Goal: Information Seeking & Learning: Find specific fact

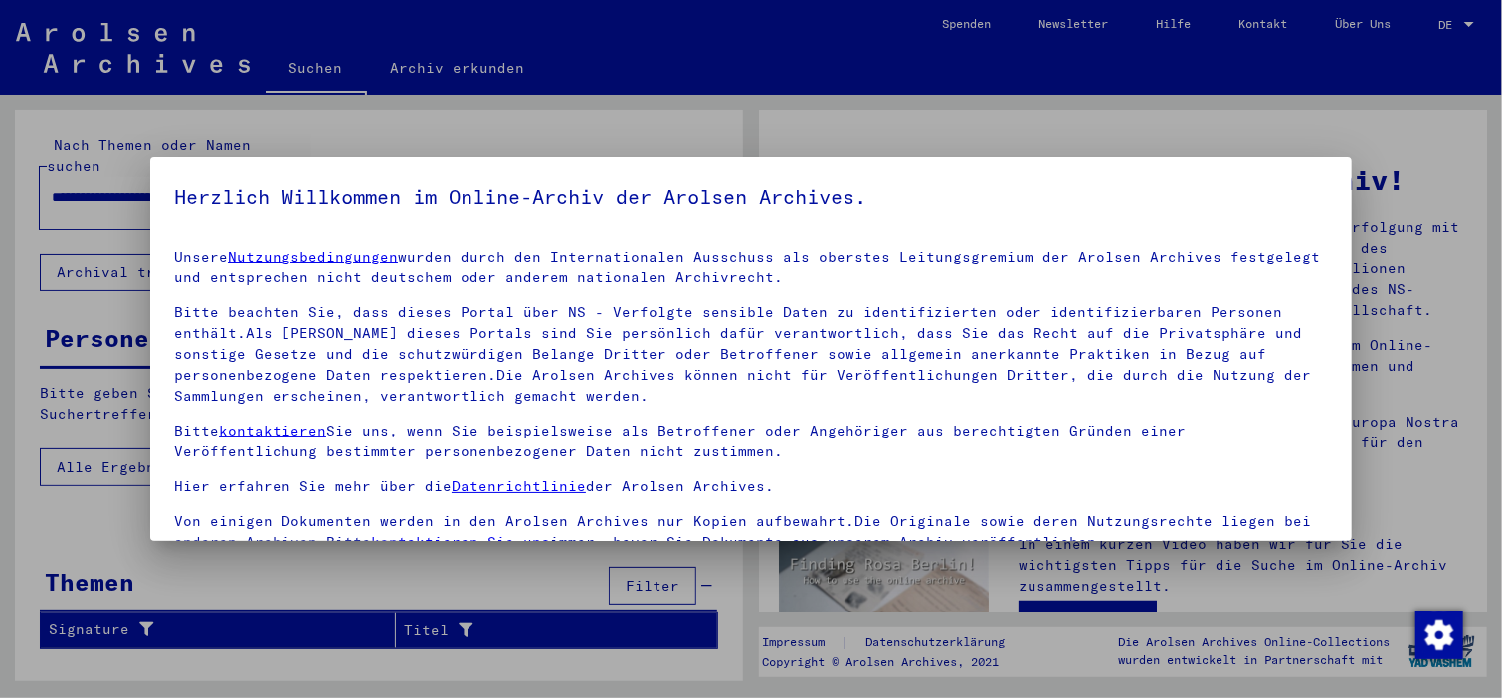
scroll to position [169, 0]
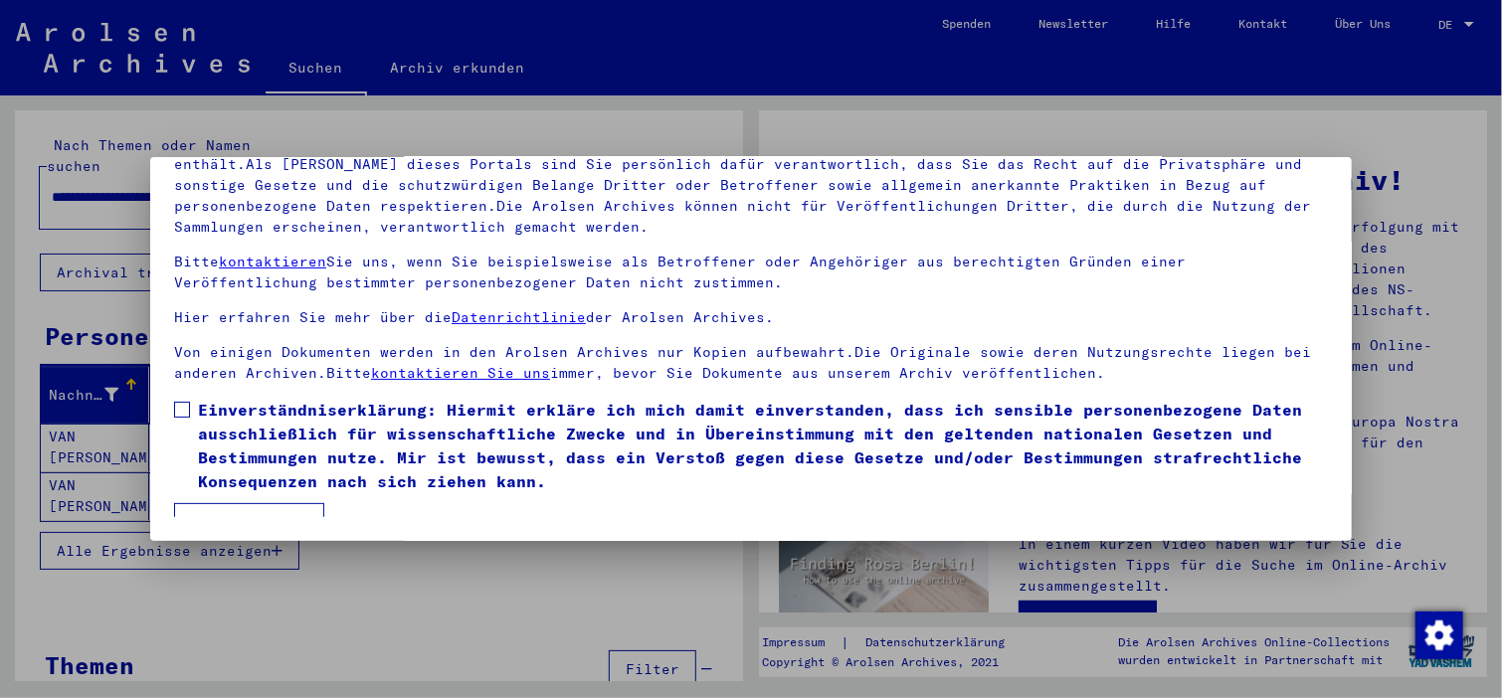
click at [192, 399] on label "Einverständniserklärung: Hiermit erkläre ich mich damit einverstanden, dass ich…" at bounding box center [751, 445] width 1154 height 95
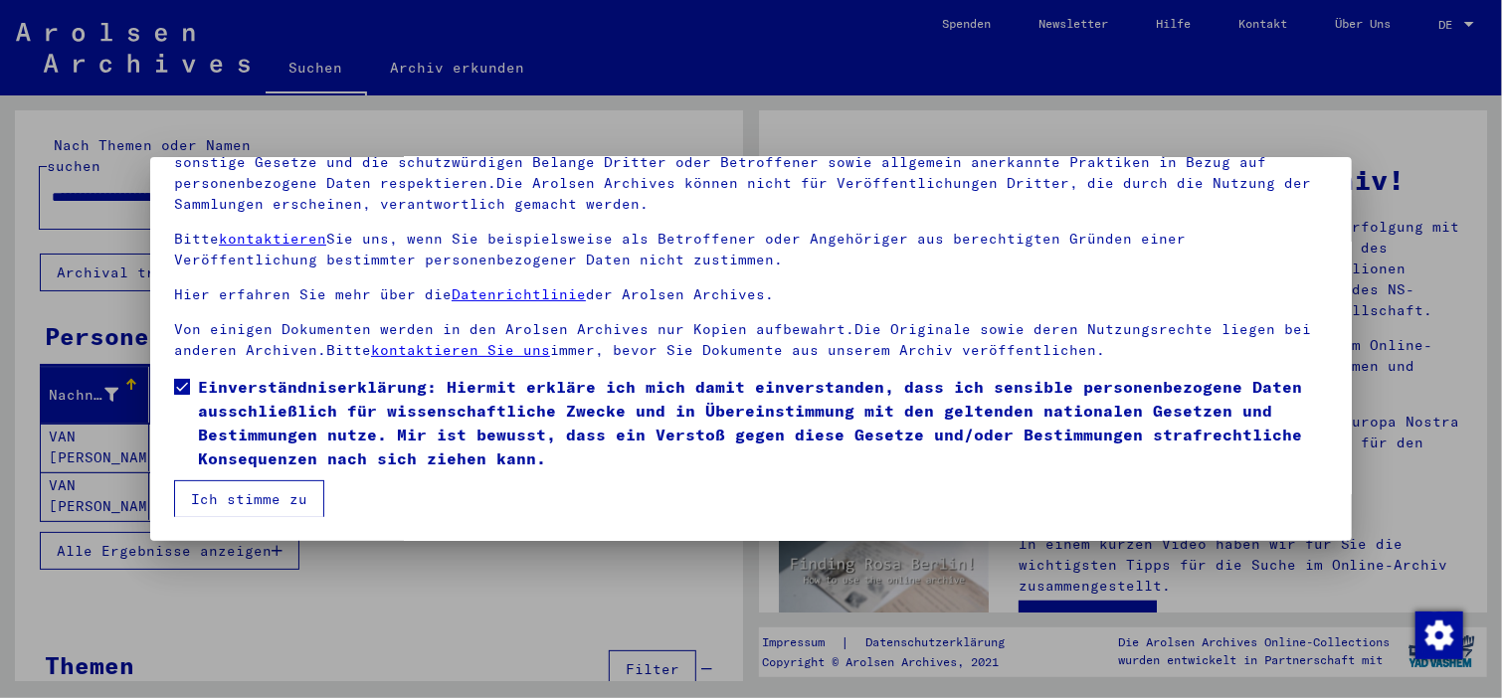
click at [279, 496] on button "Ich stimme zu" at bounding box center [249, 499] width 150 height 38
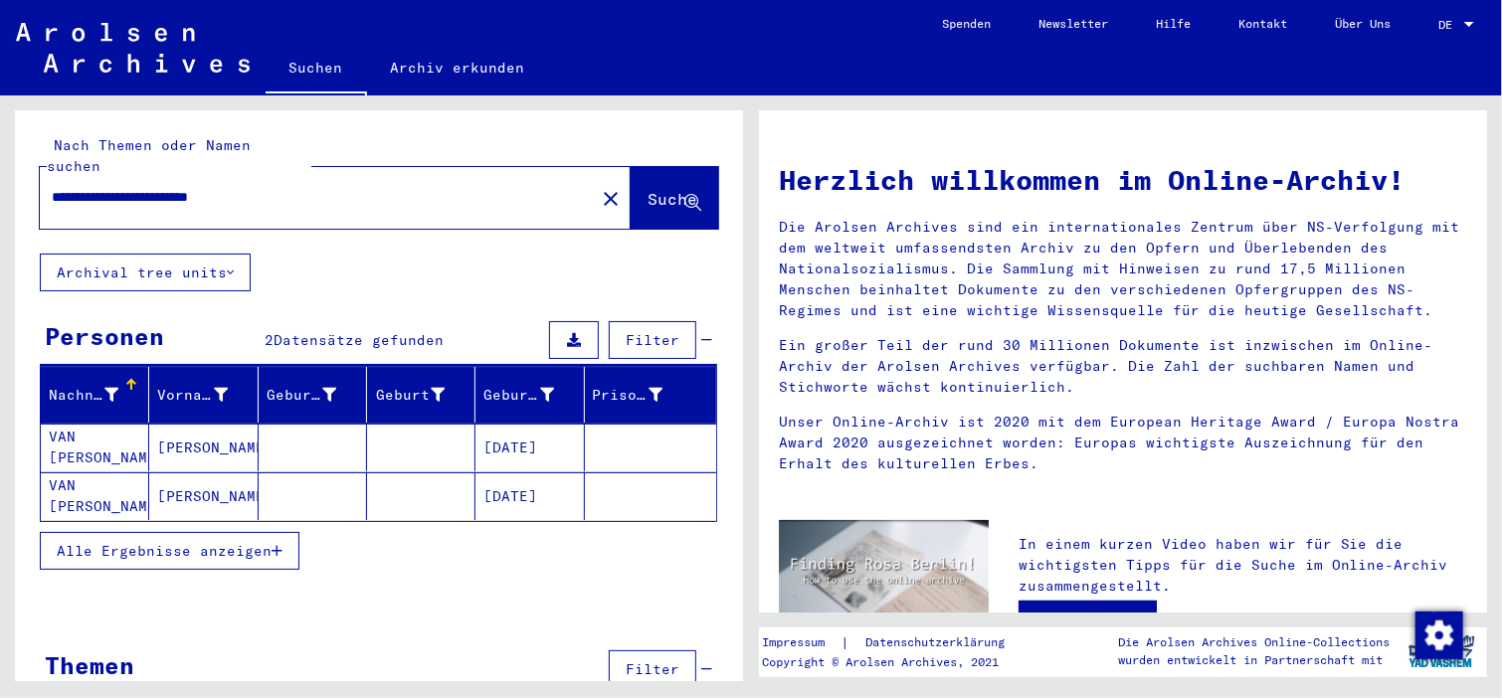
click at [1472, 22] on div at bounding box center [1469, 24] width 10 height 5
click at [1449, 32] on span "English" at bounding box center [1435, 36] width 81 height 36
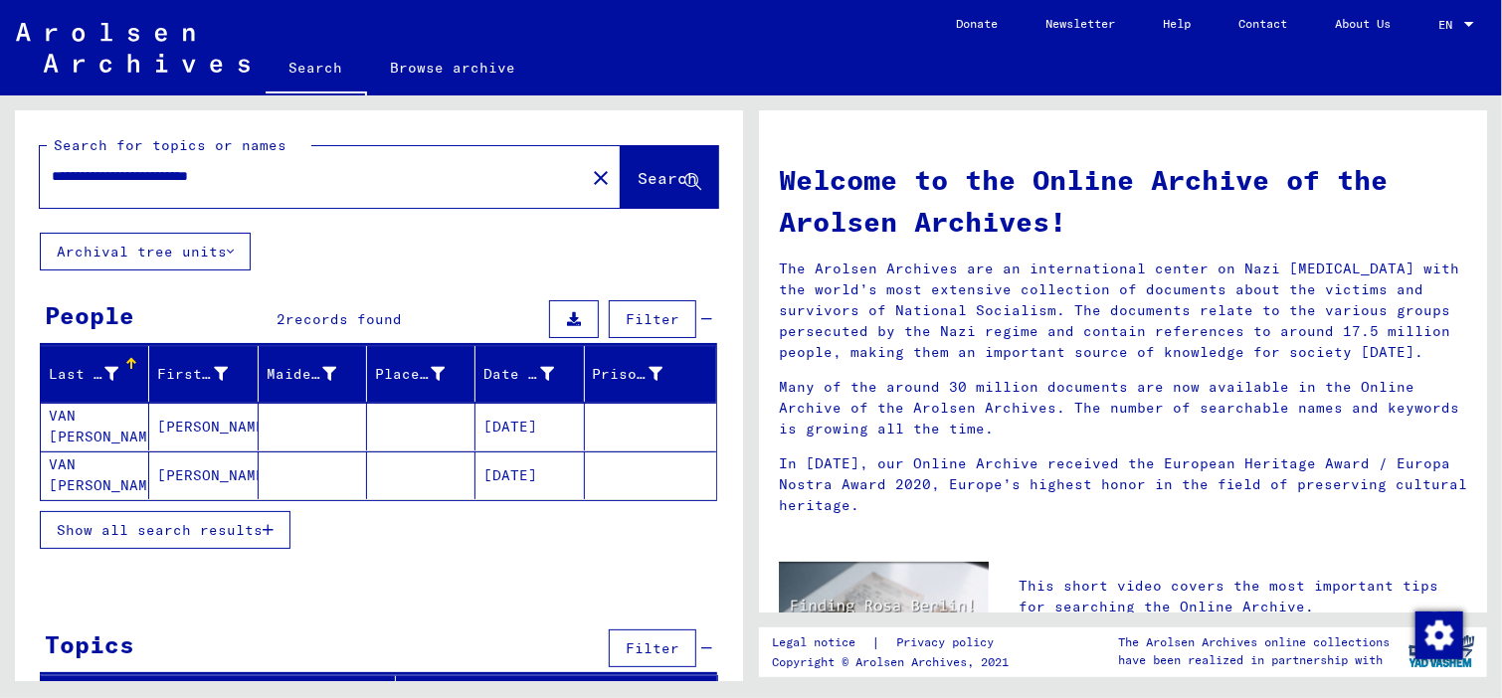
click at [51, 412] on mat-cell "VAN [PERSON_NAME]" at bounding box center [95, 427] width 108 height 48
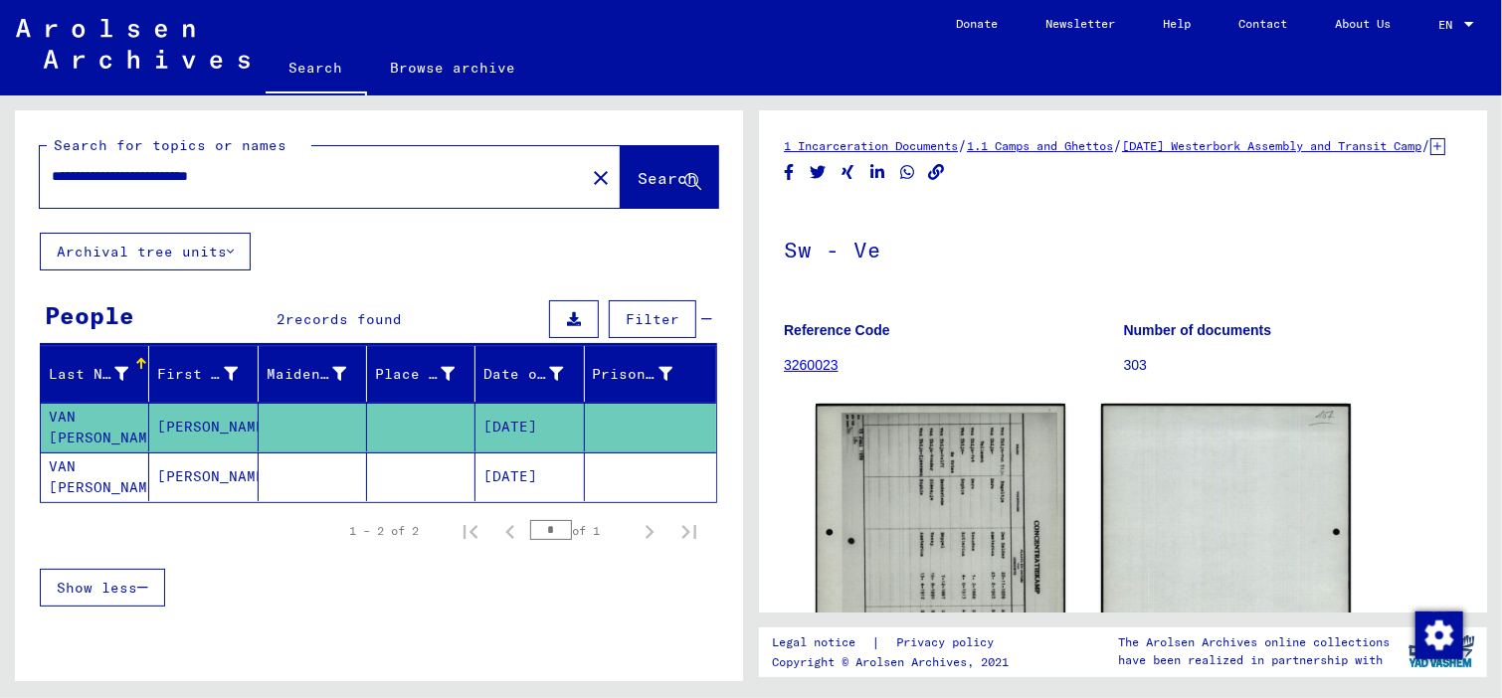
scroll to position [440, 0]
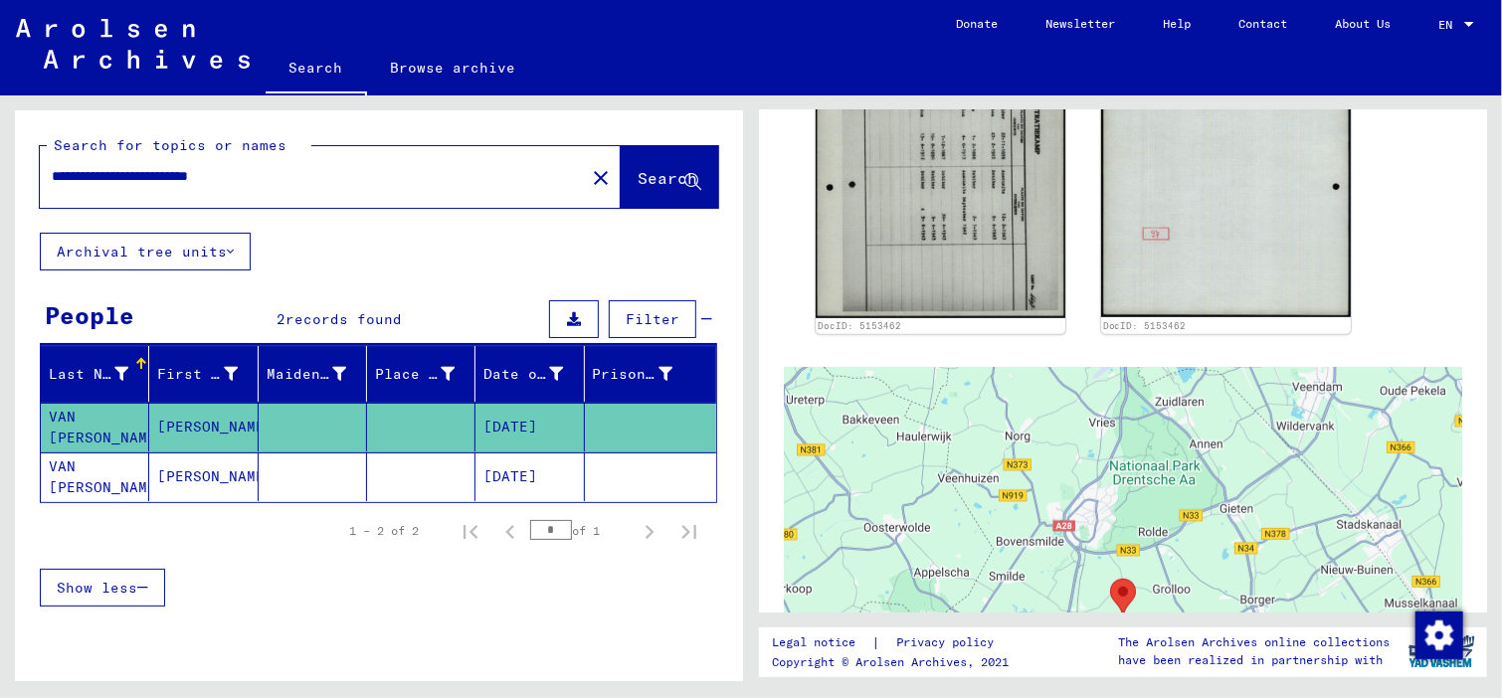
click at [77, 476] on mat-cell "VAN [PERSON_NAME]" at bounding box center [95, 477] width 108 height 49
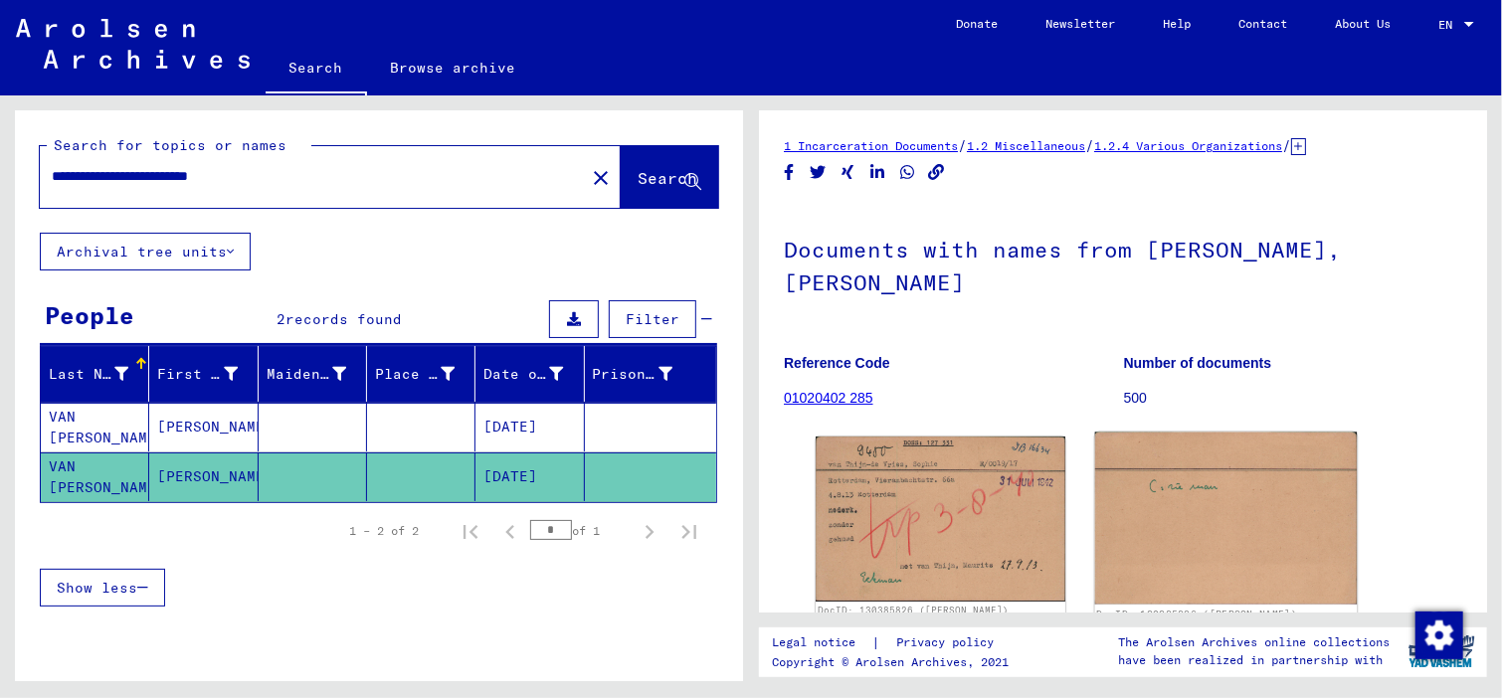
click at [1164, 447] on img at bounding box center [1226, 519] width 263 height 172
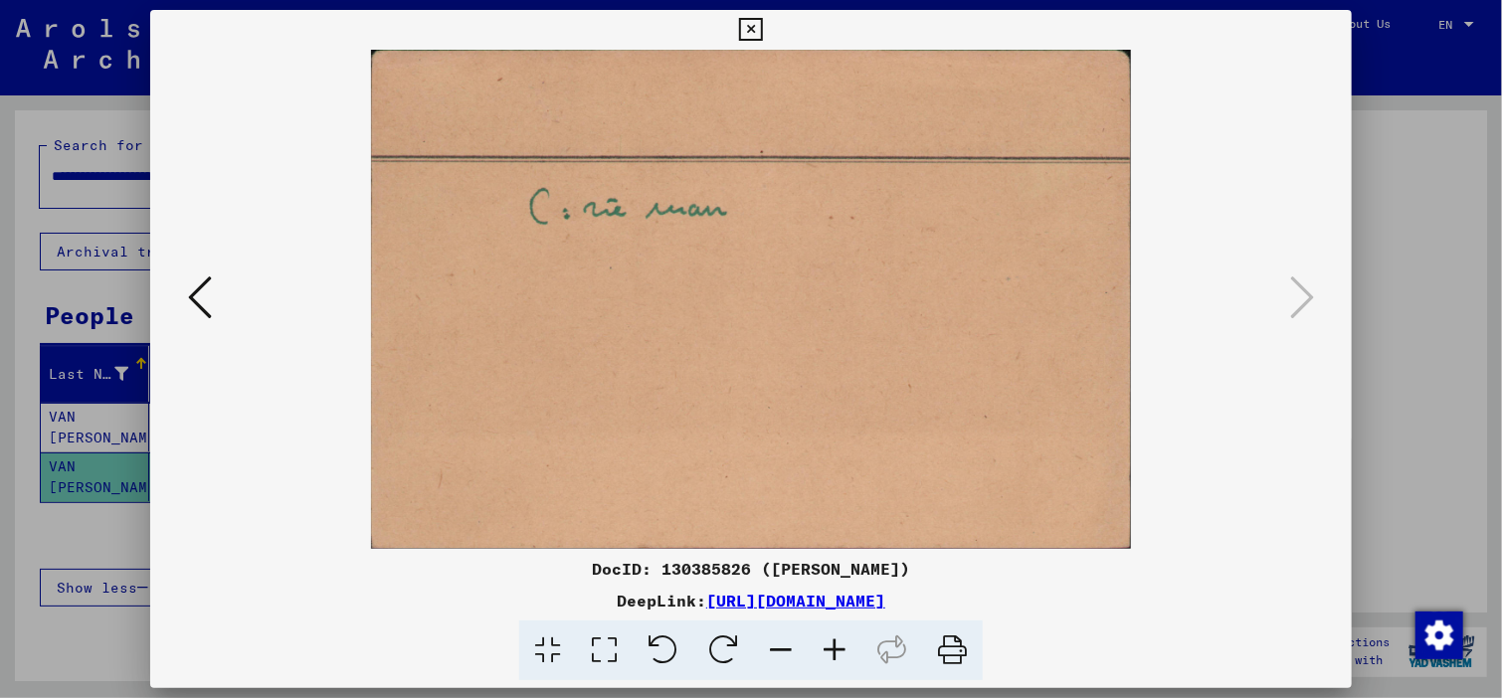
click at [680, 198] on img at bounding box center [751, 299] width 1066 height 499
click at [202, 284] on icon at bounding box center [200, 298] width 24 height 48
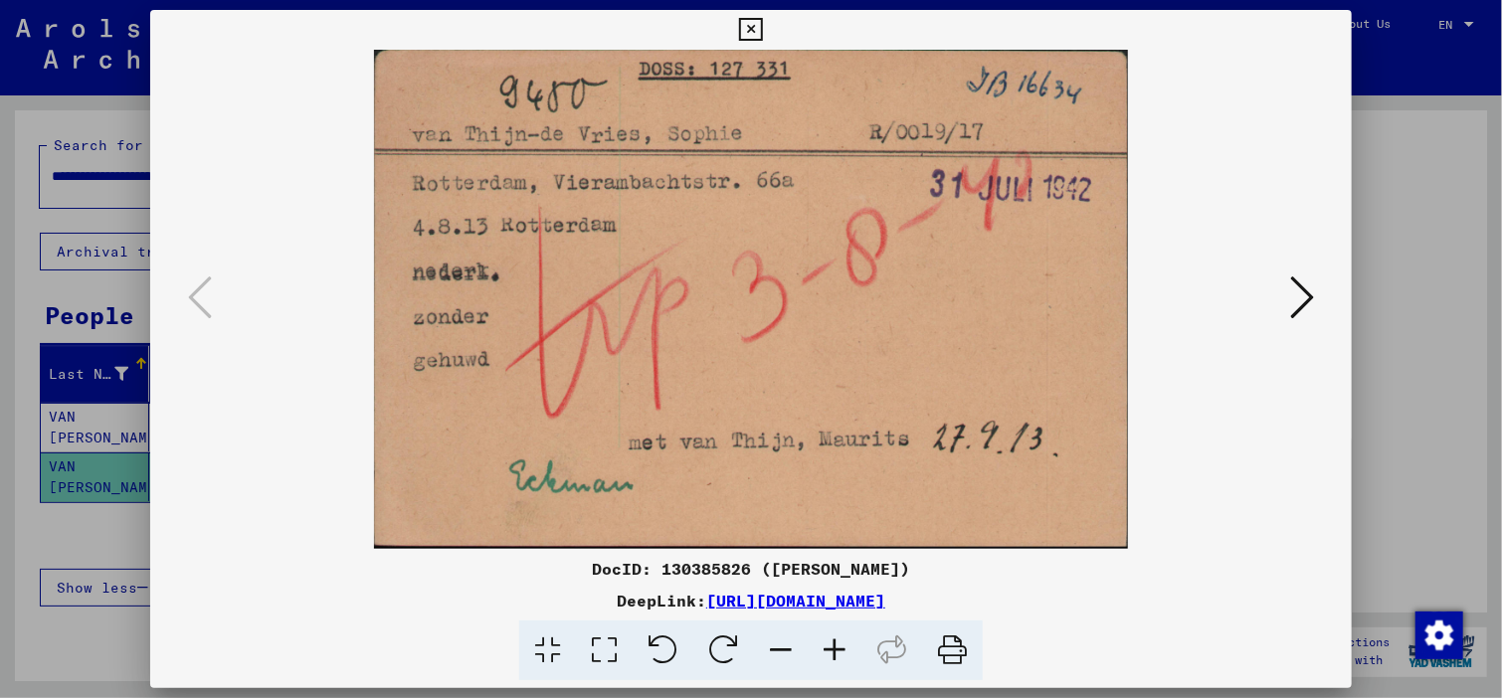
click at [593, 476] on img at bounding box center [751, 299] width 1066 height 499
click at [745, 28] on icon at bounding box center [750, 30] width 23 height 24
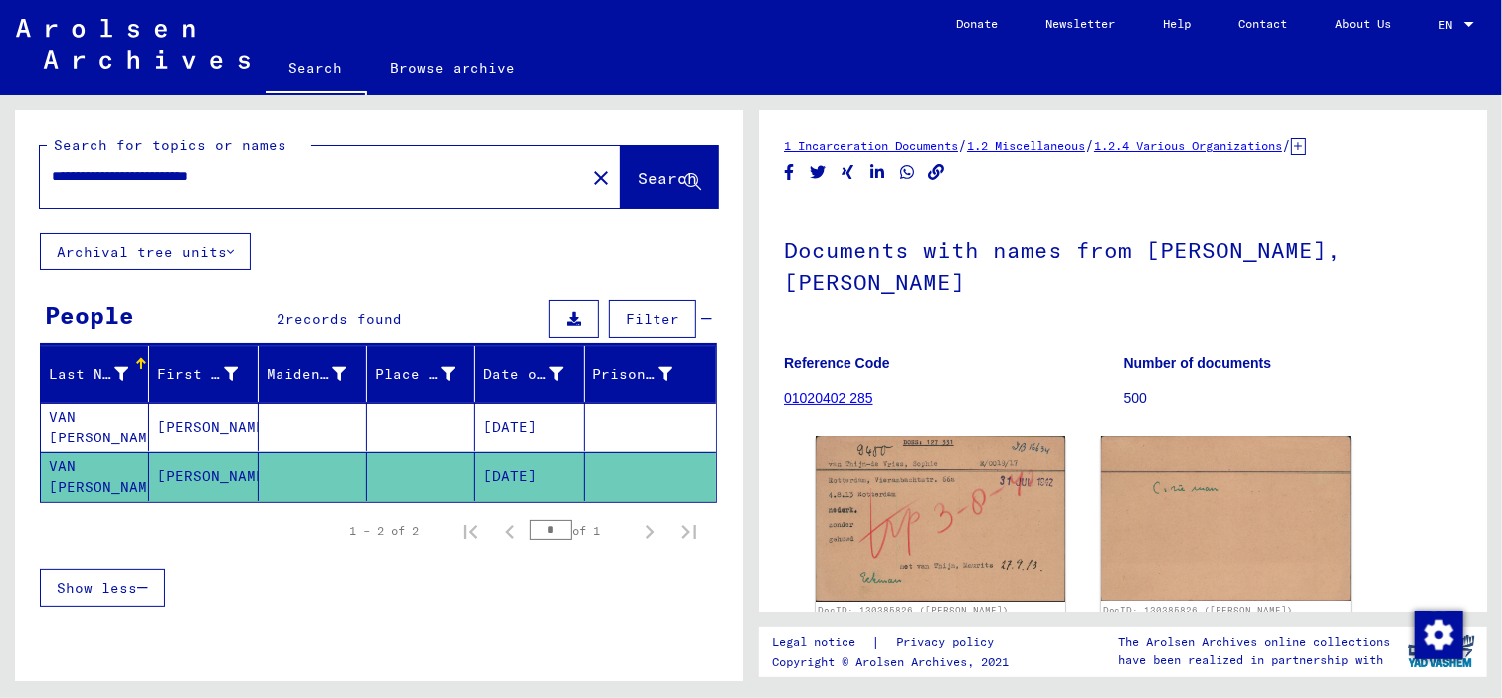
click at [95, 178] on input "**********" at bounding box center [312, 176] width 521 height 21
drag, startPoint x: 211, startPoint y: 178, endPoint x: 318, endPoint y: 178, distance: 107.4
click at [318, 178] on input "**********" at bounding box center [312, 176] width 521 height 21
click at [647, 171] on span "Search" at bounding box center [668, 178] width 60 height 20
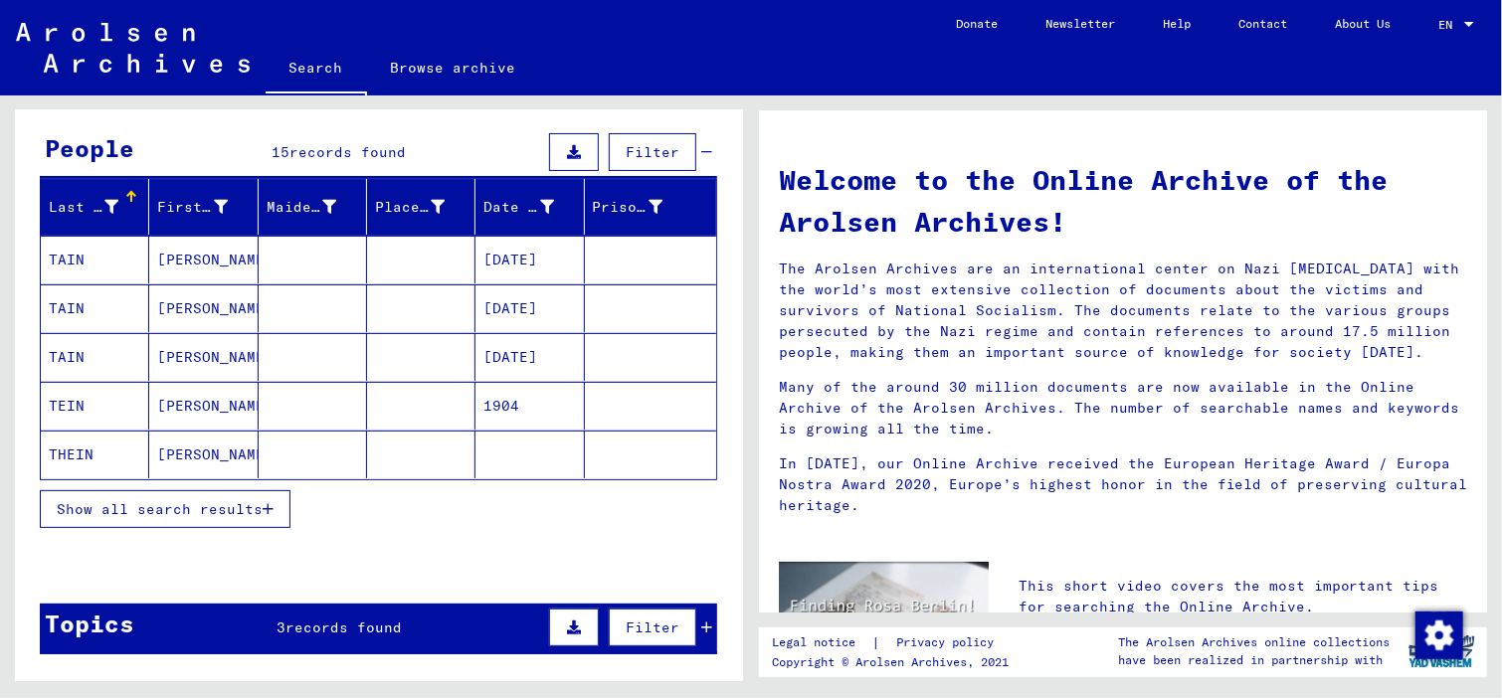
scroll to position [173, 0]
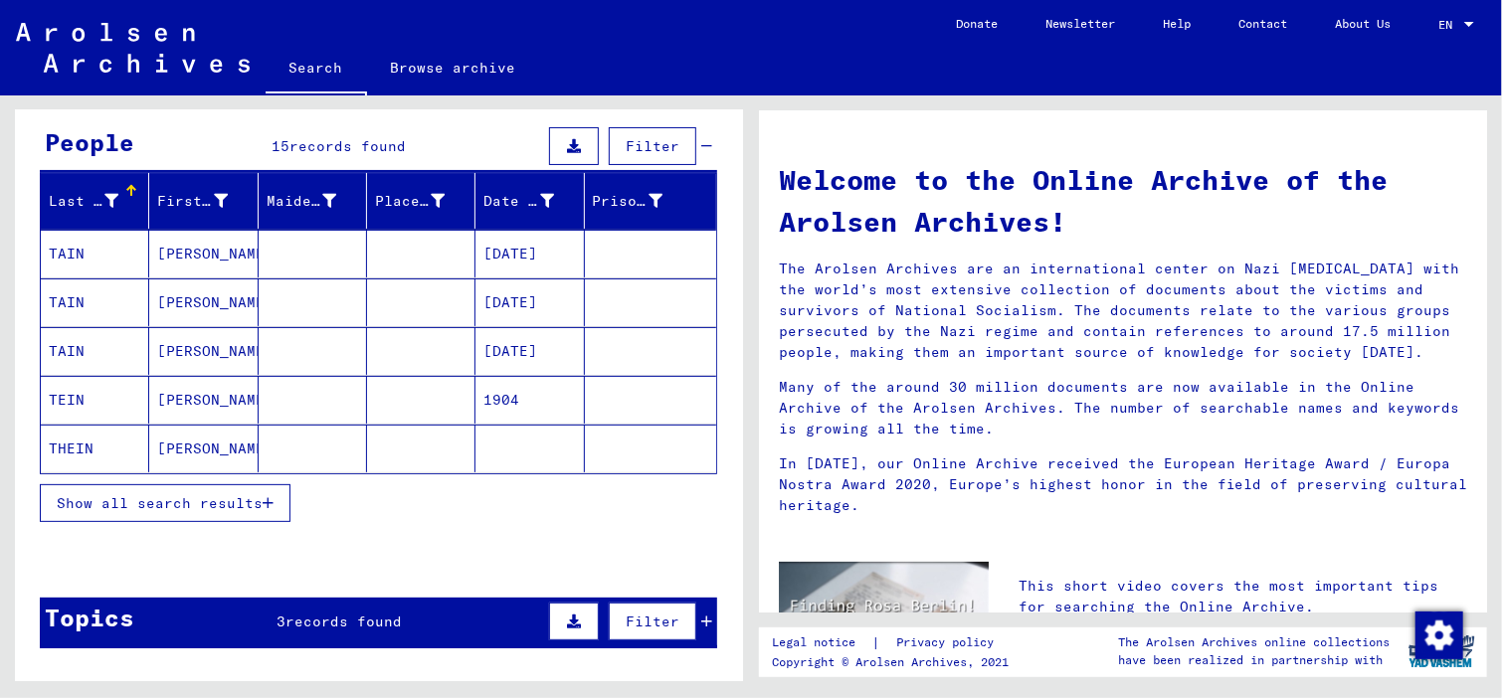
click at [163, 508] on button "Show all search results" at bounding box center [165, 503] width 251 height 38
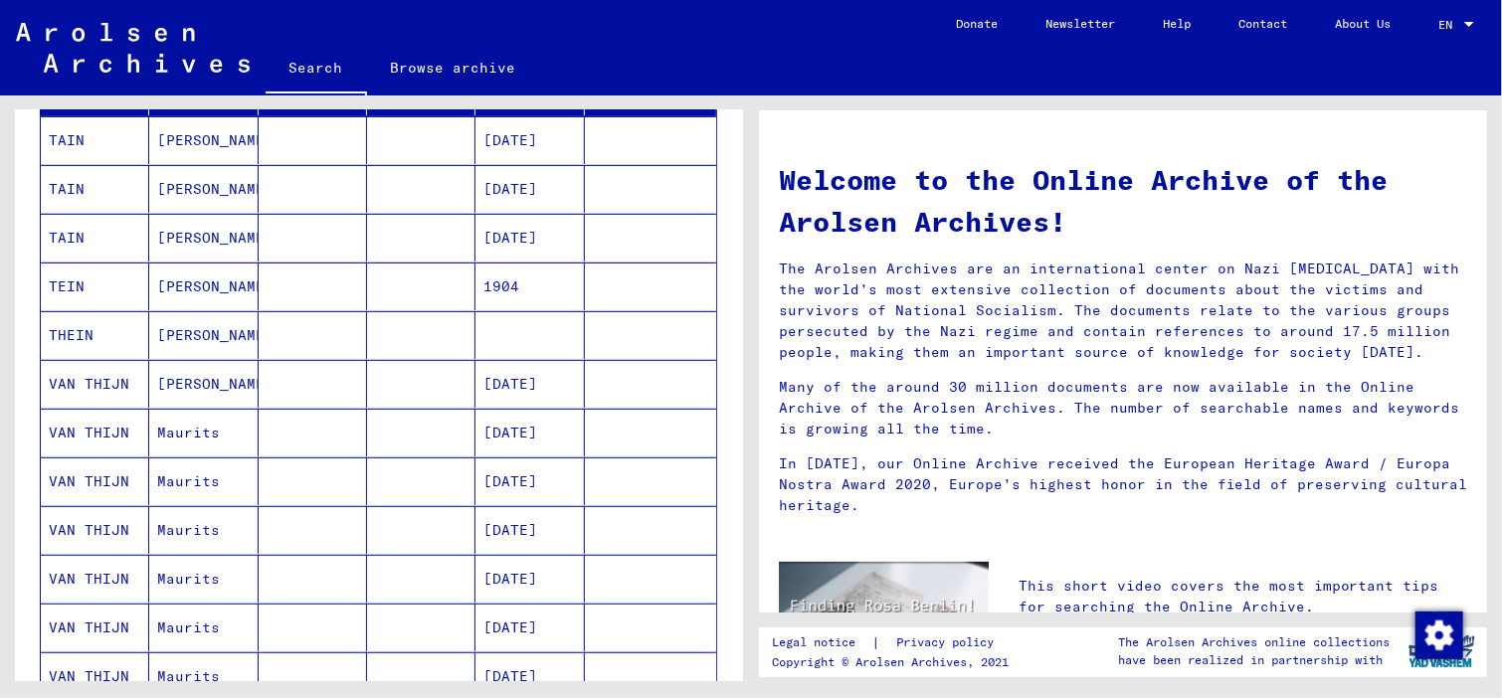
scroll to position [289, 0]
click at [107, 470] on mat-cell "VAN THIJN" at bounding box center [95, 479] width 108 height 48
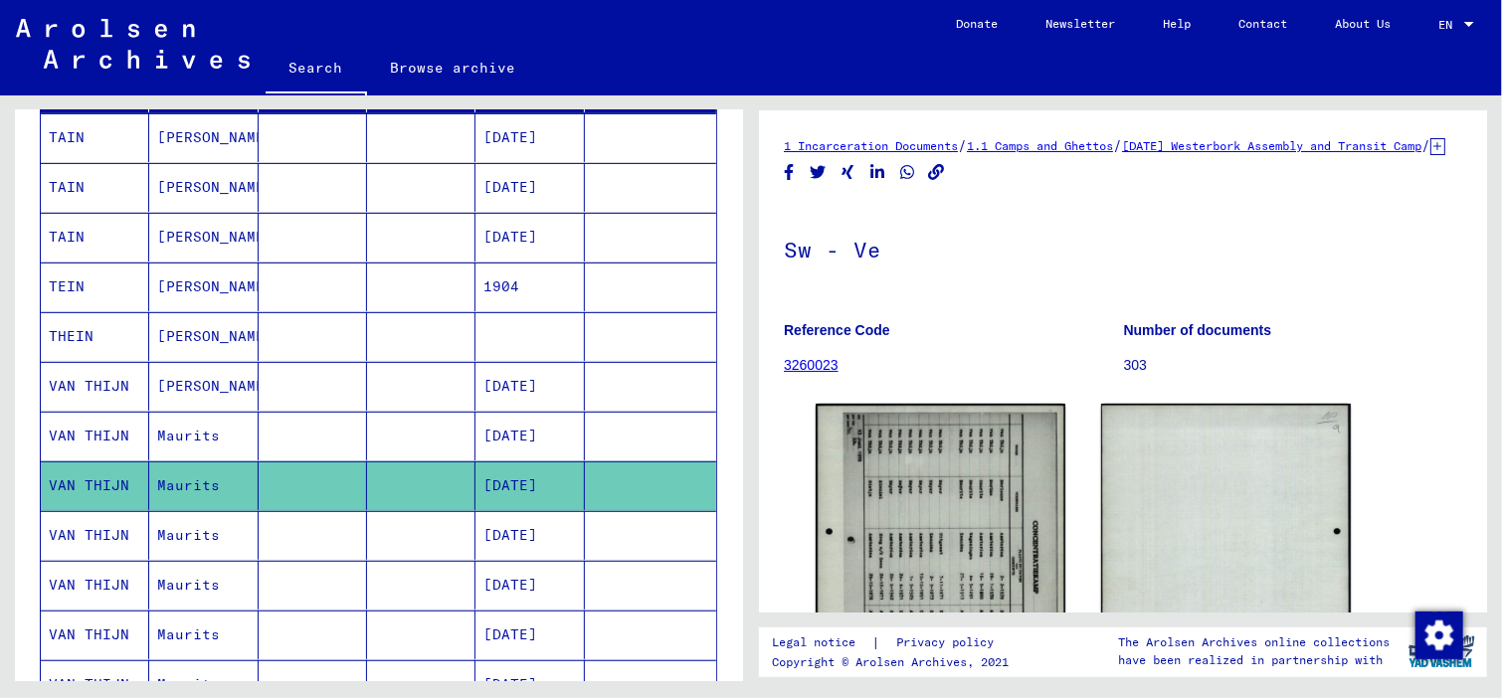
click at [126, 530] on mat-cell "VAN THIJN" at bounding box center [95, 535] width 108 height 49
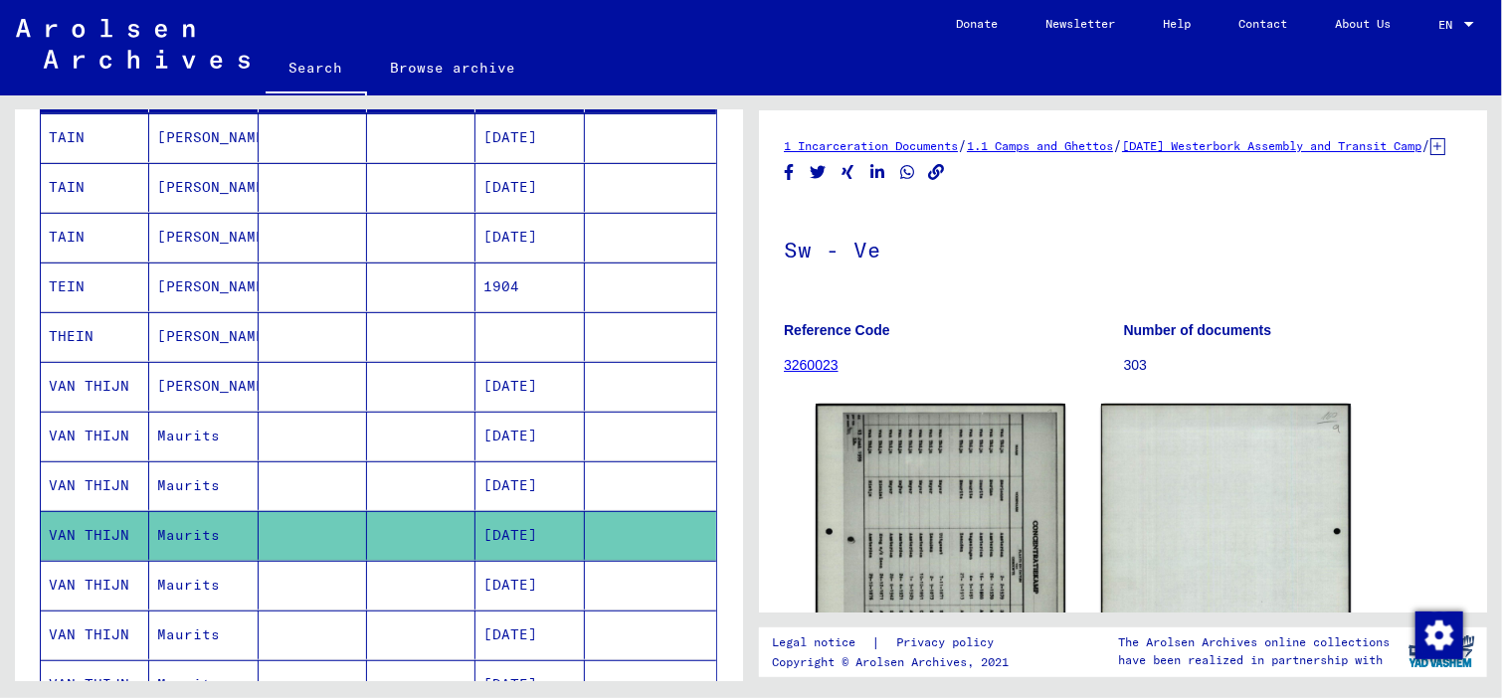
click at [77, 521] on mat-cell "VAN THIJN" at bounding box center [95, 535] width 108 height 49
click at [113, 670] on mat-cell "VAN THIJN" at bounding box center [95, 684] width 108 height 49
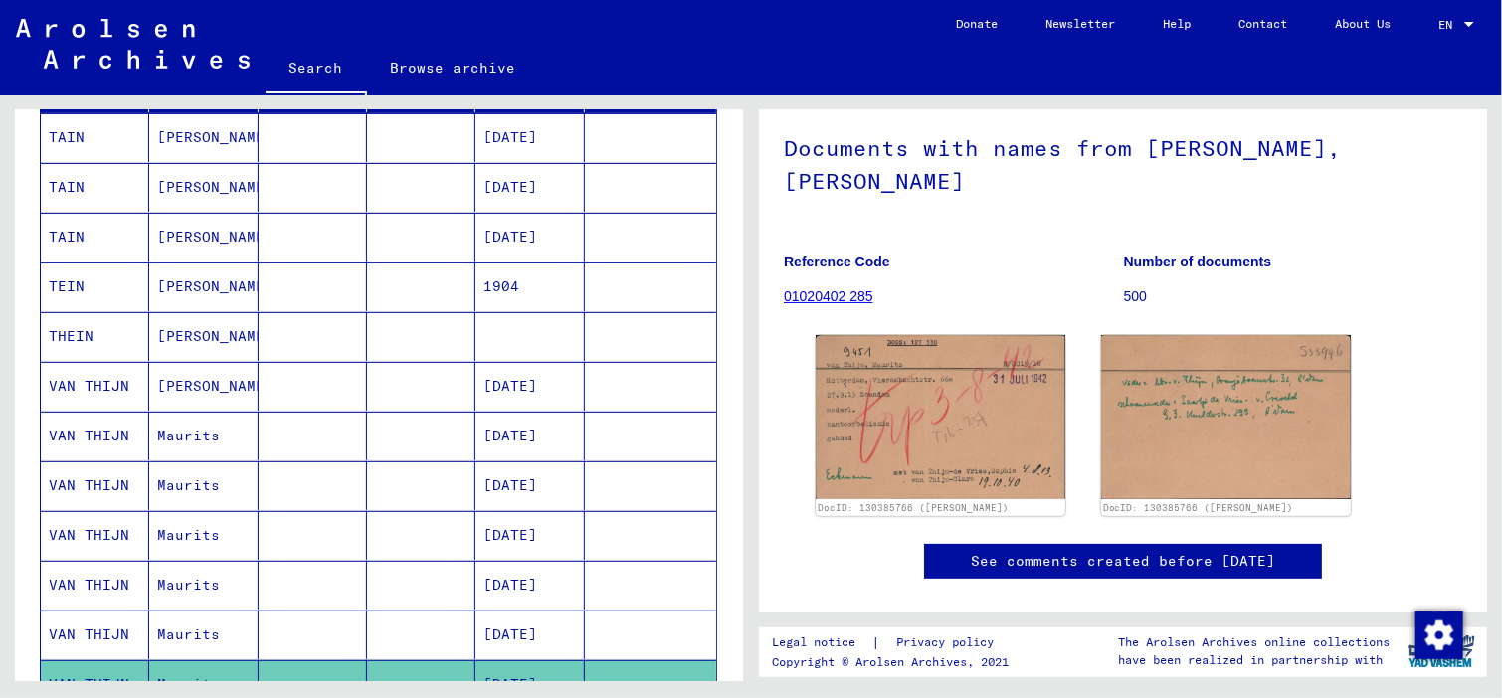
scroll to position [112, 0]
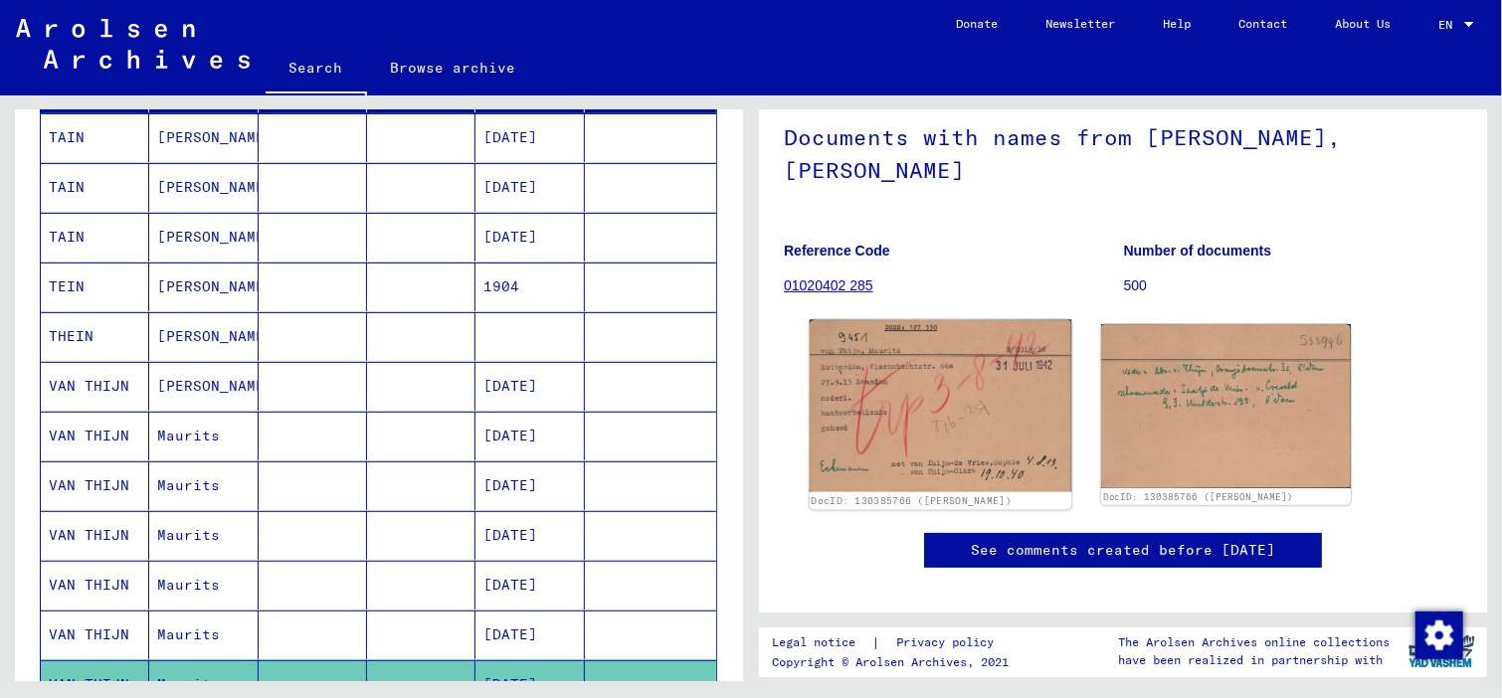
click at [903, 355] on img at bounding box center [941, 406] width 263 height 172
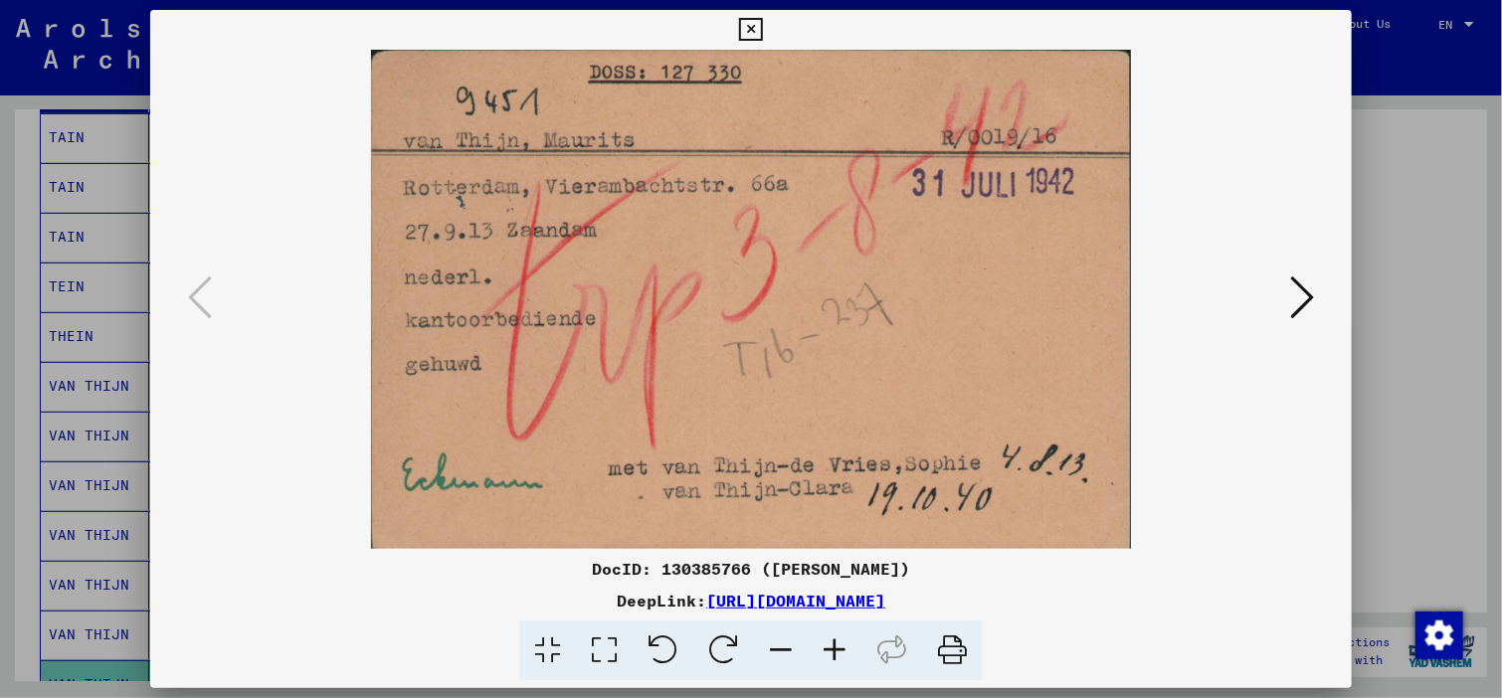
click at [1310, 292] on icon at bounding box center [1302, 298] width 24 height 48
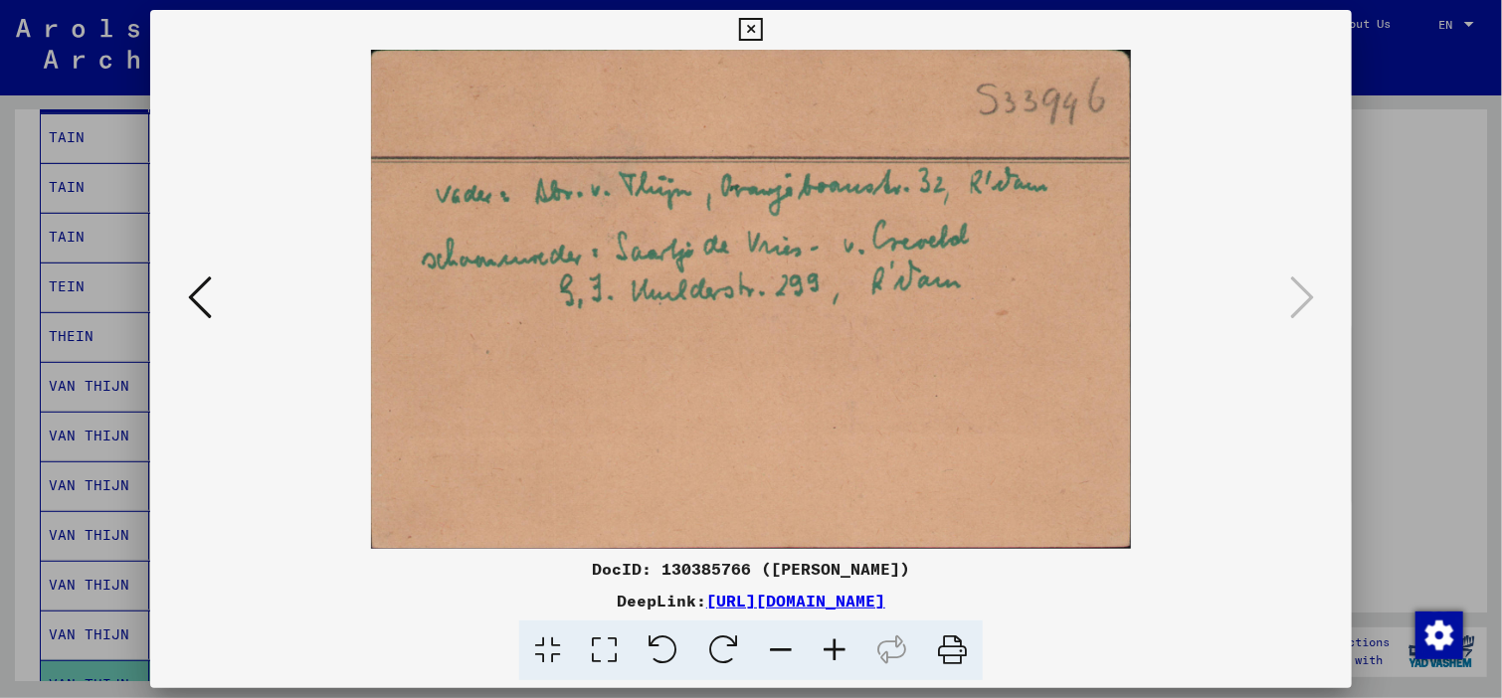
click at [189, 292] on icon at bounding box center [200, 298] width 24 height 48
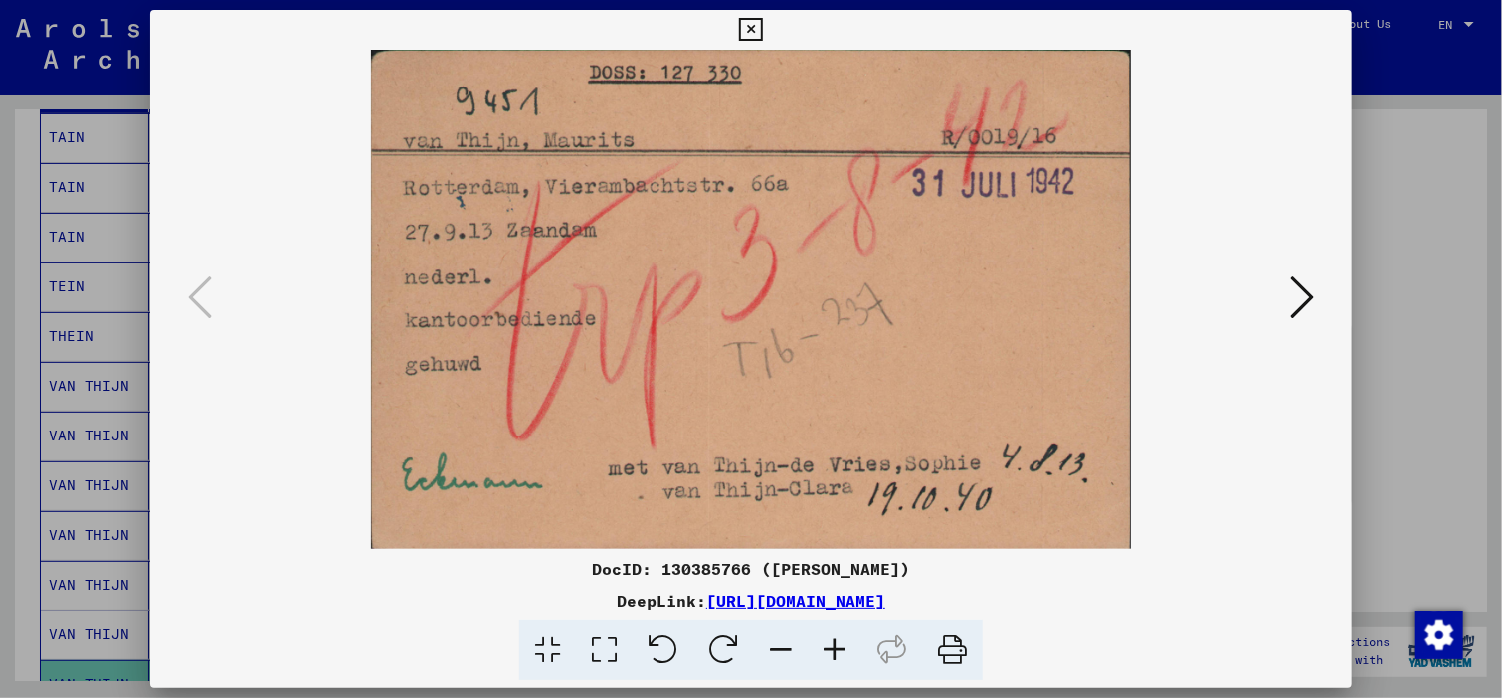
click at [59, 661] on div at bounding box center [751, 349] width 1502 height 698
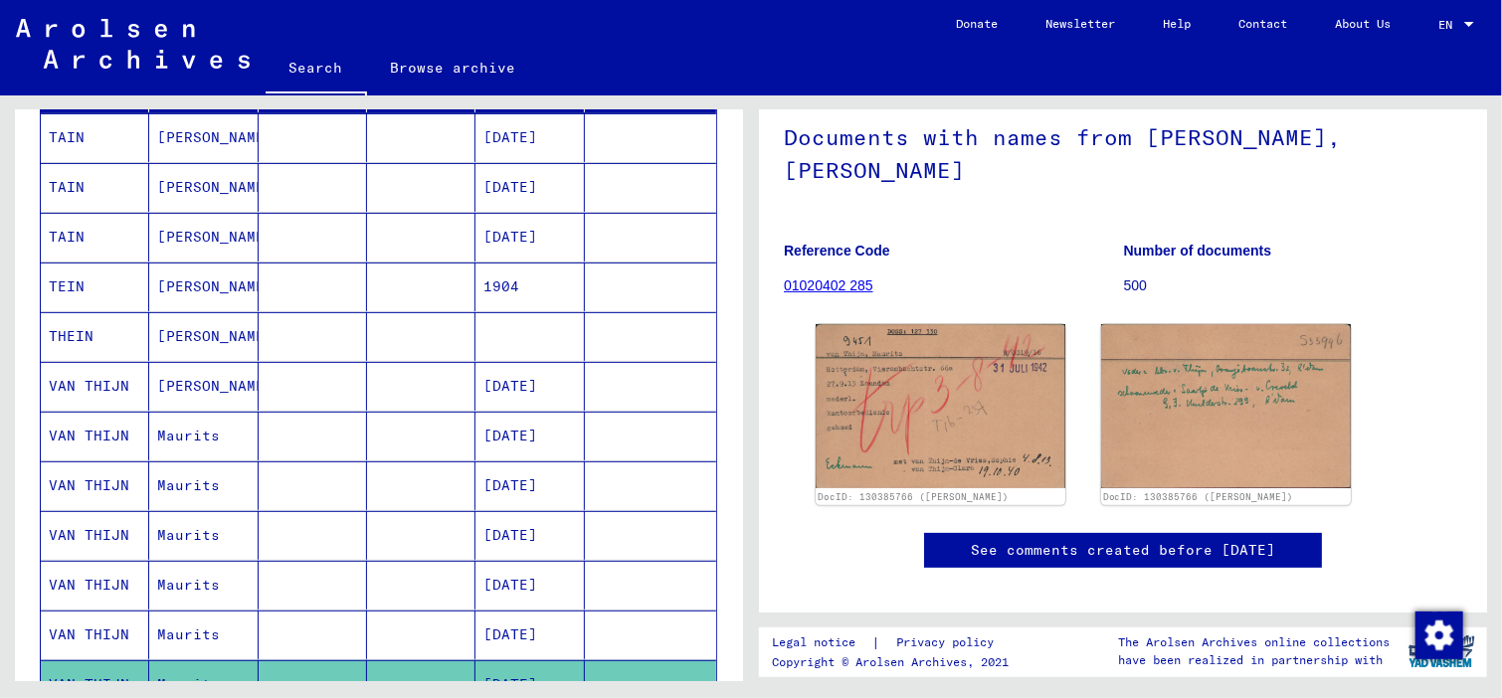
click at [67, 528] on mat-cell "VAN THIJN" at bounding box center [95, 535] width 108 height 49
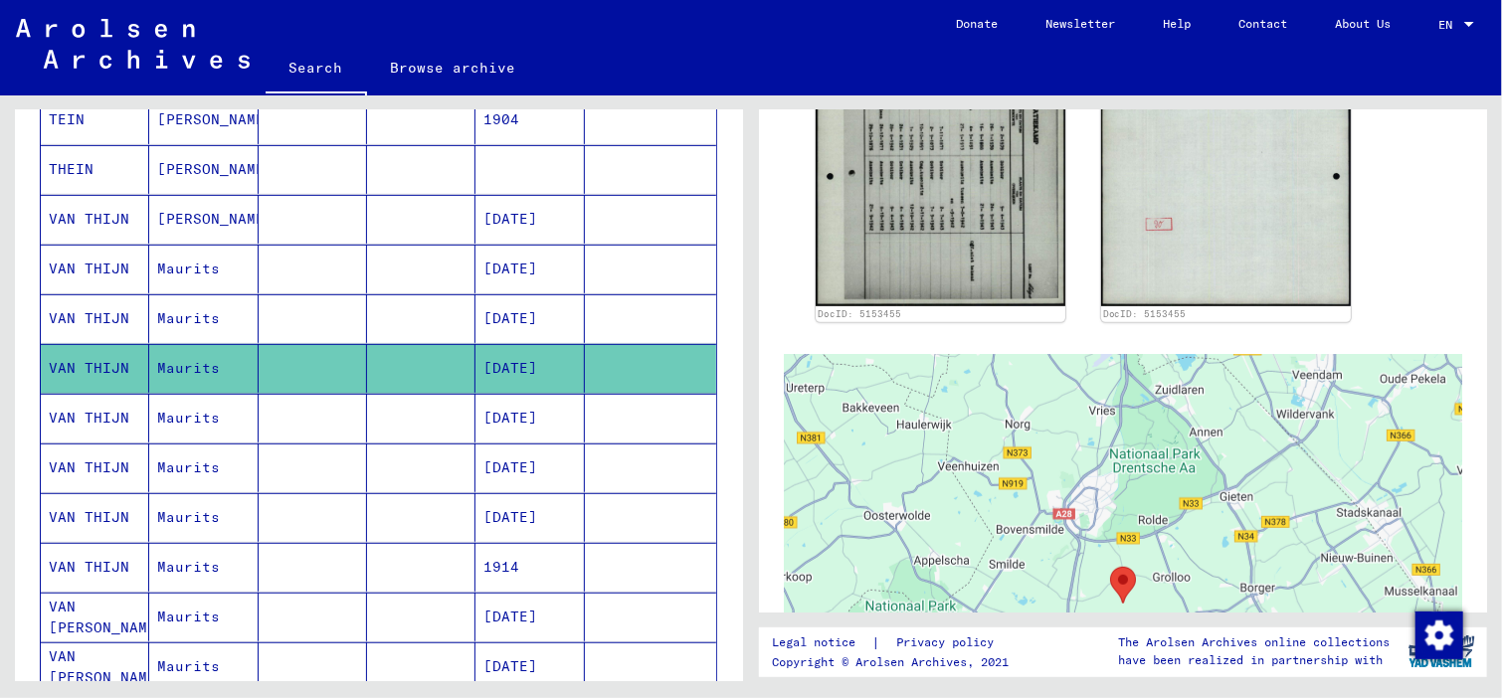
scroll to position [492, 0]
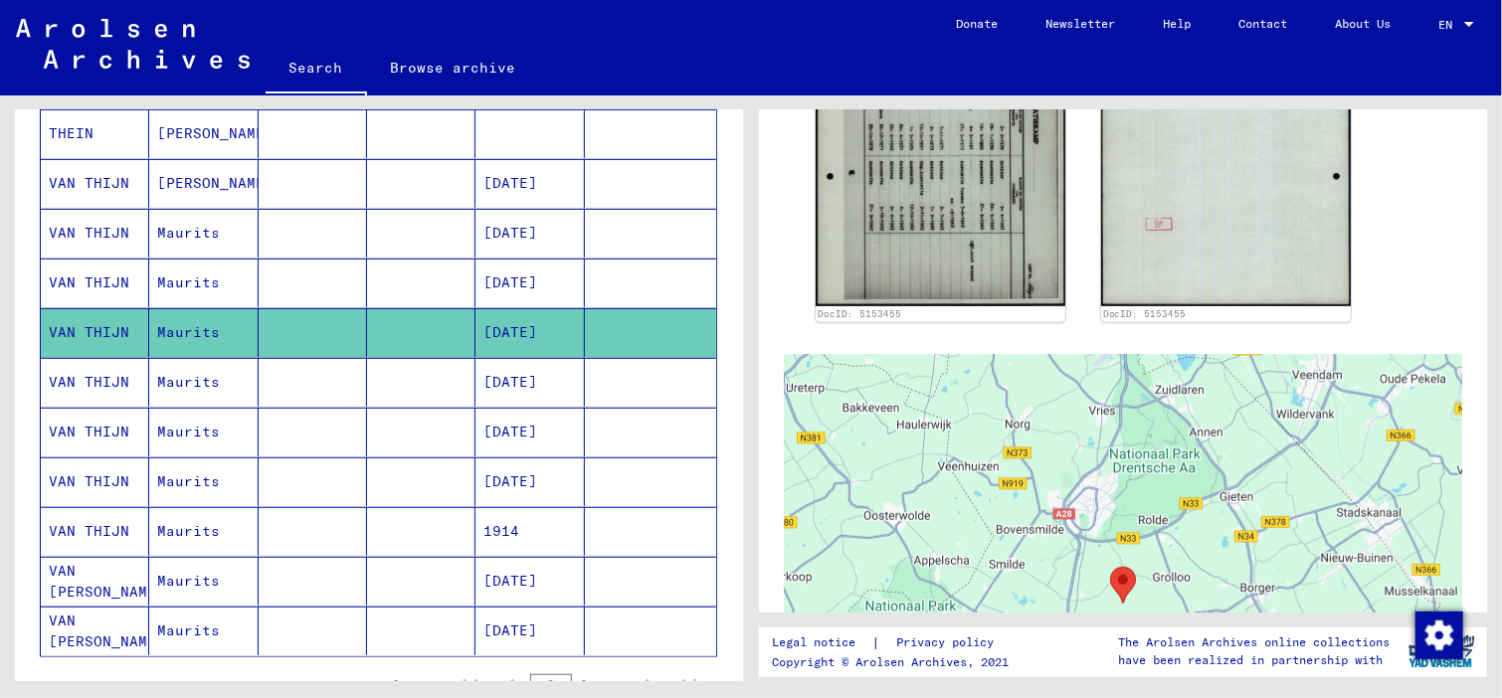
click at [88, 524] on mat-cell "VAN THIJN" at bounding box center [95, 531] width 108 height 49
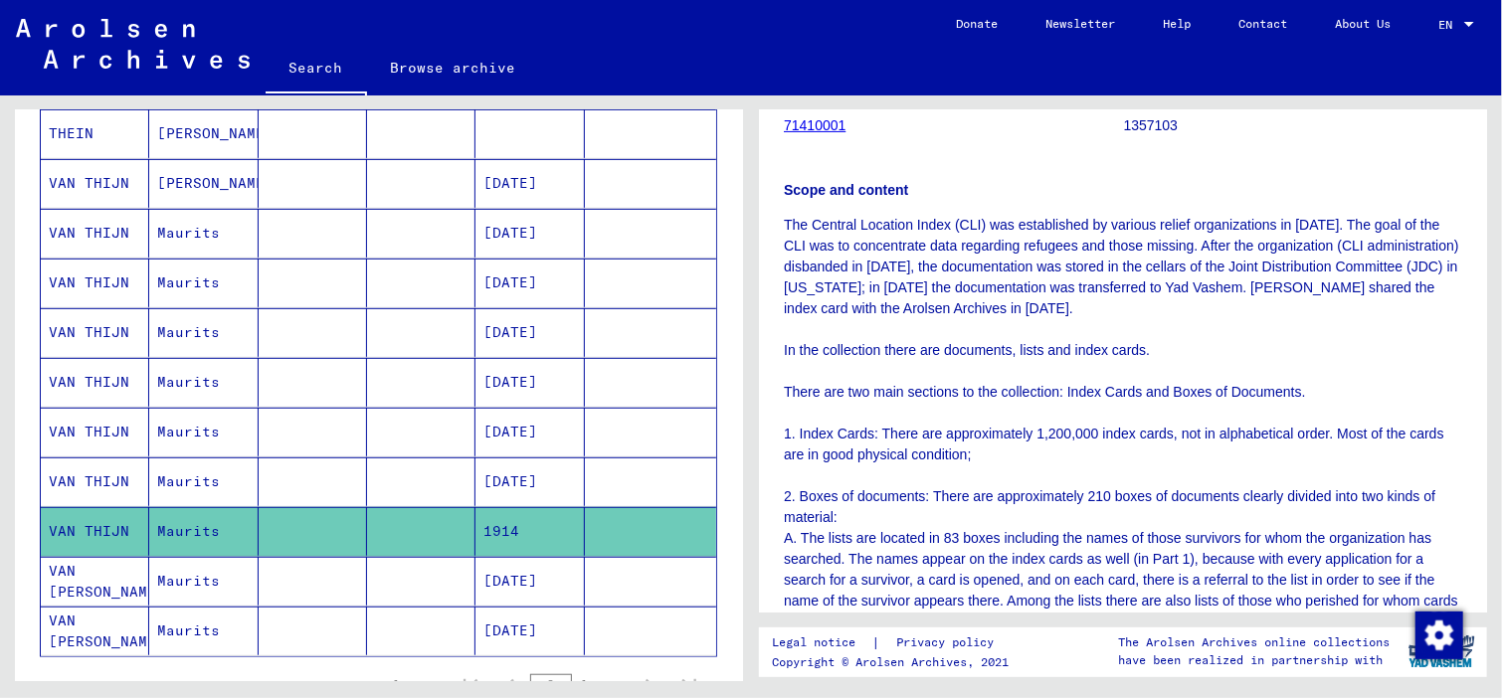
scroll to position [339, 0]
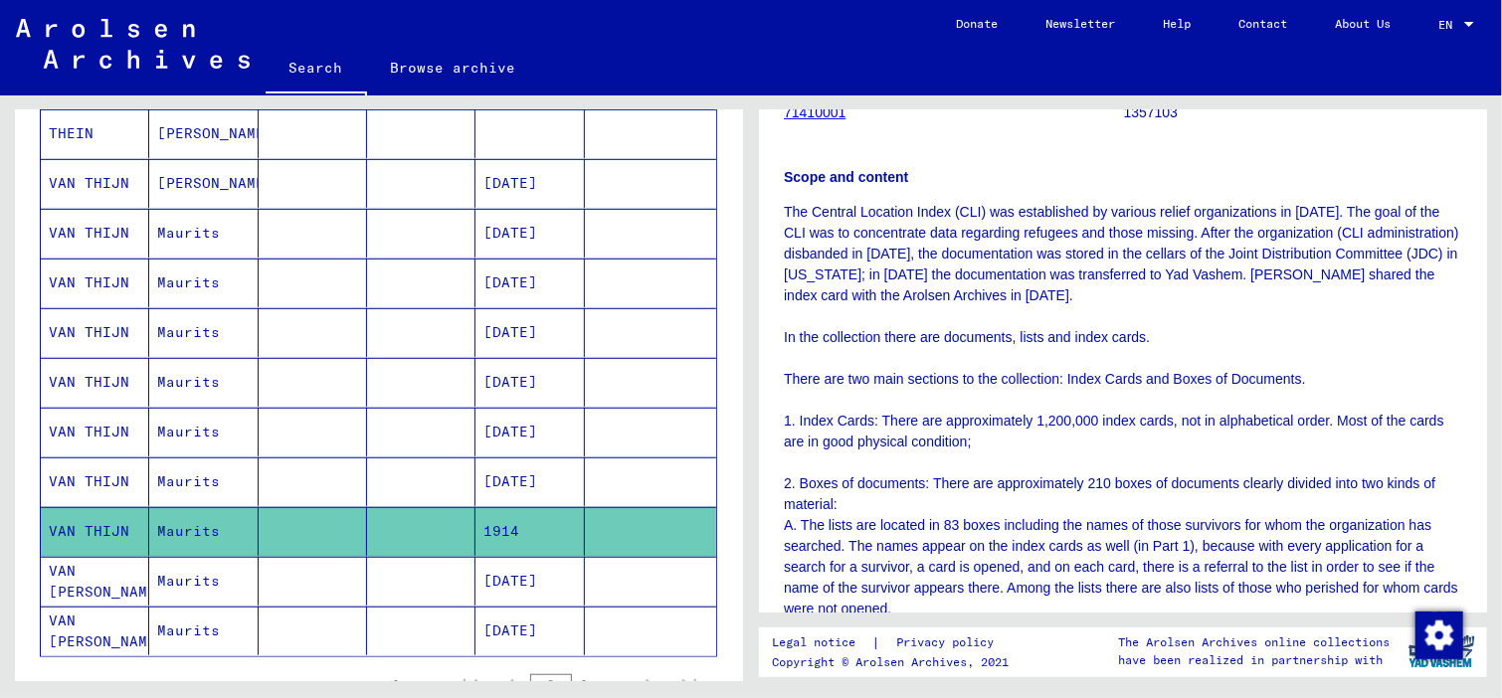
drag, startPoint x: 1468, startPoint y: 209, endPoint x: 1476, endPoint y: 307, distance: 98.8
click at [1476, 307] on div "7 Archival records of microforms (new material / document acquisition) / 7.14 D…" at bounding box center [1123, 361] width 728 height 502
drag, startPoint x: 1476, startPoint y: 307, endPoint x: 1312, endPoint y: 167, distance: 215.9
click at [1312, 167] on div "Scope and content The Central Location Index (CLI) was established by various r…" at bounding box center [1123, 423] width 678 height 560
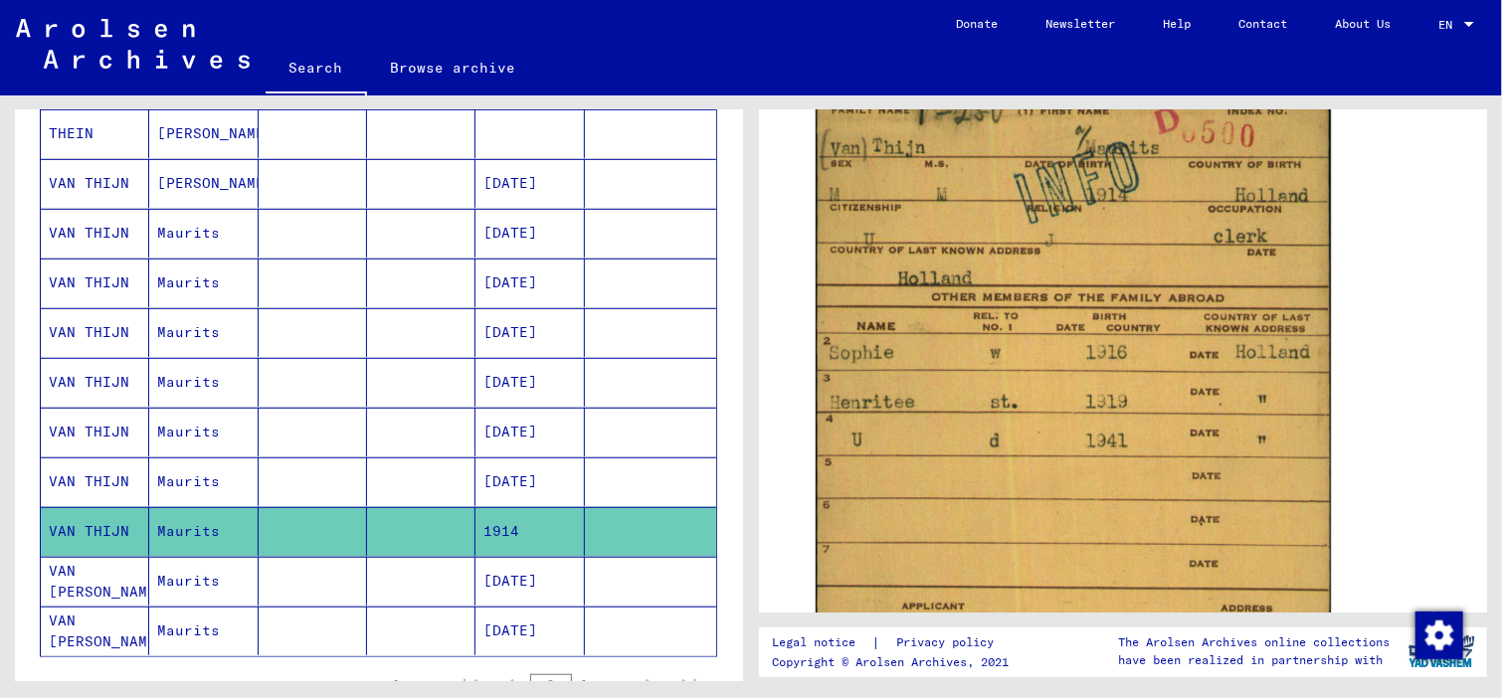
scroll to position [1136, 0]
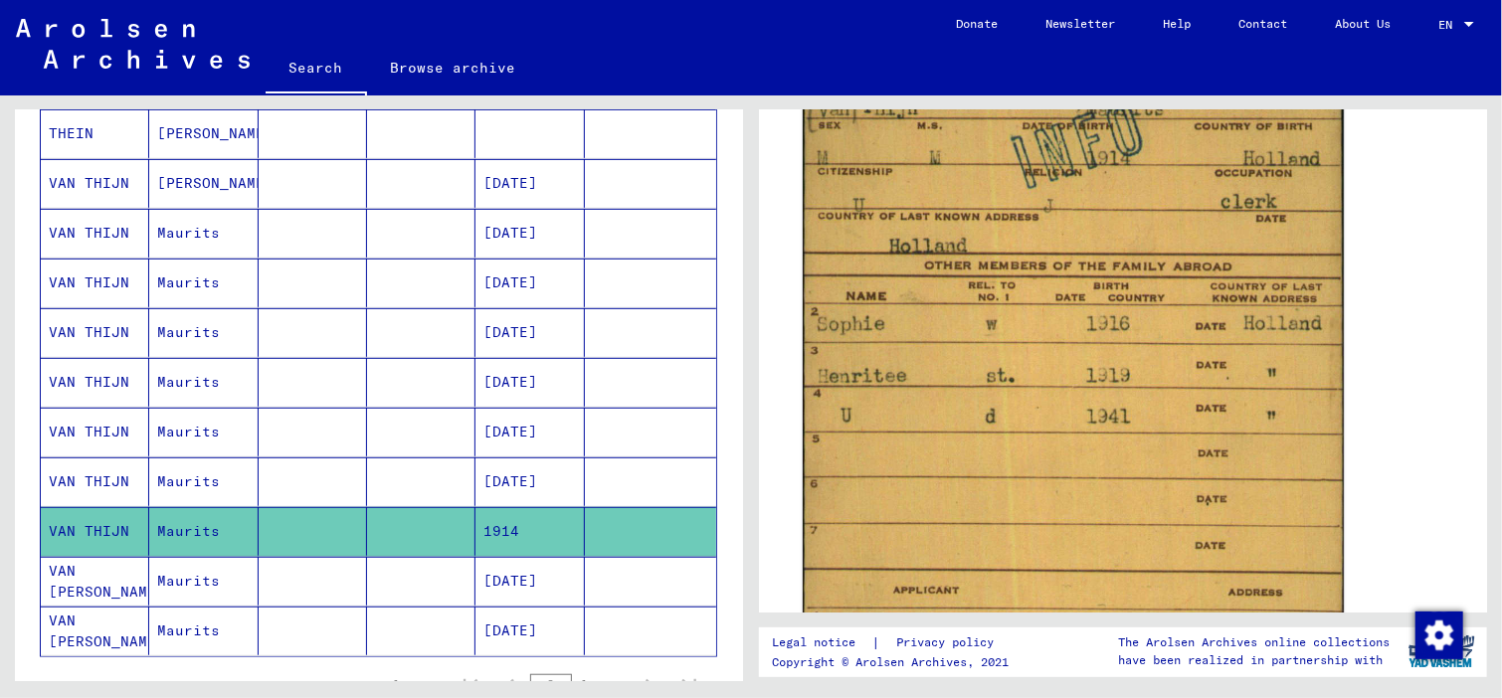
click at [965, 383] on img at bounding box center [1073, 460] width 541 height 821
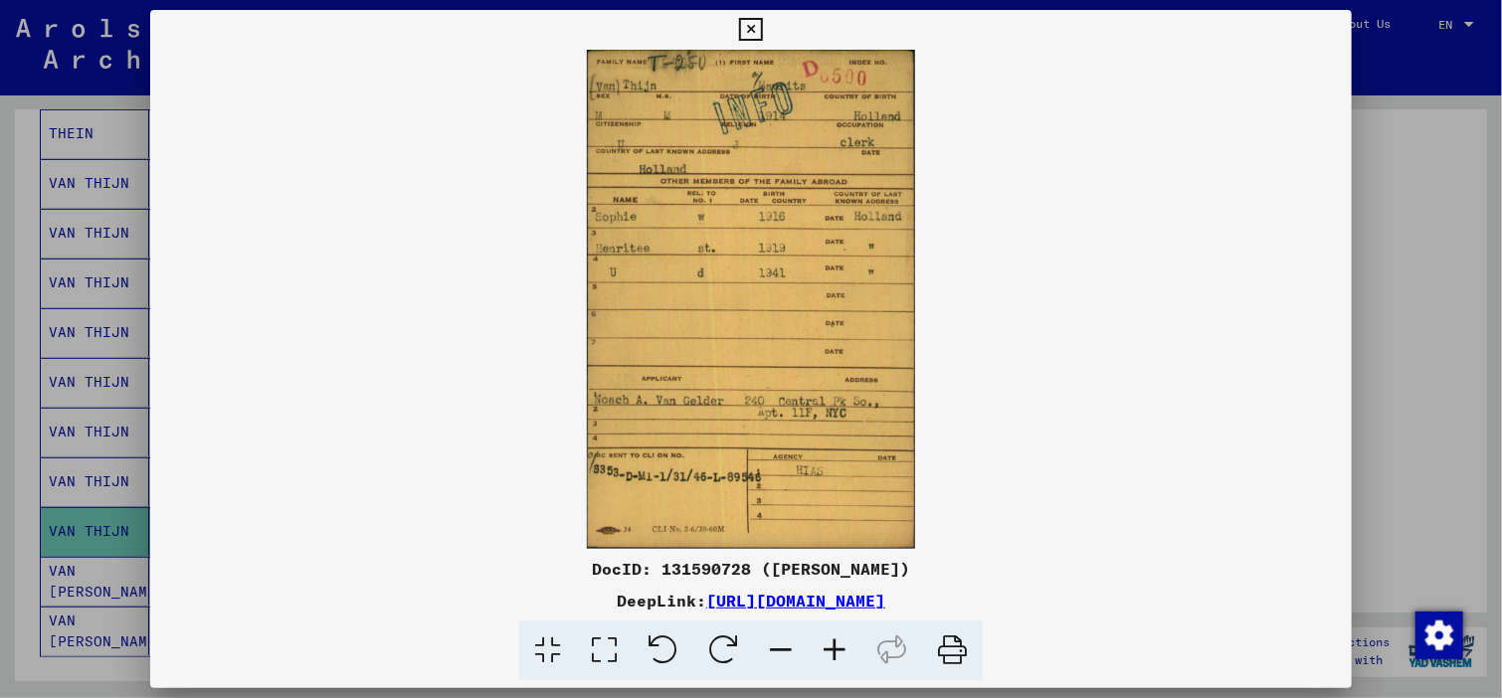
click at [838, 650] on icon at bounding box center [835, 651] width 54 height 61
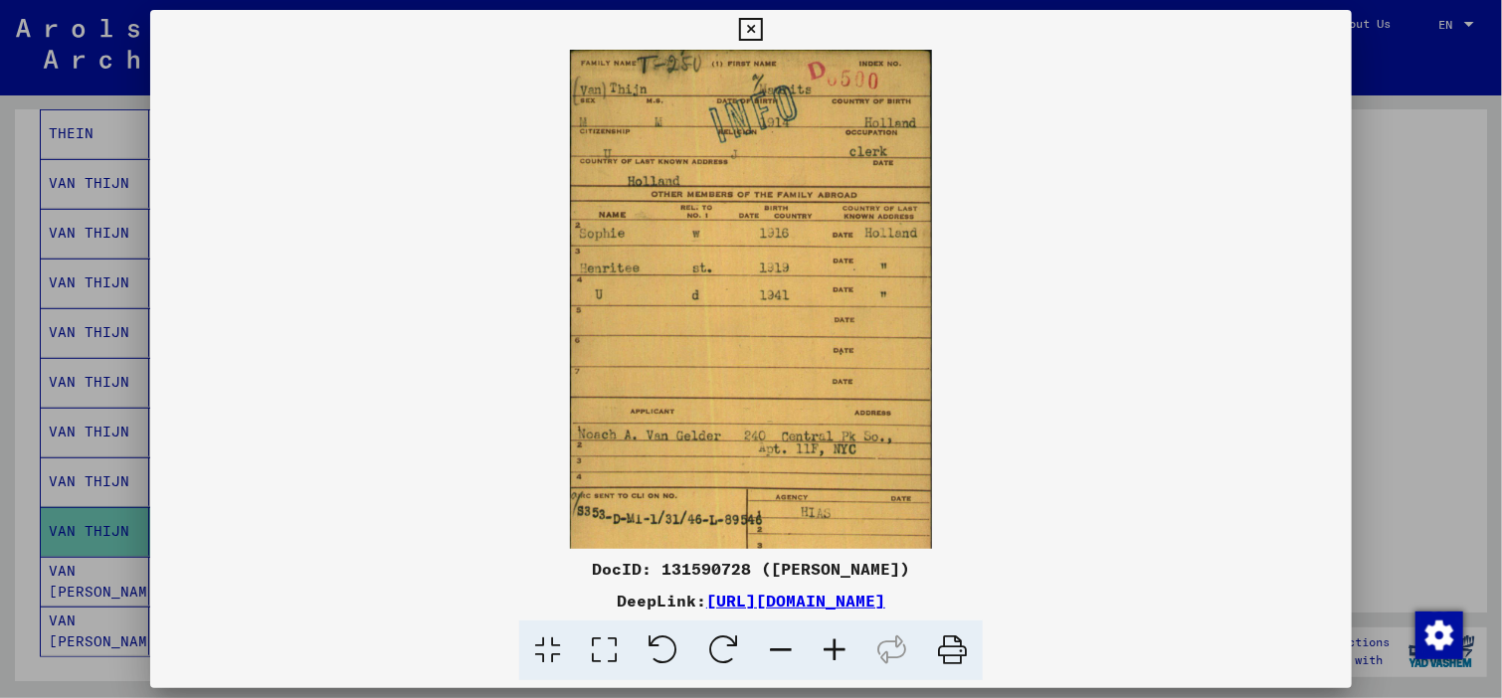
click at [838, 650] on icon at bounding box center [835, 651] width 54 height 61
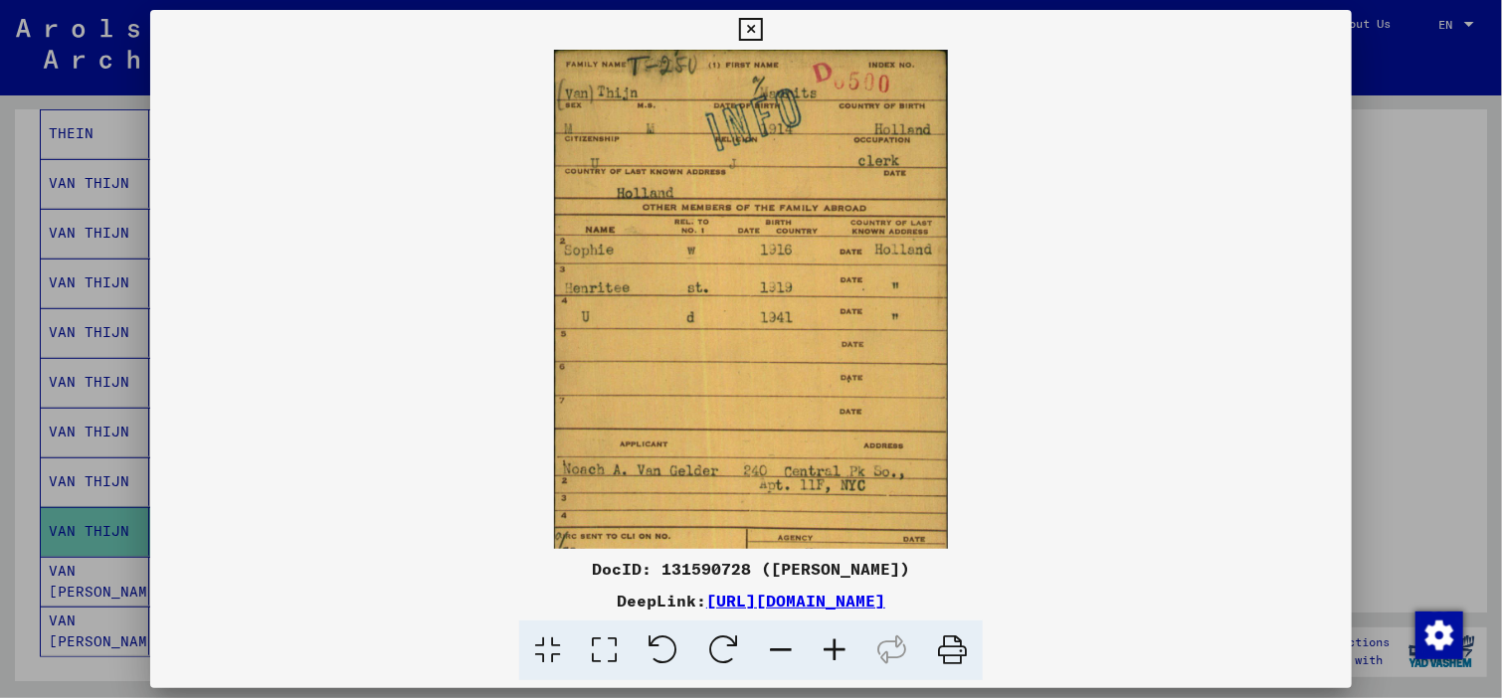
click at [838, 650] on icon at bounding box center [835, 651] width 54 height 61
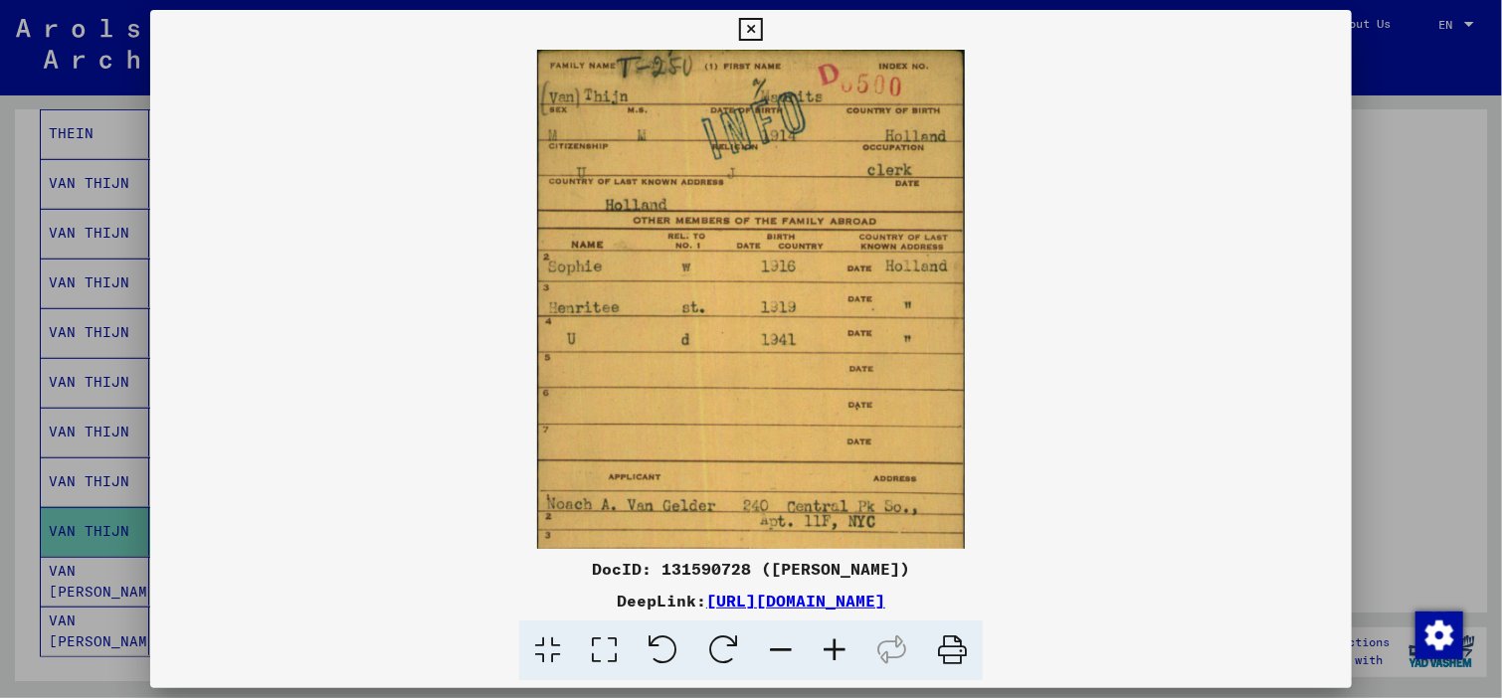
click at [838, 650] on icon at bounding box center [835, 651] width 54 height 61
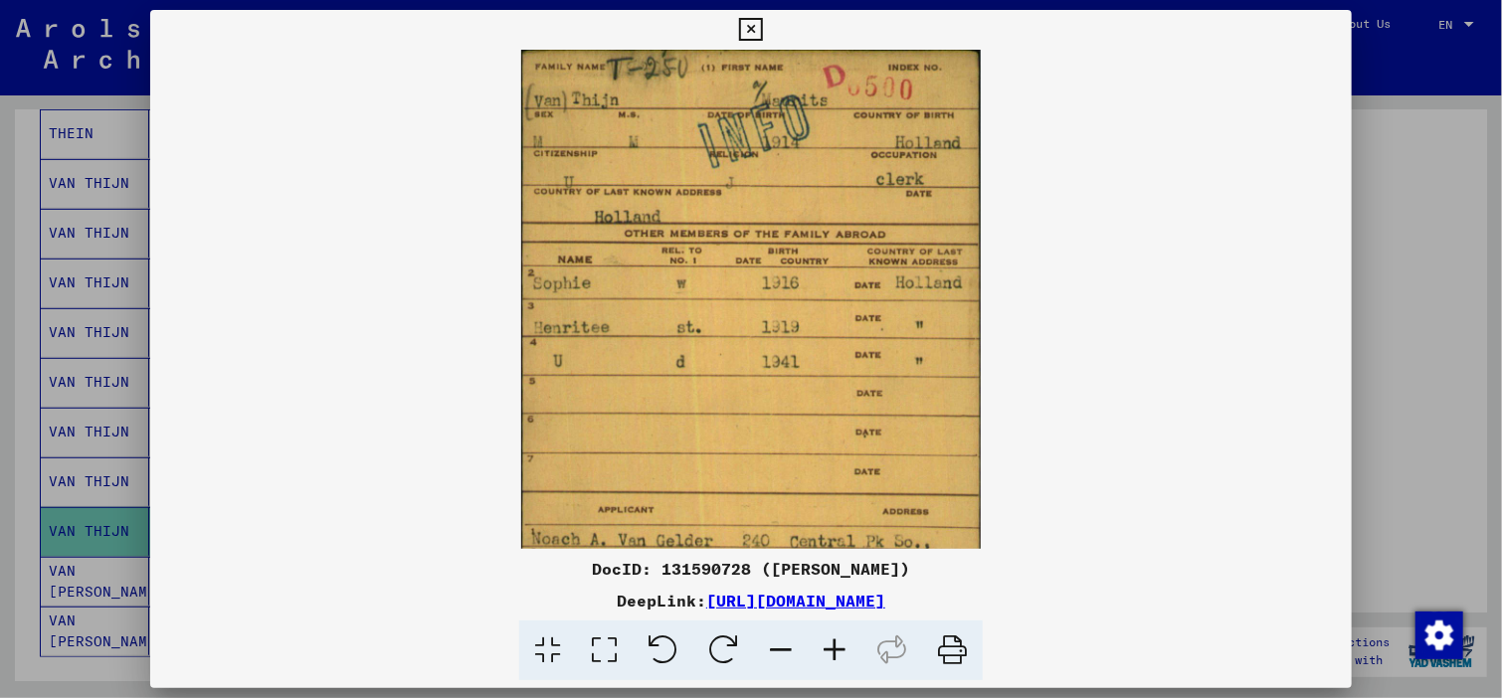
click at [838, 650] on icon at bounding box center [835, 651] width 54 height 61
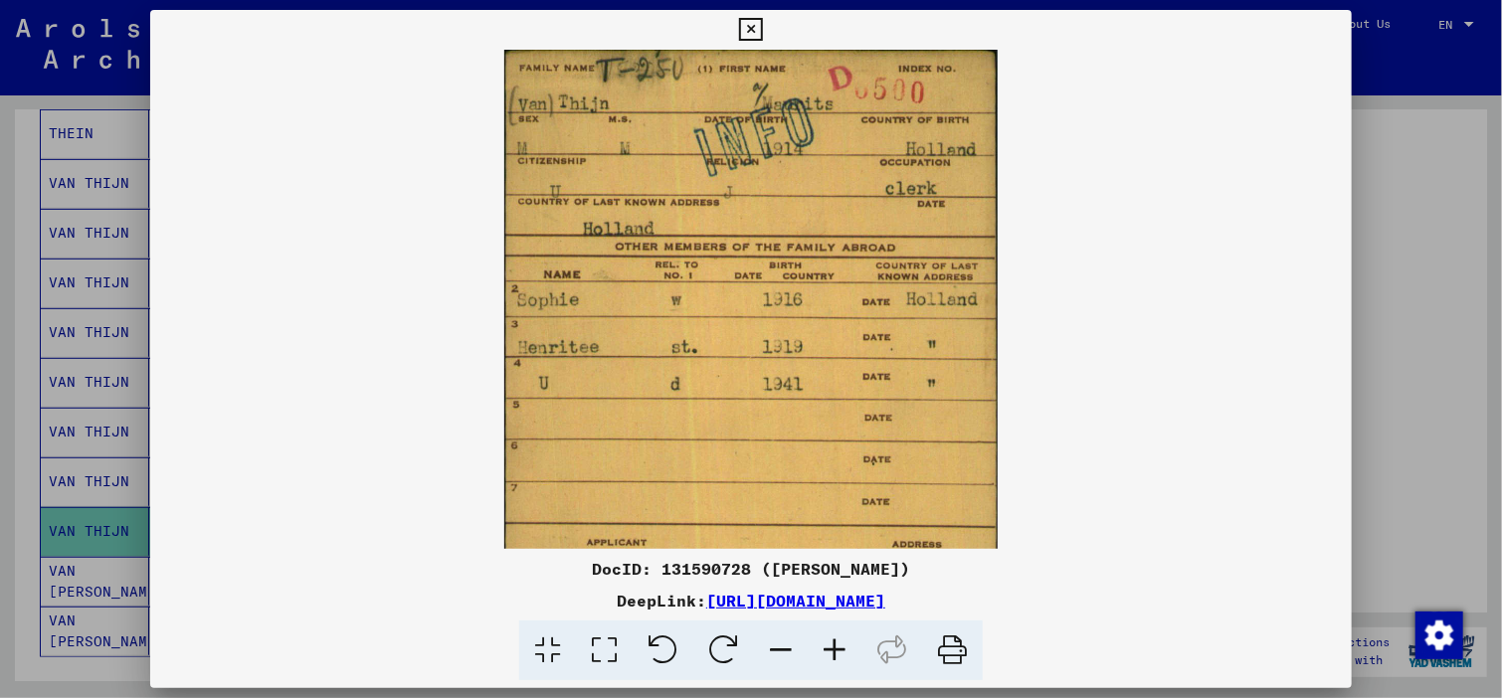
click at [838, 650] on icon at bounding box center [835, 651] width 54 height 61
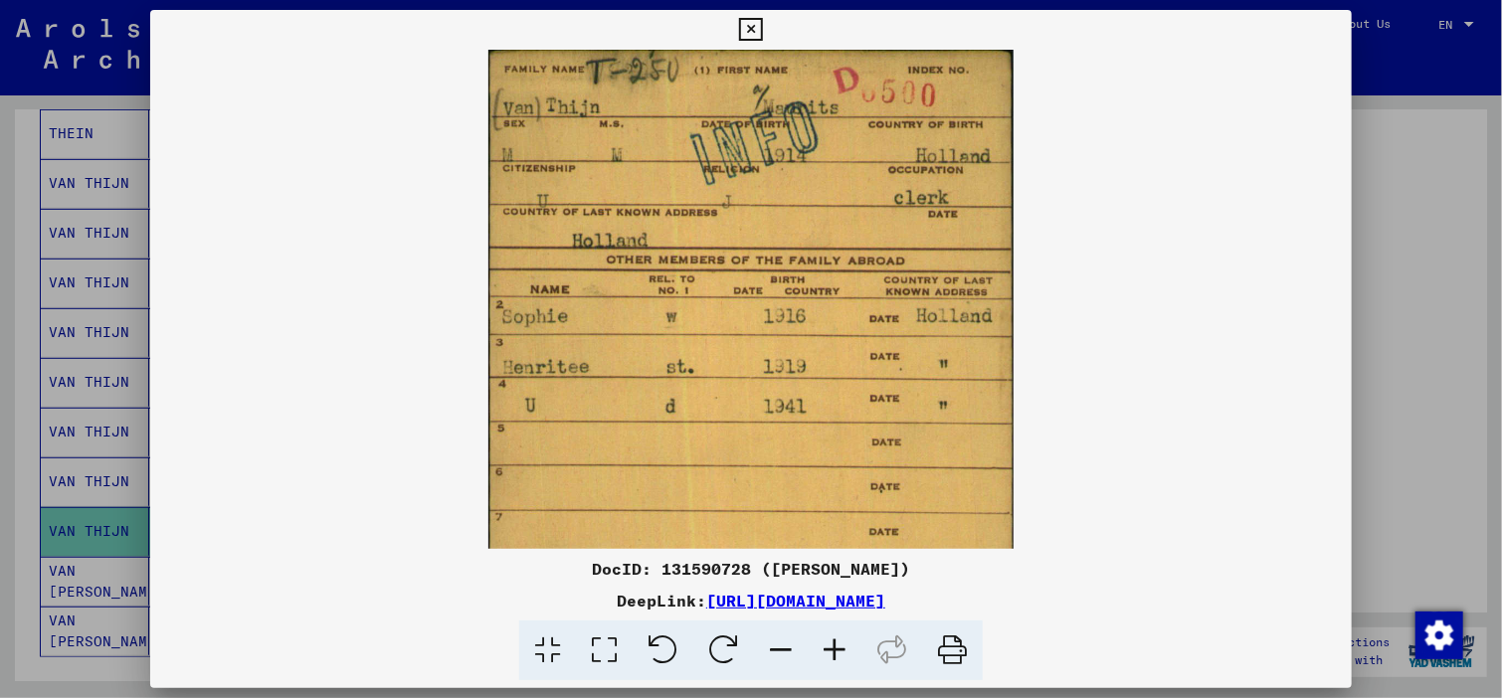
drag, startPoint x: 1480, startPoint y: 360, endPoint x: 1476, endPoint y: 331, distance: 29.1
click at [1476, 331] on div at bounding box center [751, 349] width 1502 height 698
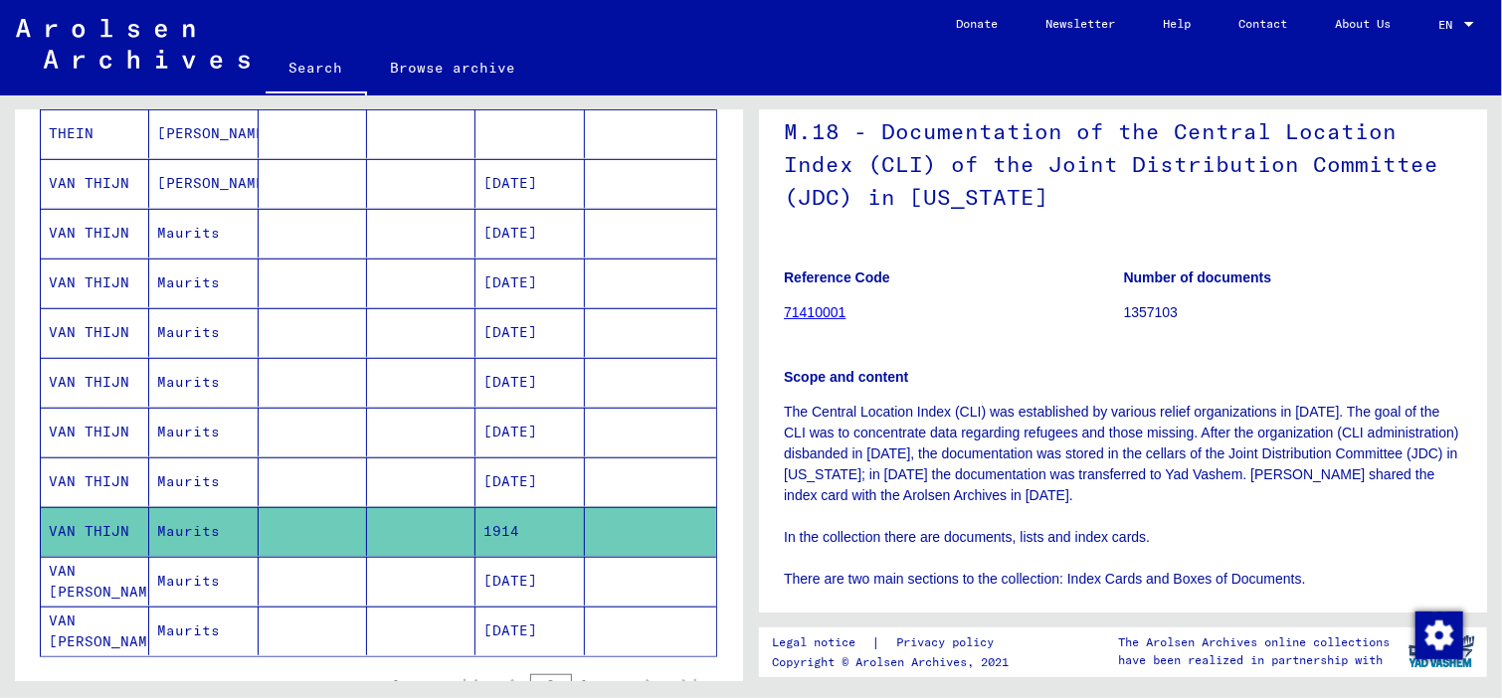
scroll to position [126, 0]
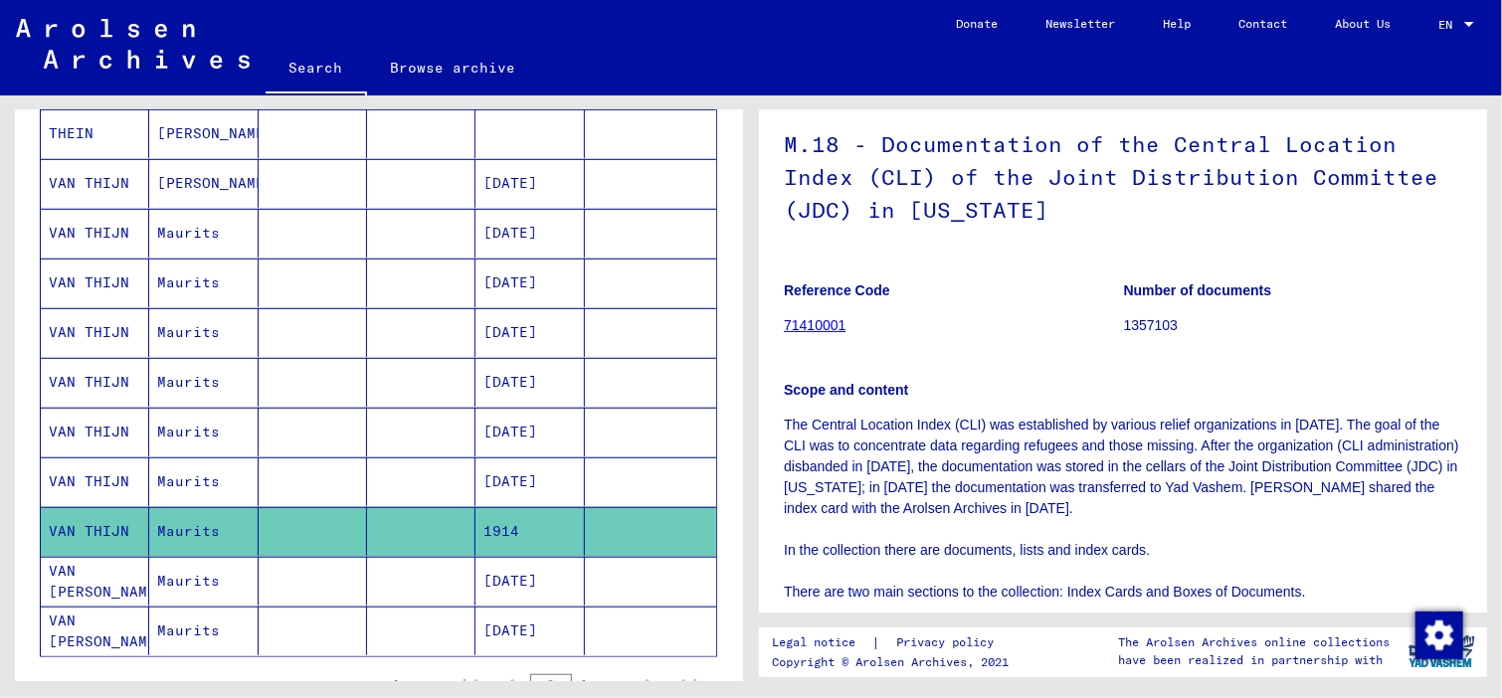
drag, startPoint x: 1455, startPoint y: 192, endPoint x: 1455, endPoint y: 232, distance: 39.8
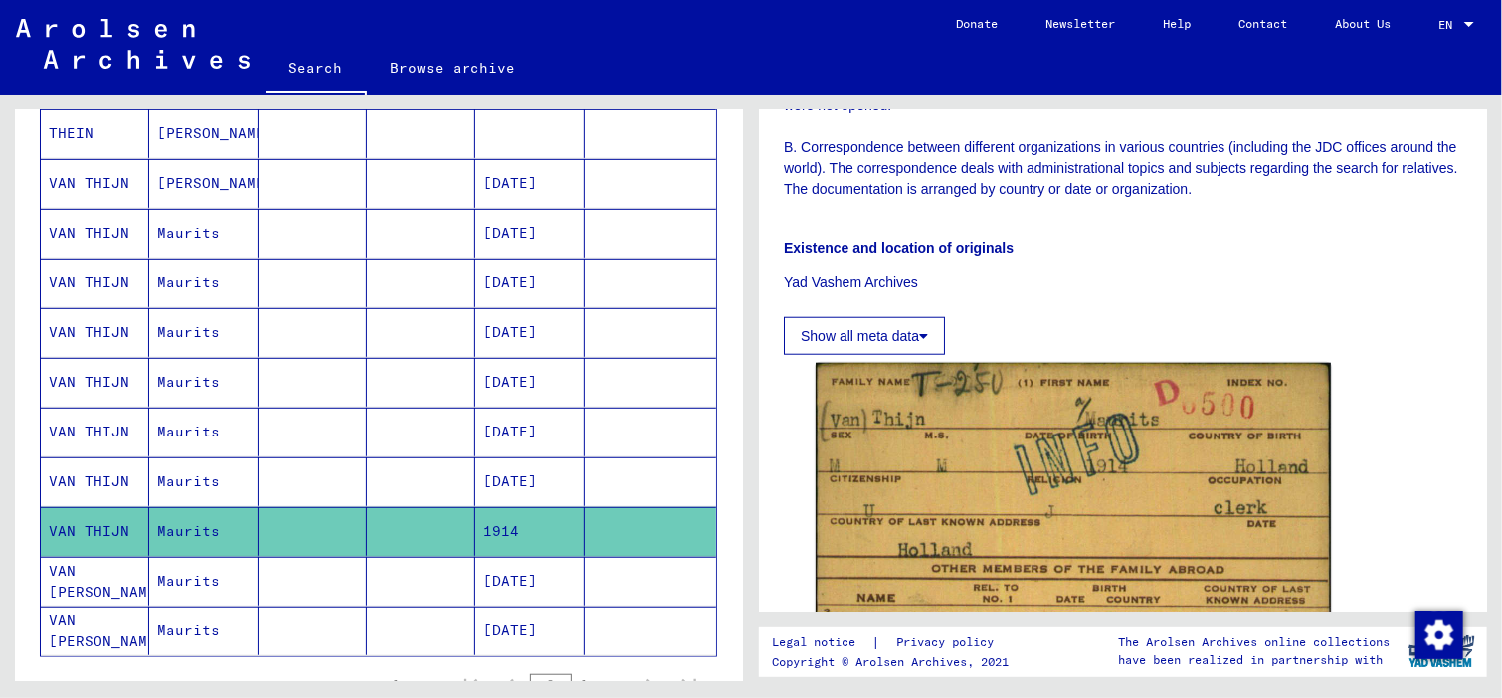
scroll to position [882, 0]
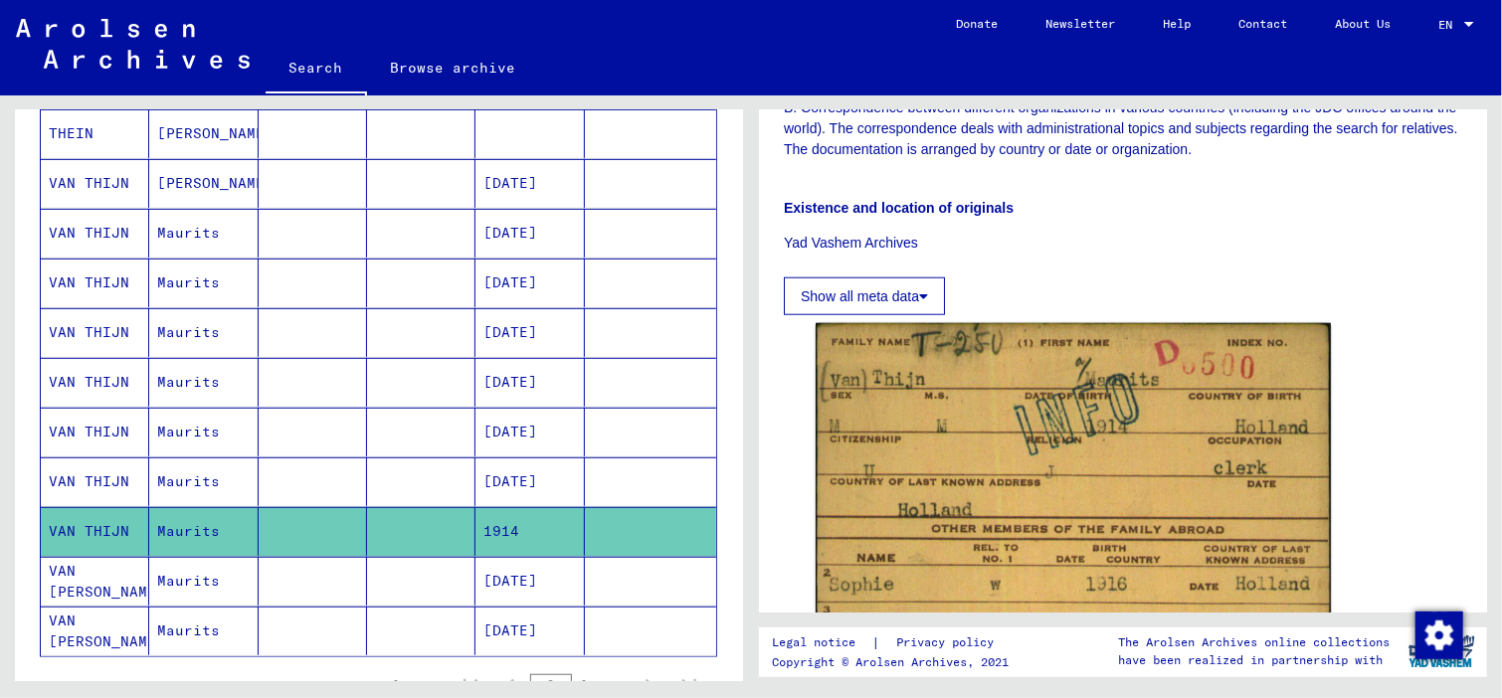
click at [927, 293] on icon at bounding box center [923, 296] width 9 height 14
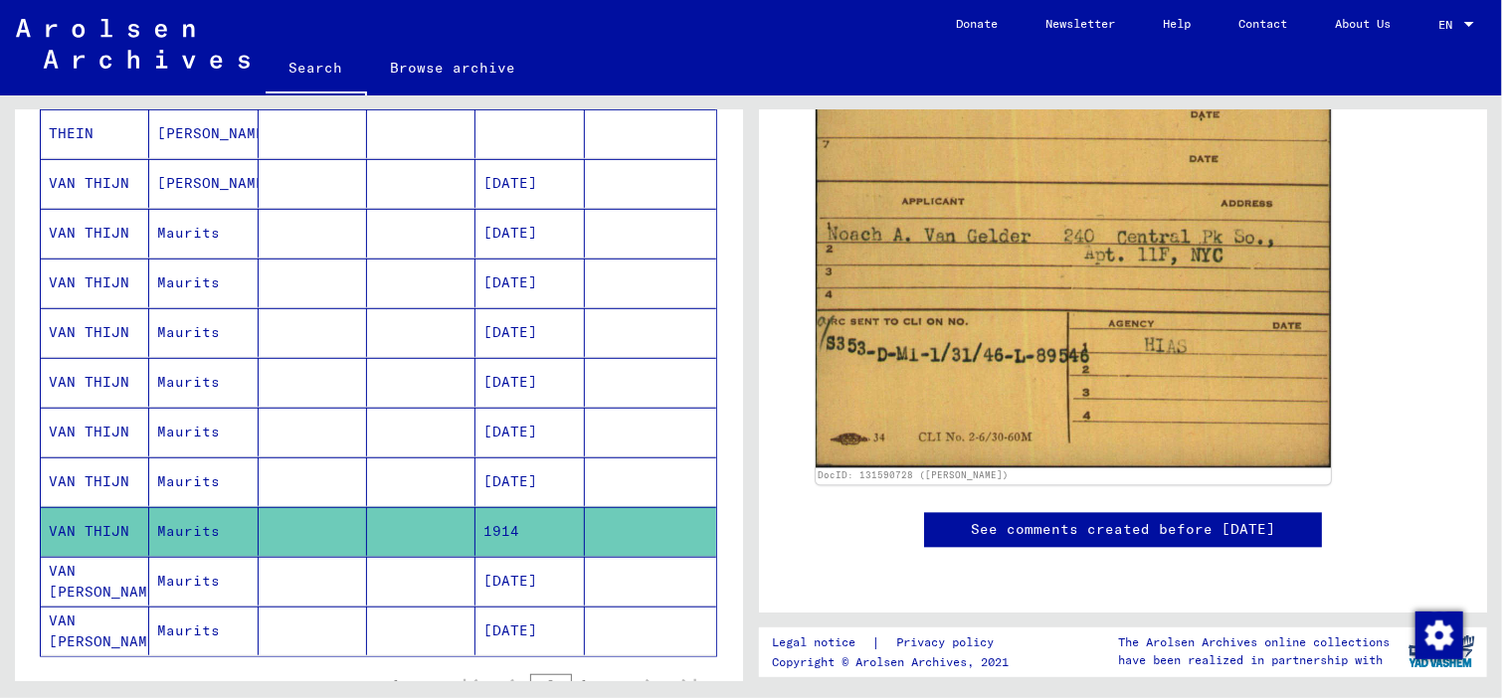
scroll to position [2230, 0]
click at [86, 574] on mat-cell "VAN [PERSON_NAME]" at bounding box center [95, 581] width 108 height 49
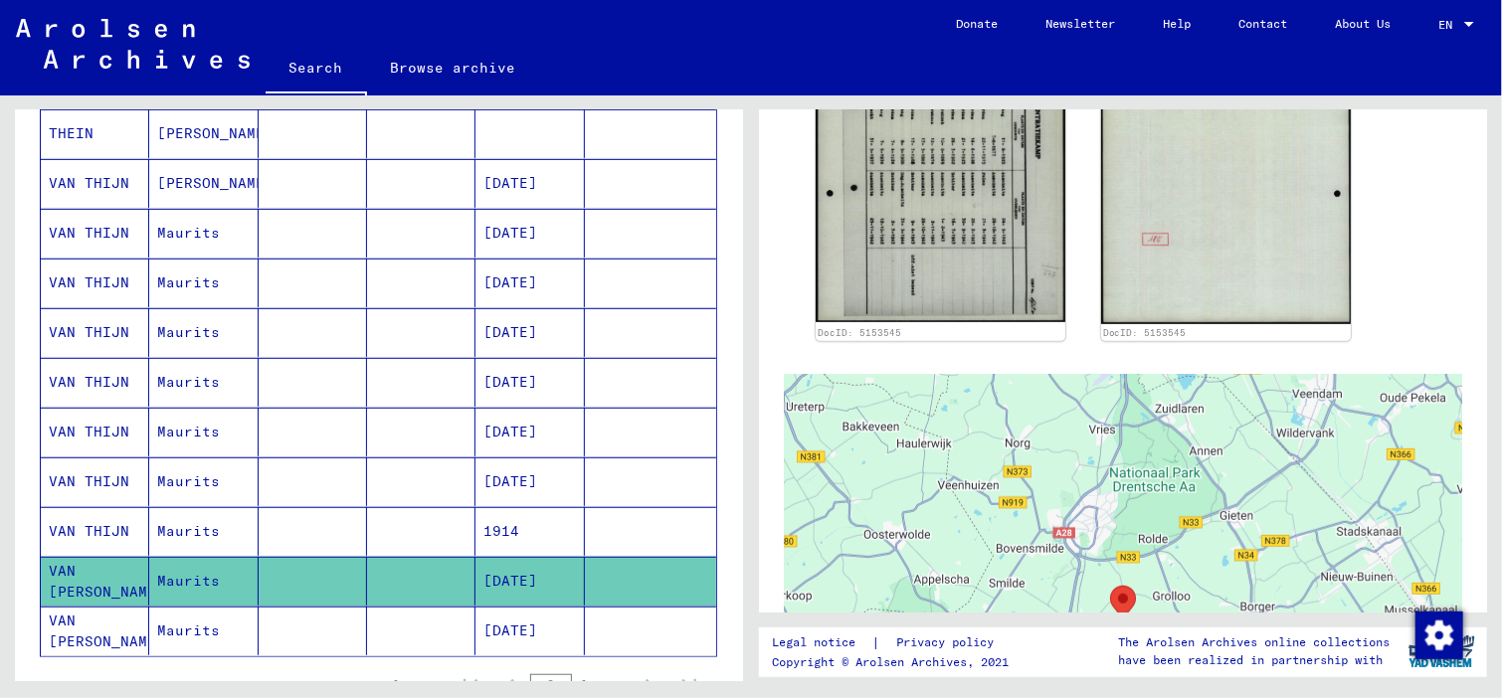
scroll to position [481, 0]
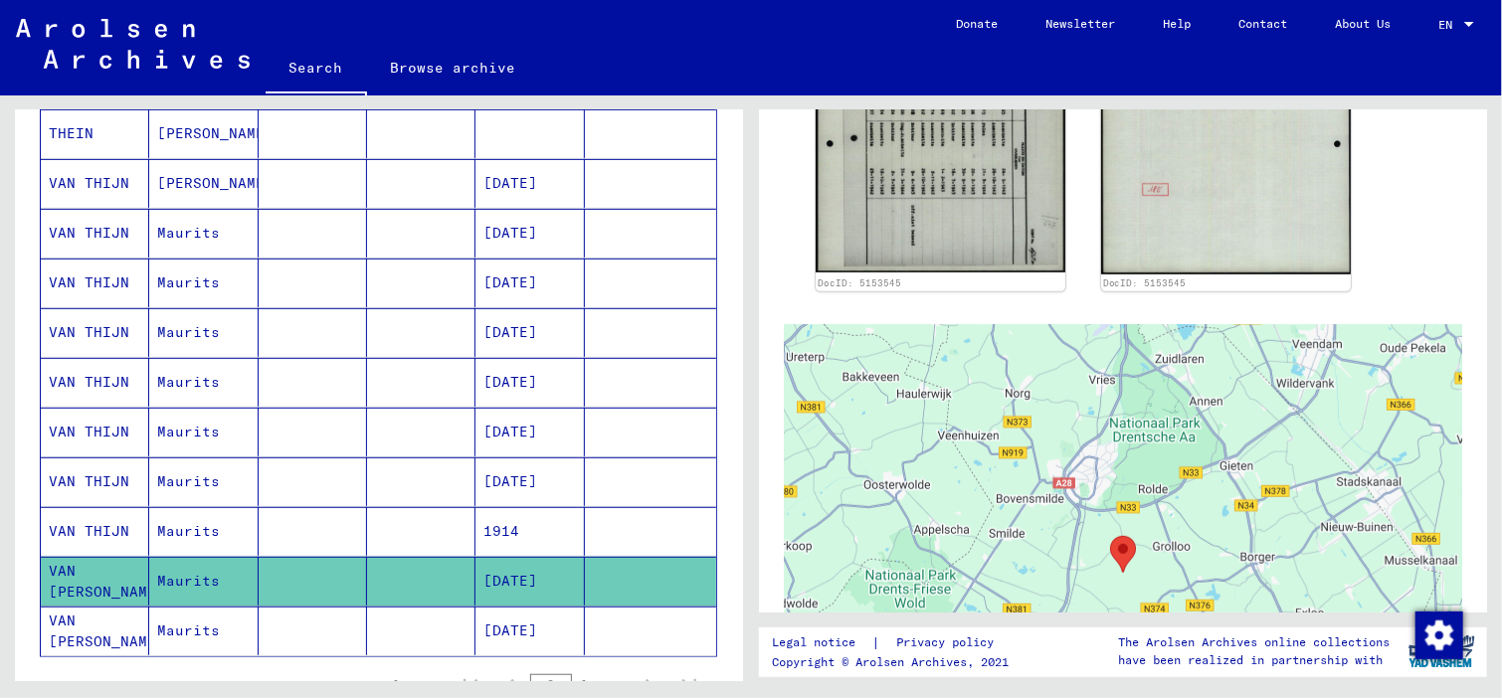
click at [191, 626] on mat-cell "Maurits" at bounding box center [203, 631] width 108 height 49
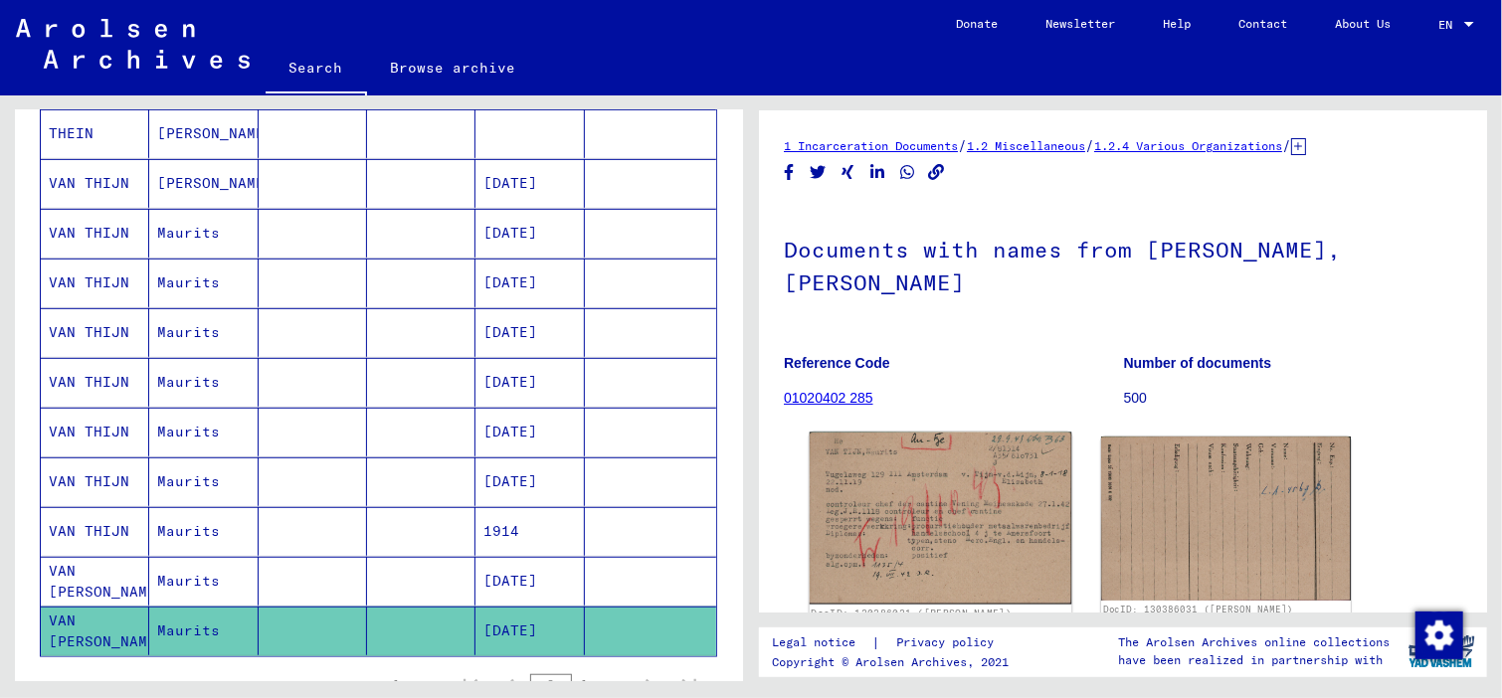
click at [956, 464] on img at bounding box center [941, 519] width 263 height 173
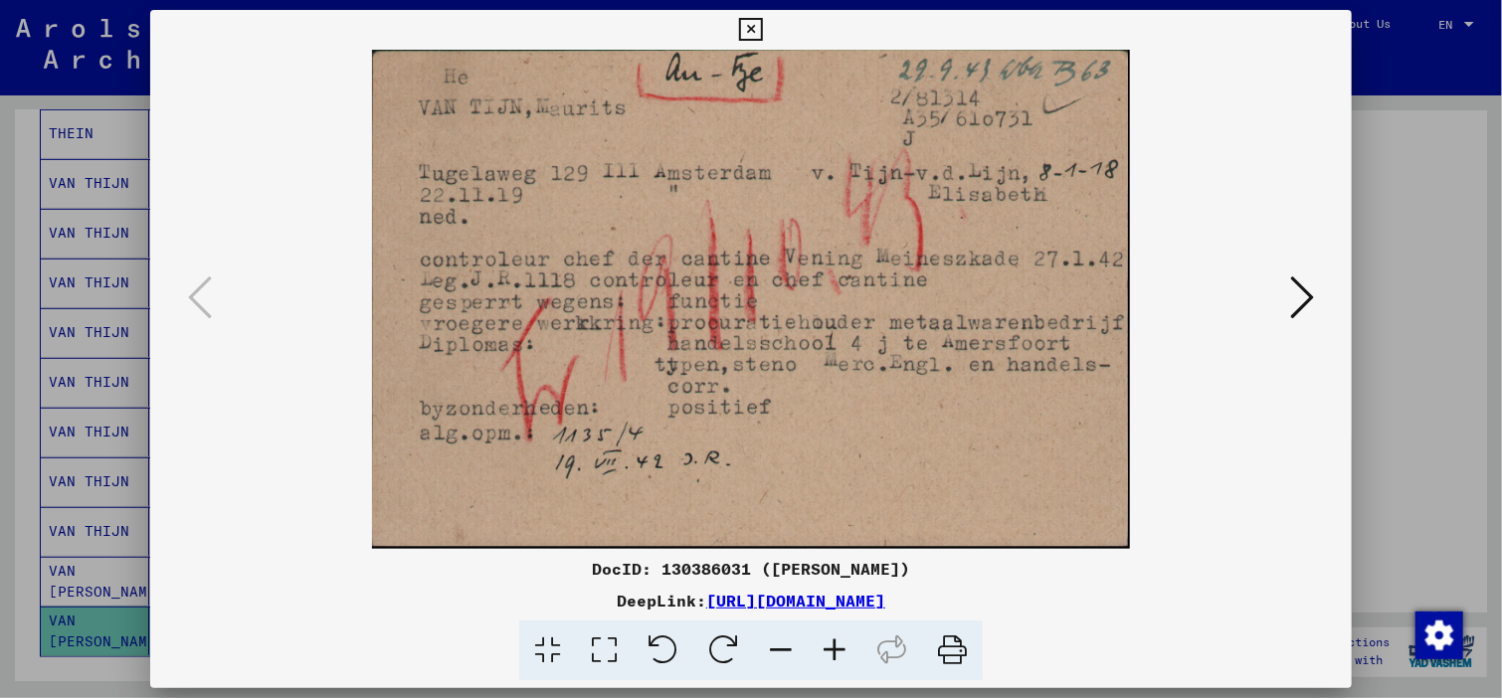
click at [1309, 294] on icon at bounding box center [1302, 298] width 24 height 48
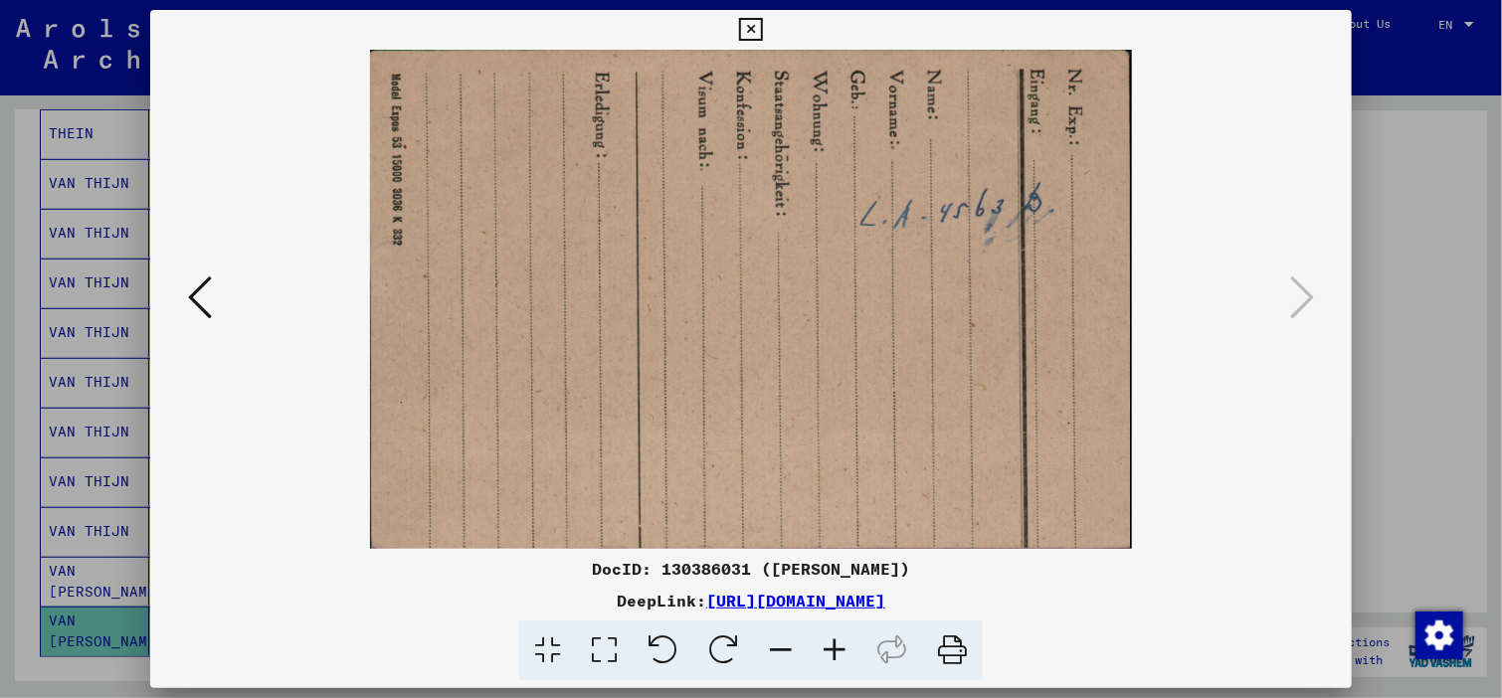
click at [751, 21] on icon at bounding box center [750, 30] width 23 height 24
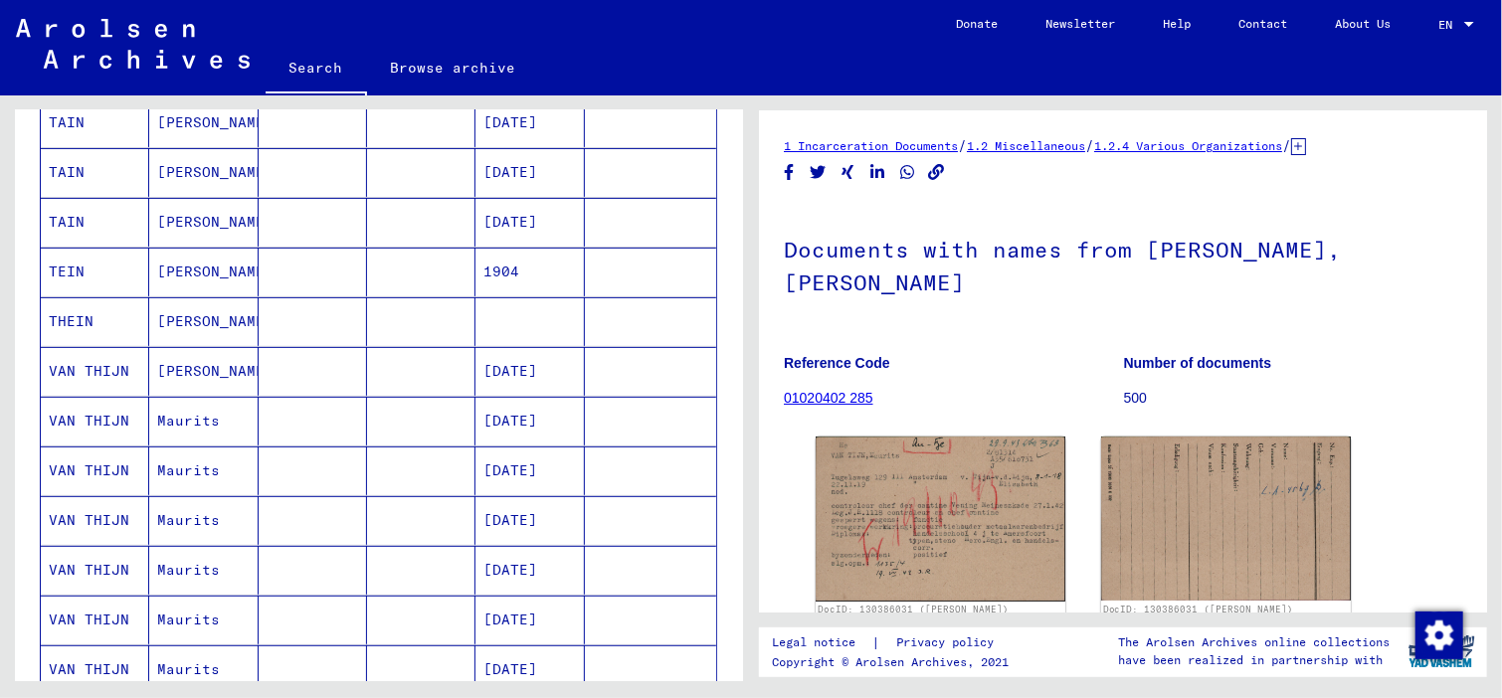
scroll to position [467, 0]
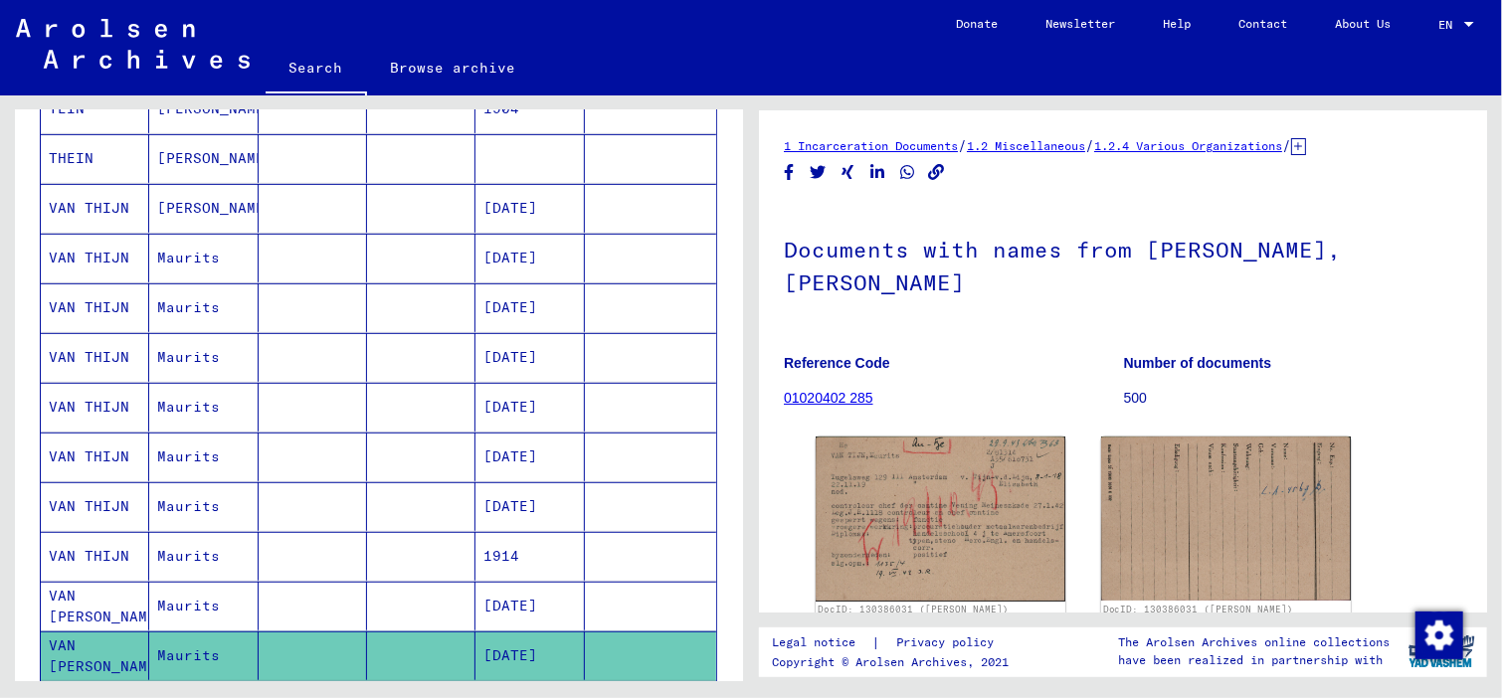
drag, startPoint x: 704, startPoint y: 407, endPoint x: 708, endPoint y: 604, distance: 197.0
click at [708, 604] on div "Last Name First Name Maiden Name Place of Birth Date of Birth Prisoner # [PERSO…" at bounding box center [379, 345] width 728 height 933
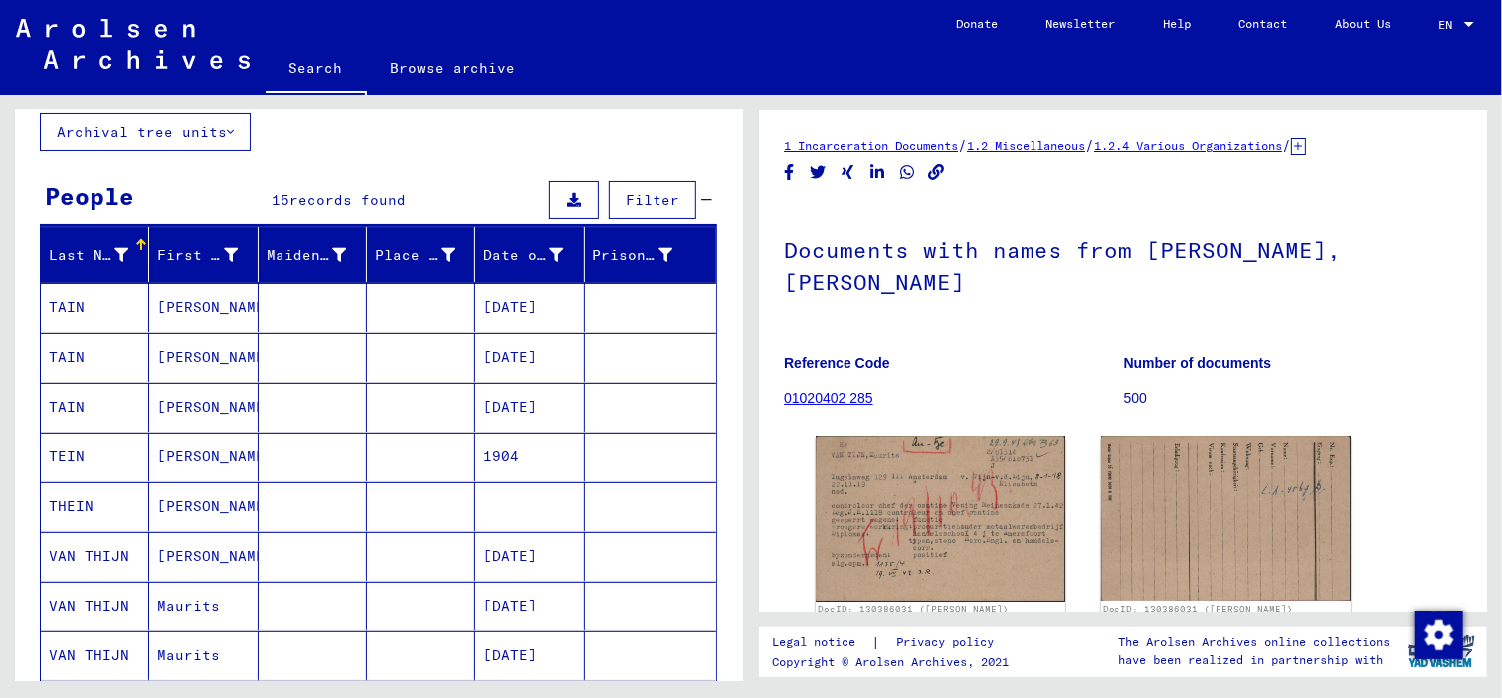
scroll to position [0, 0]
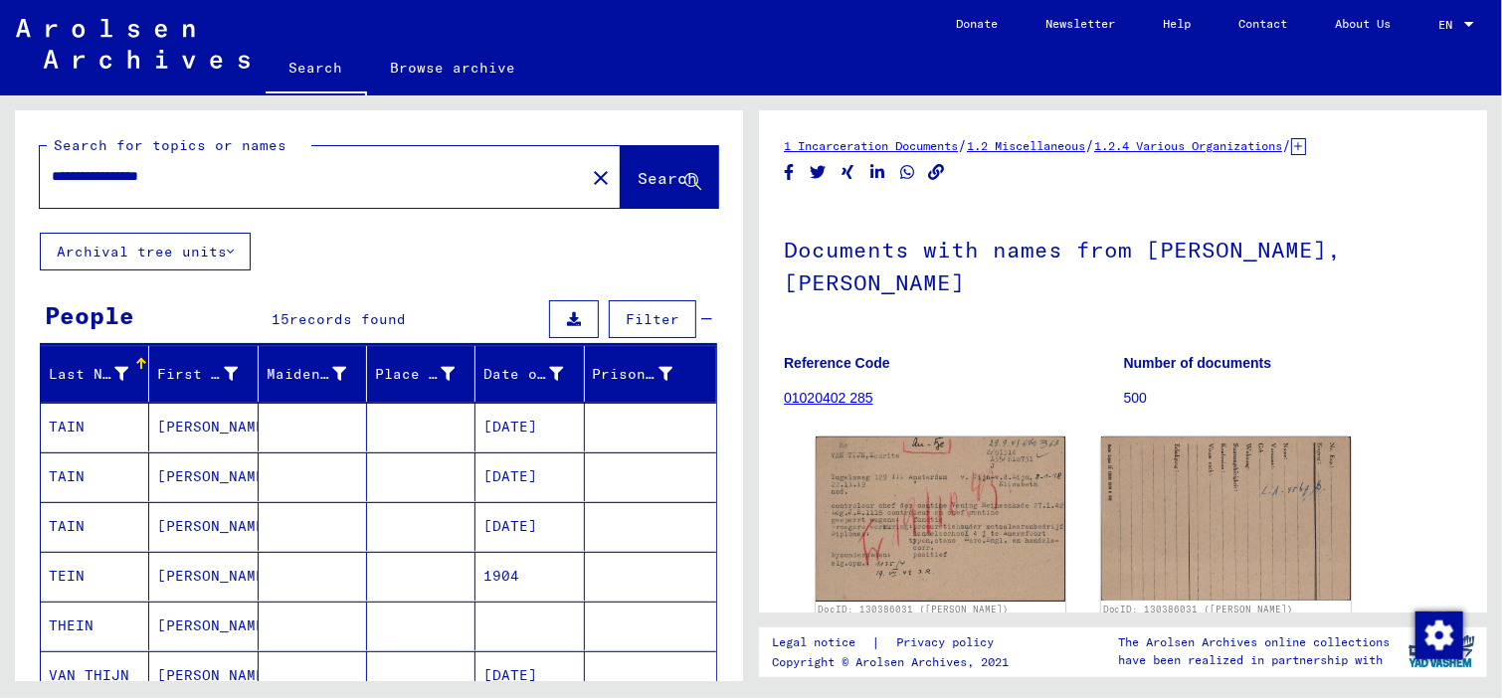
click at [107, 174] on input "**********" at bounding box center [312, 176] width 521 height 21
click at [638, 168] on span "Search" at bounding box center [668, 178] width 60 height 20
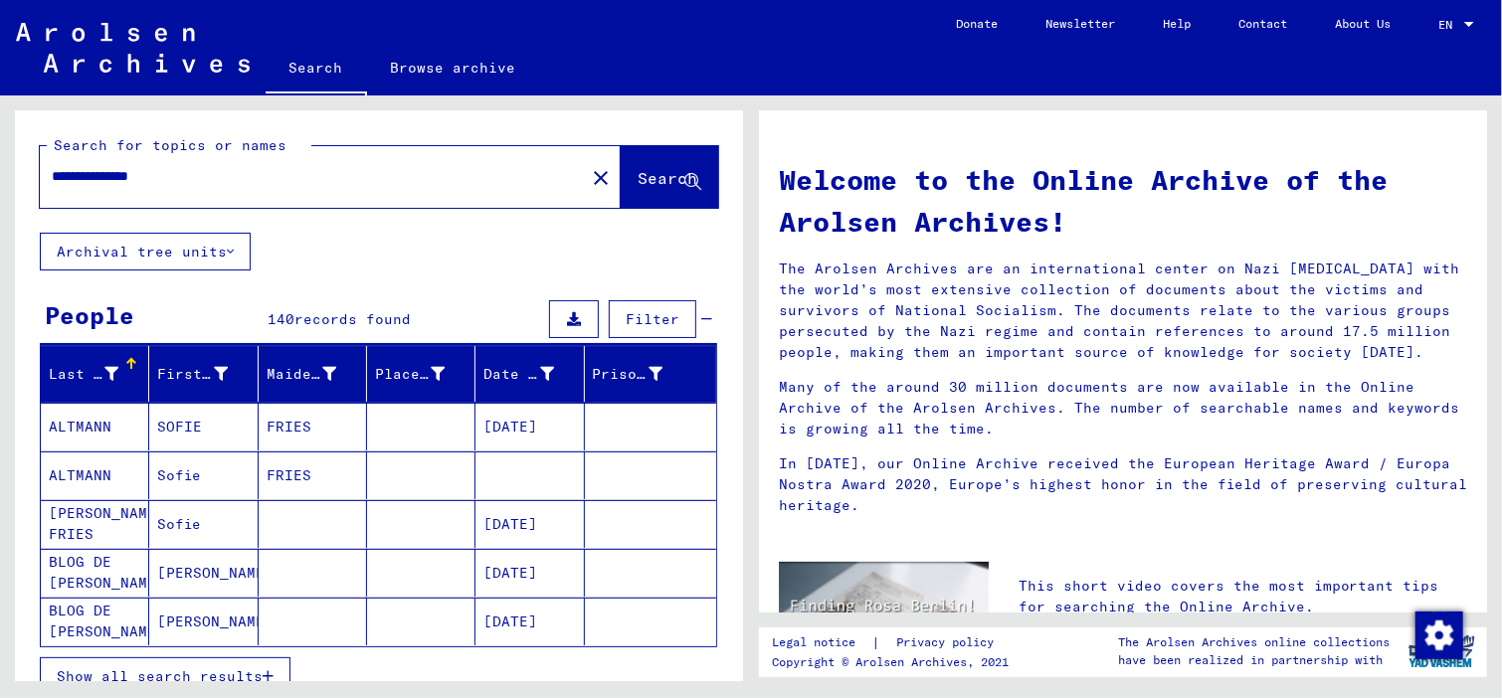
click at [245, 669] on span "Show all search results" at bounding box center [160, 676] width 206 height 18
drag, startPoint x: 187, startPoint y: 179, endPoint x: 118, endPoint y: 172, distance: 69.0
click at [118, 172] on input "**********" at bounding box center [306, 176] width 509 height 21
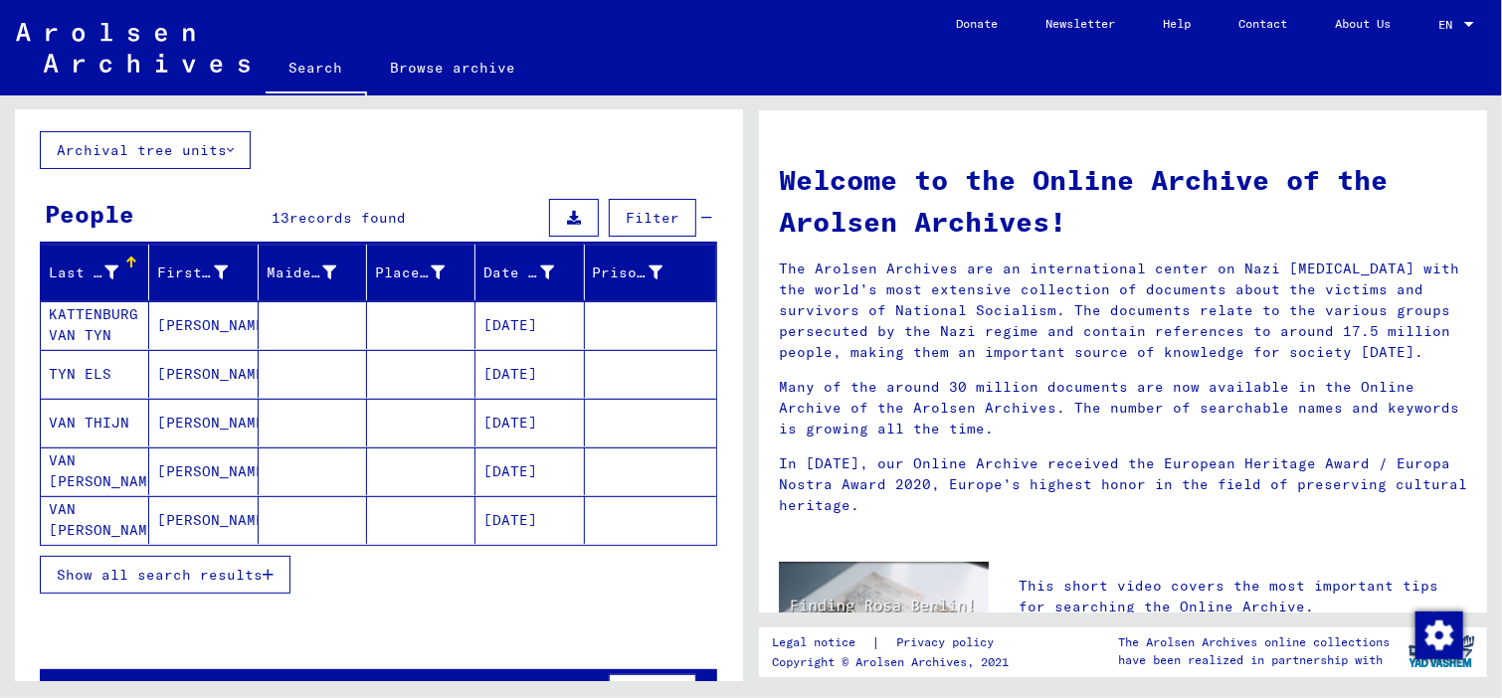
scroll to position [105, 0]
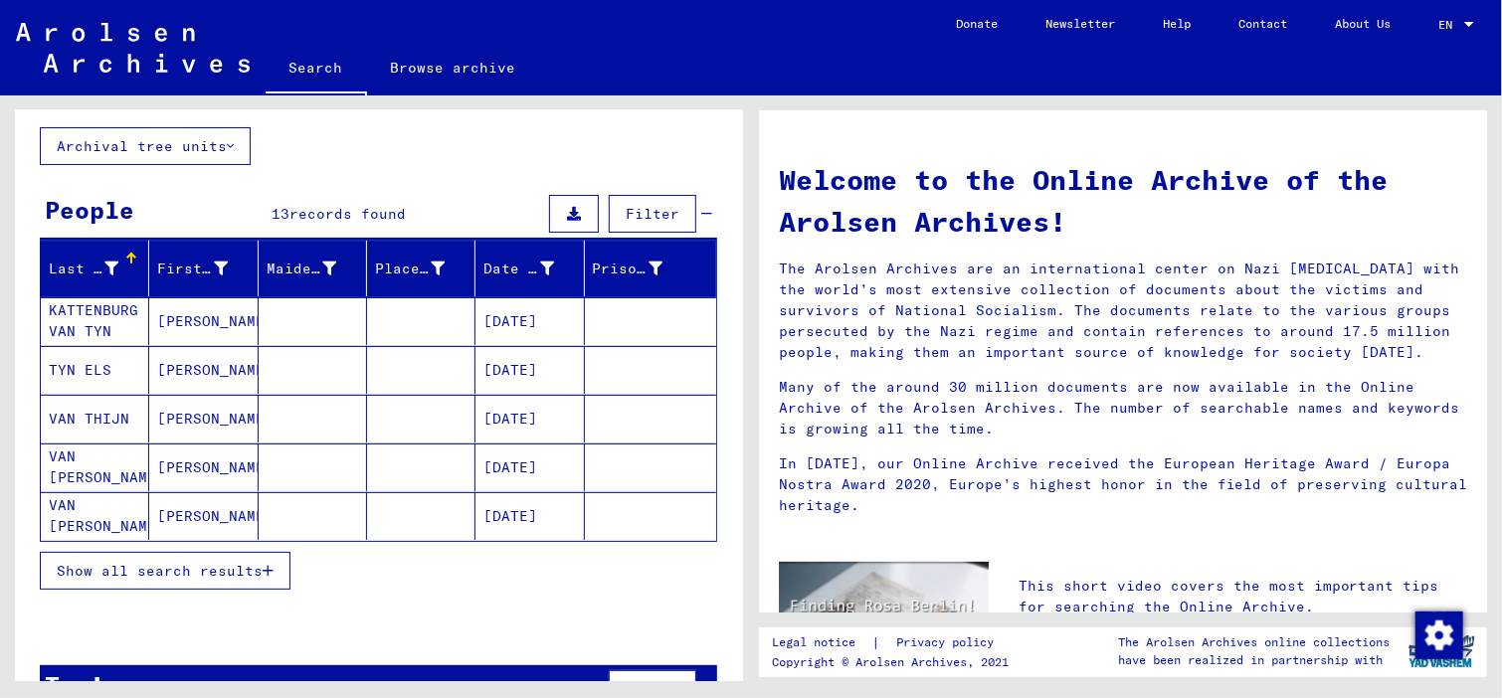
click at [147, 574] on span "Show all search results" at bounding box center [160, 571] width 206 height 18
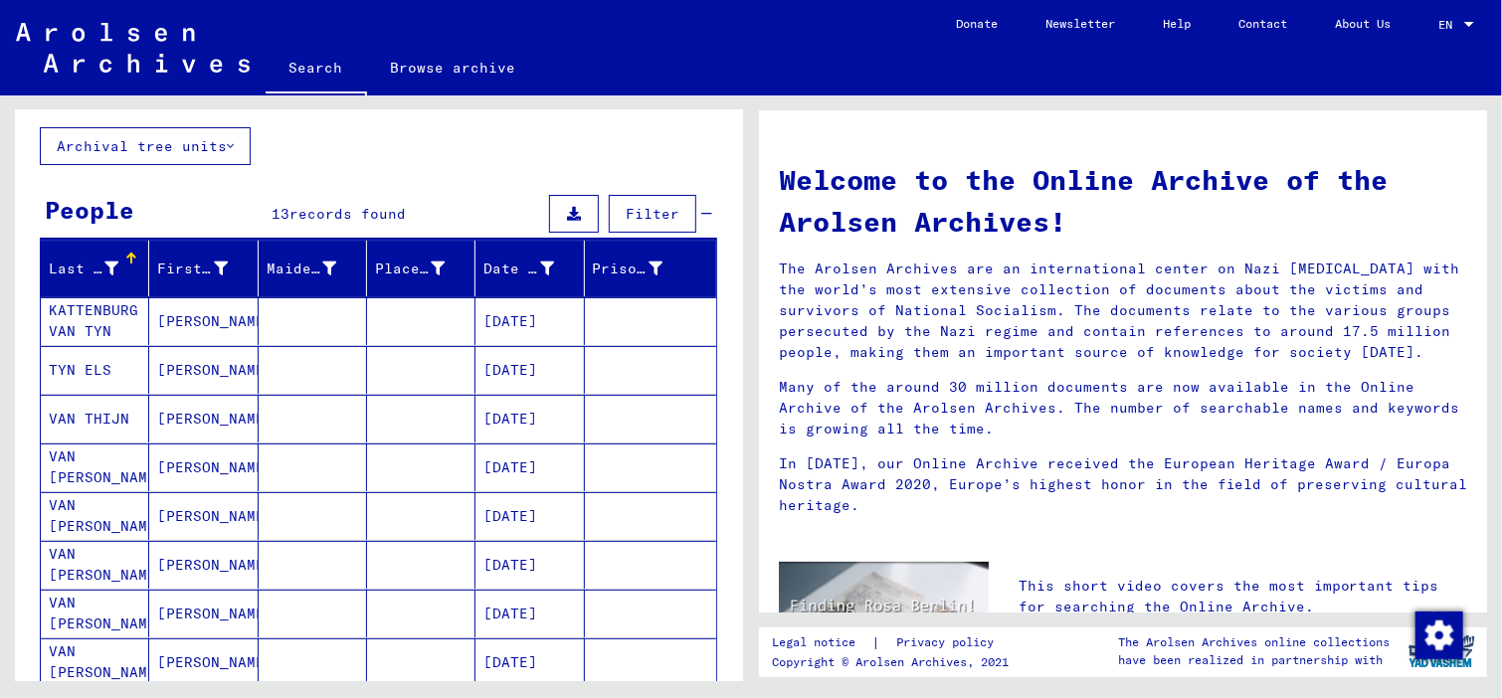
click at [489, 509] on mat-cell "[DATE]" at bounding box center [529, 516] width 108 height 48
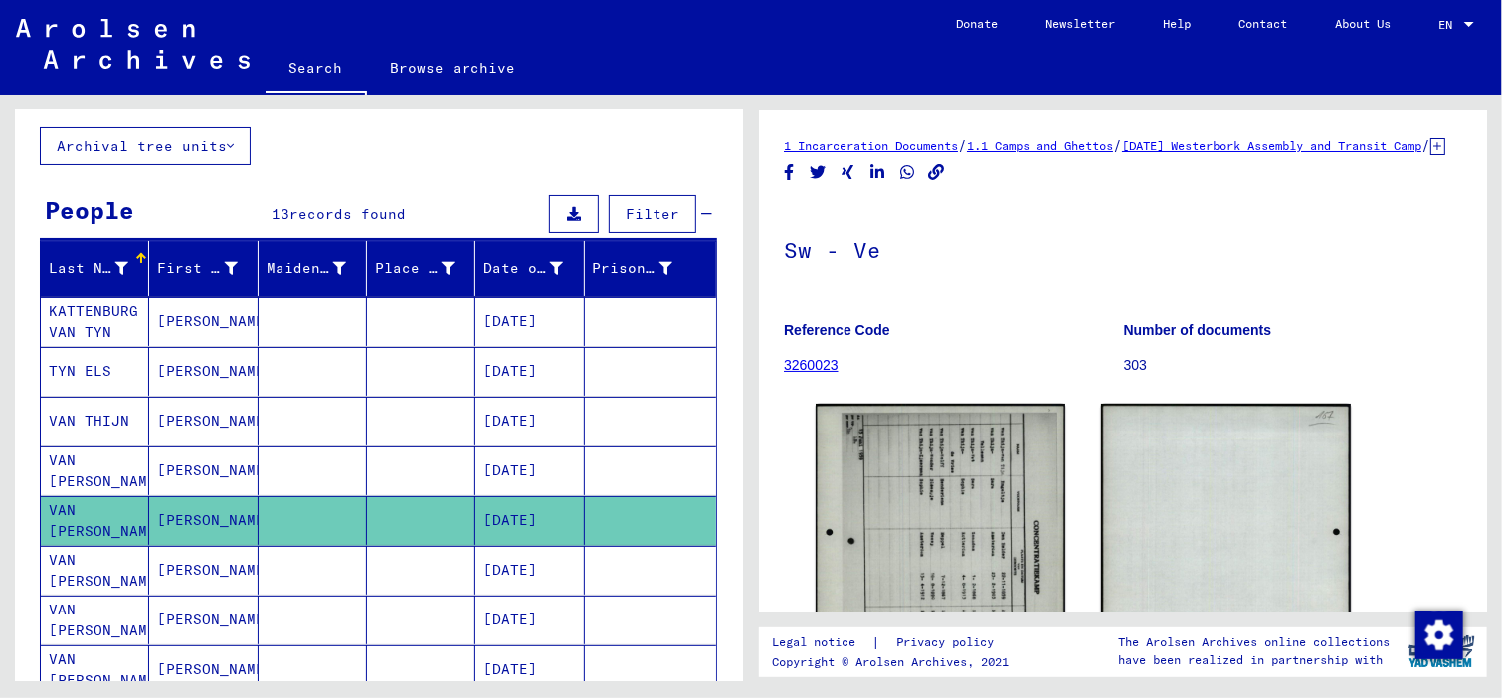
scroll to position [440, 0]
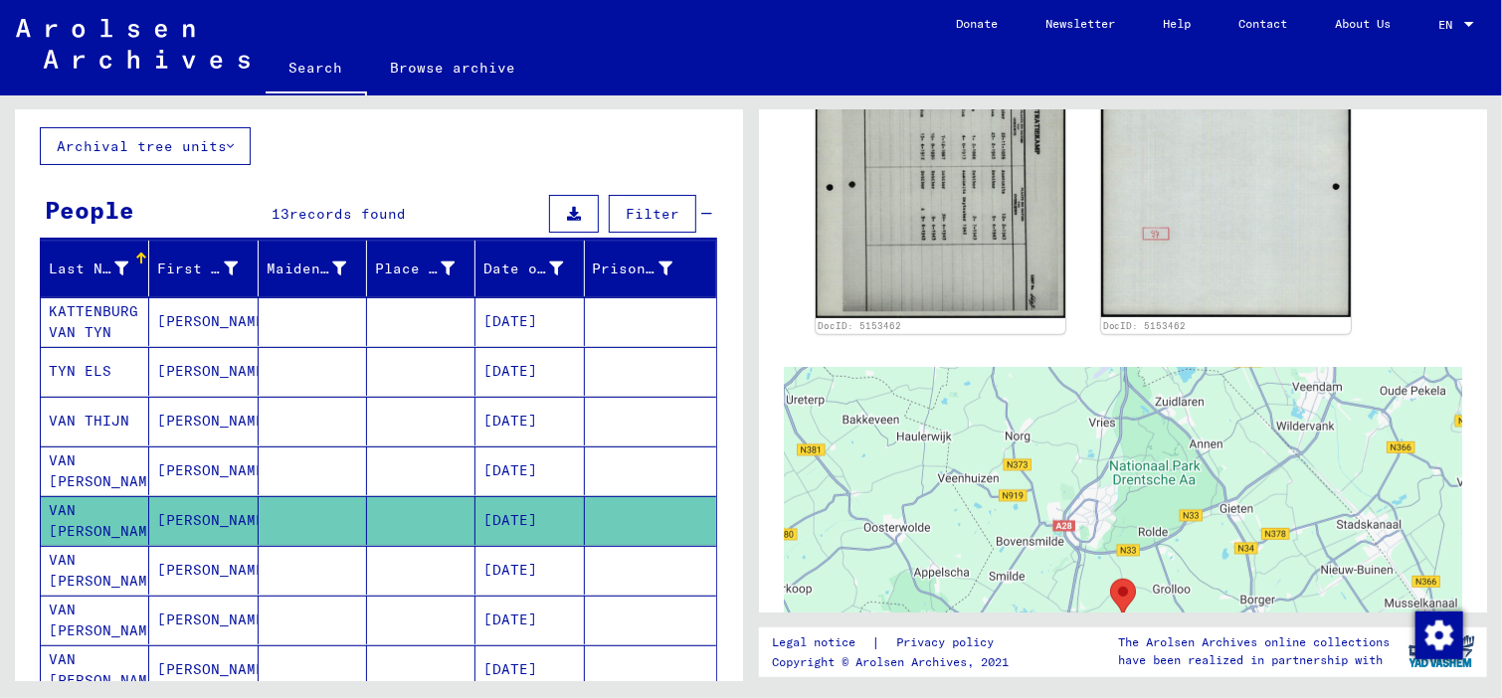
click at [493, 561] on mat-cell "[DATE]" at bounding box center [529, 570] width 108 height 49
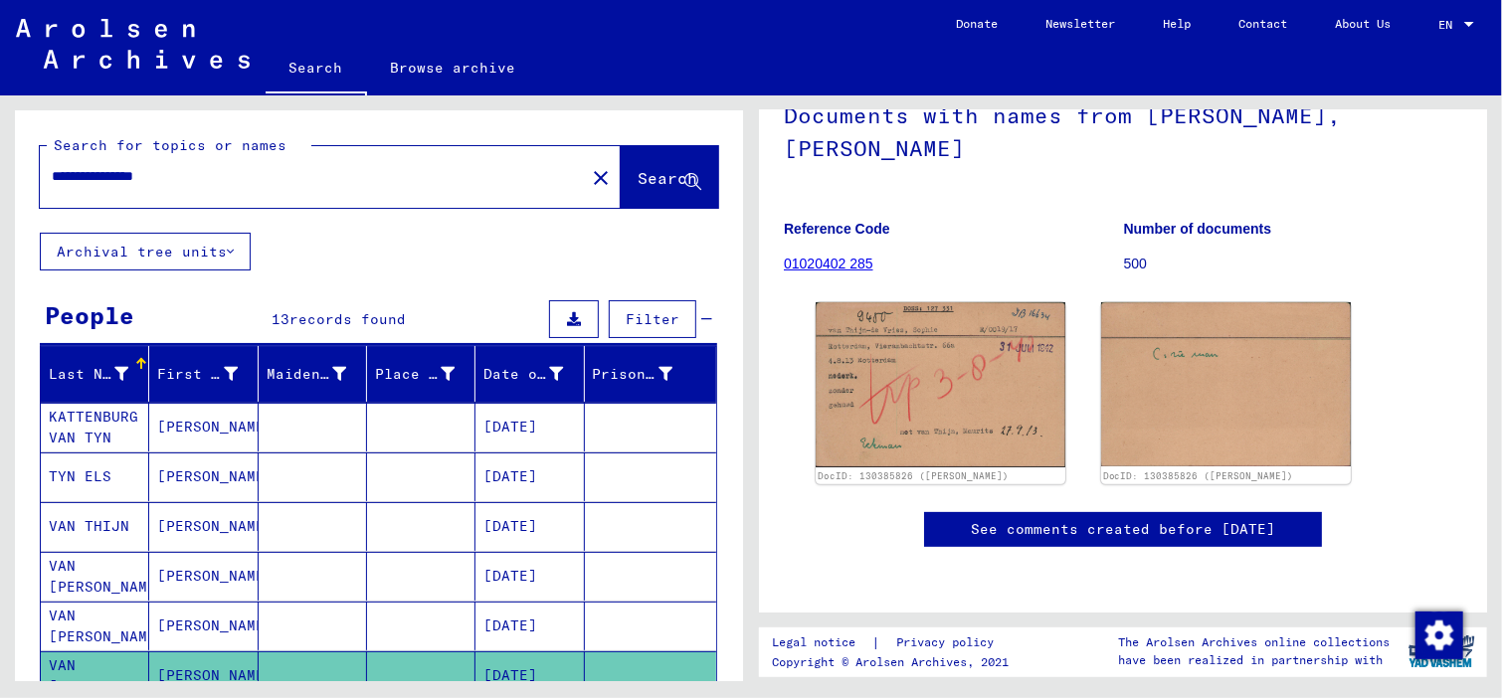
click at [101, 174] on input "**********" at bounding box center [312, 176] width 521 height 21
click at [645, 192] on button "Search" at bounding box center [669, 177] width 97 height 62
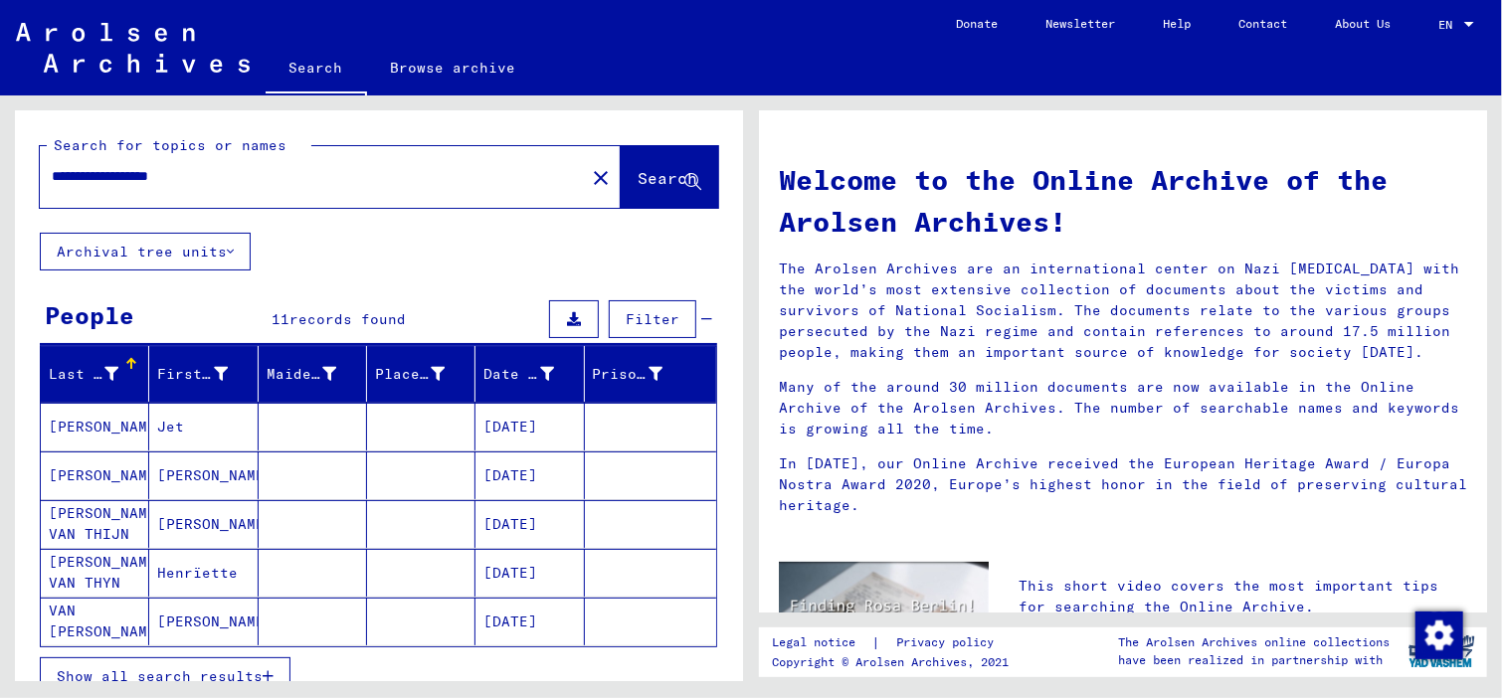
click at [96, 512] on mat-cell "[PERSON_NAME] VAN THIJN" at bounding box center [95, 524] width 108 height 48
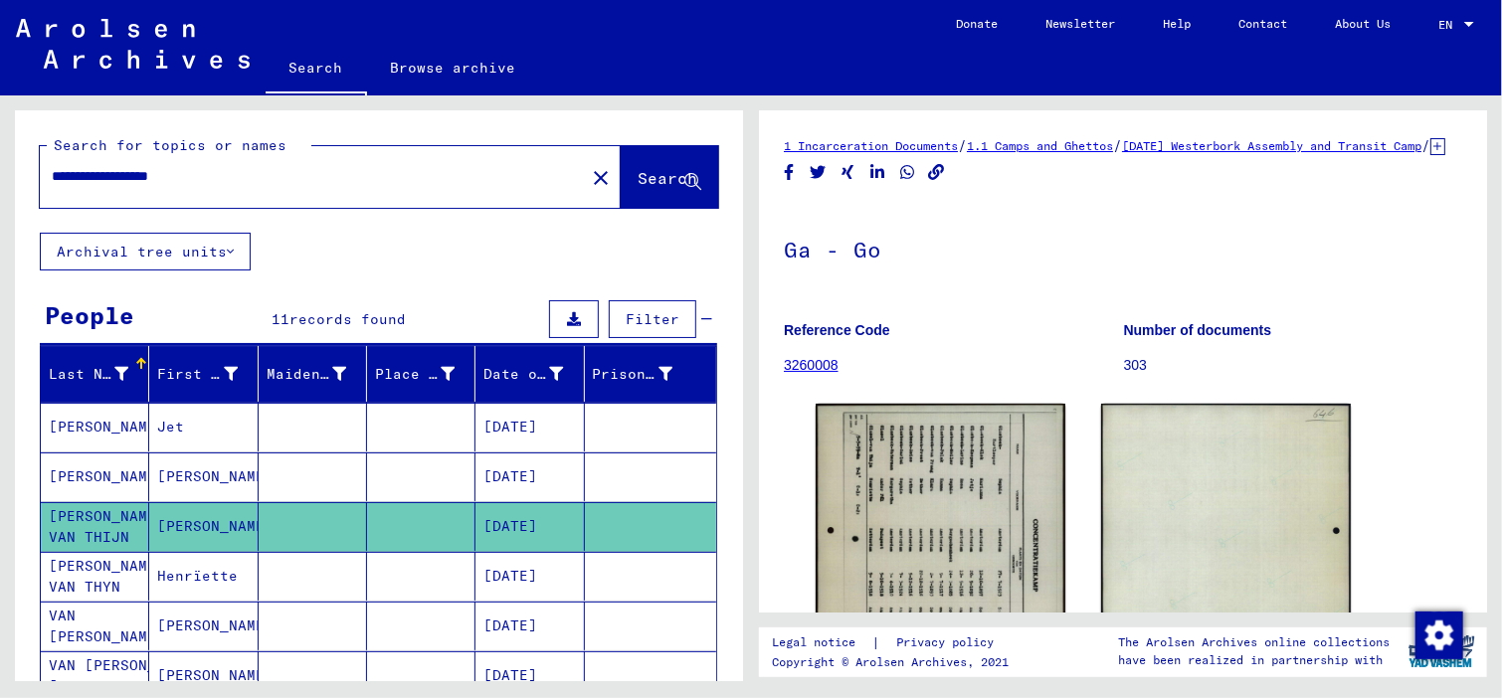
scroll to position [440, 0]
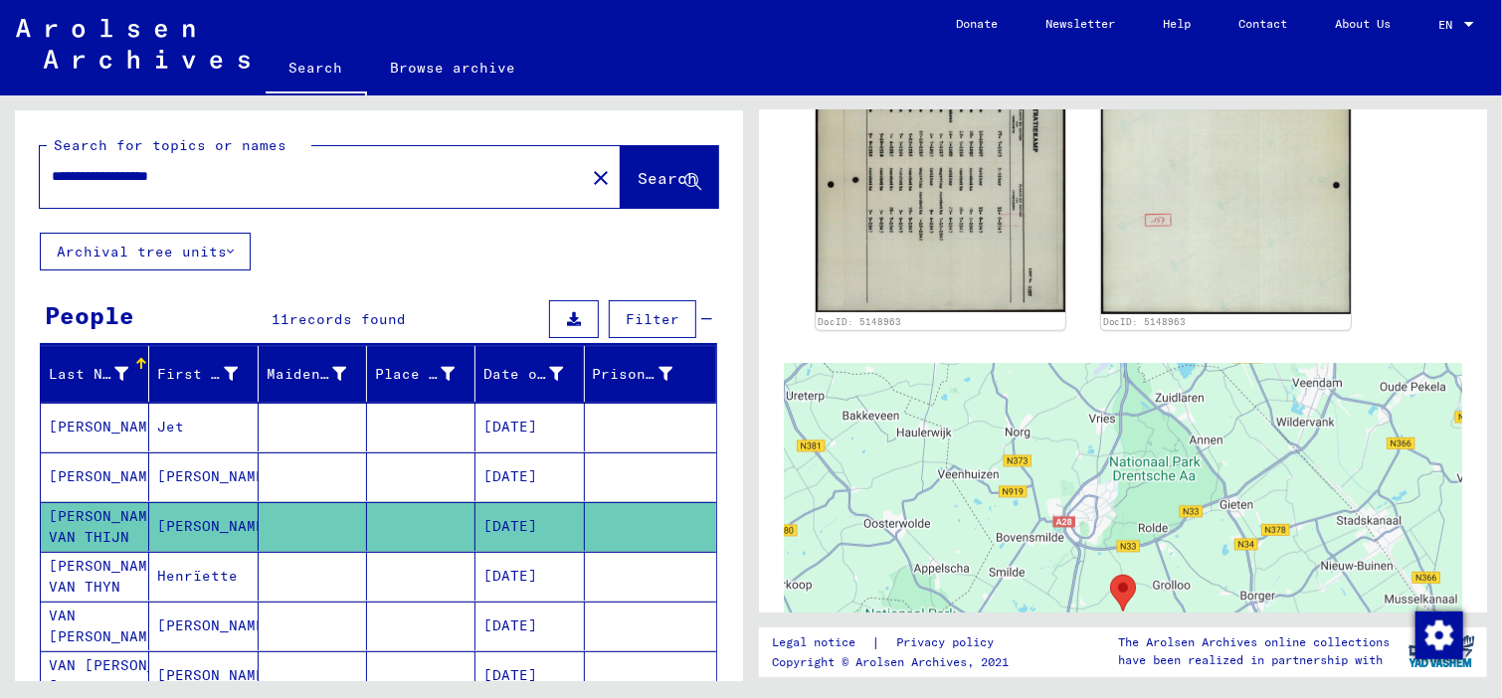
click at [98, 565] on mat-cell "[PERSON_NAME] VAN THYN" at bounding box center [95, 576] width 108 height 49
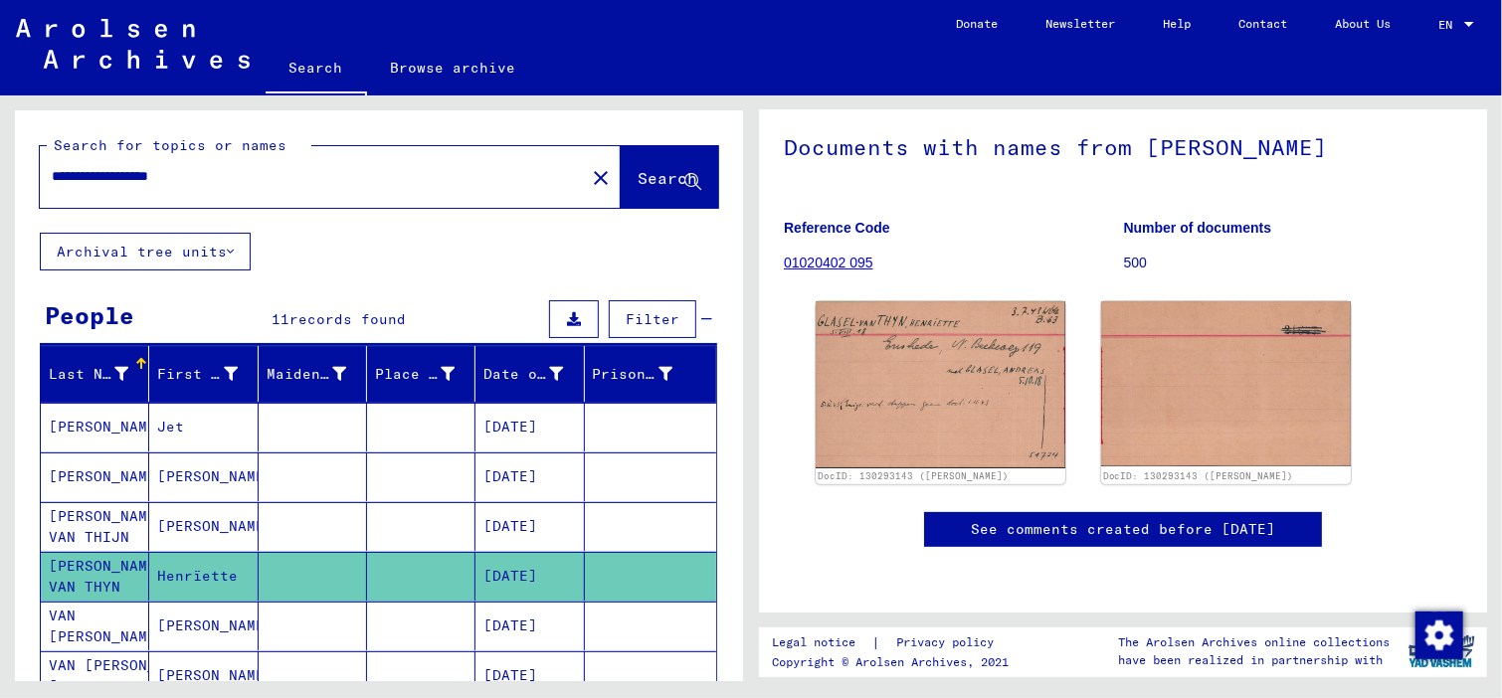
click at [125, 173] on input "**********" at bounding box center [312, 176] width 521 height 21
click at [638, 184] on span "Search" at bounding box center [668, 178] width 60 height 20
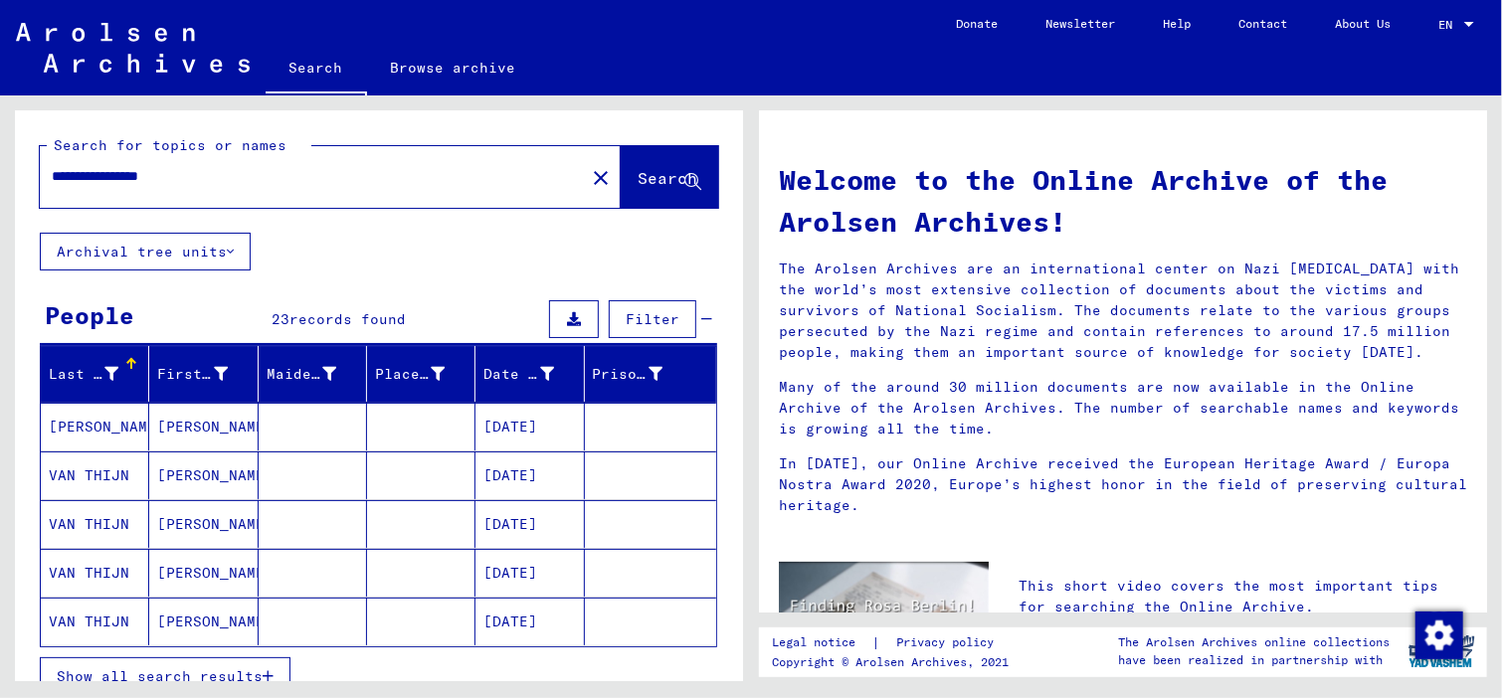
click at [99, 471] on mat-cell "VAN THIJN" at bounding box center [95, 476] width 108 height 48
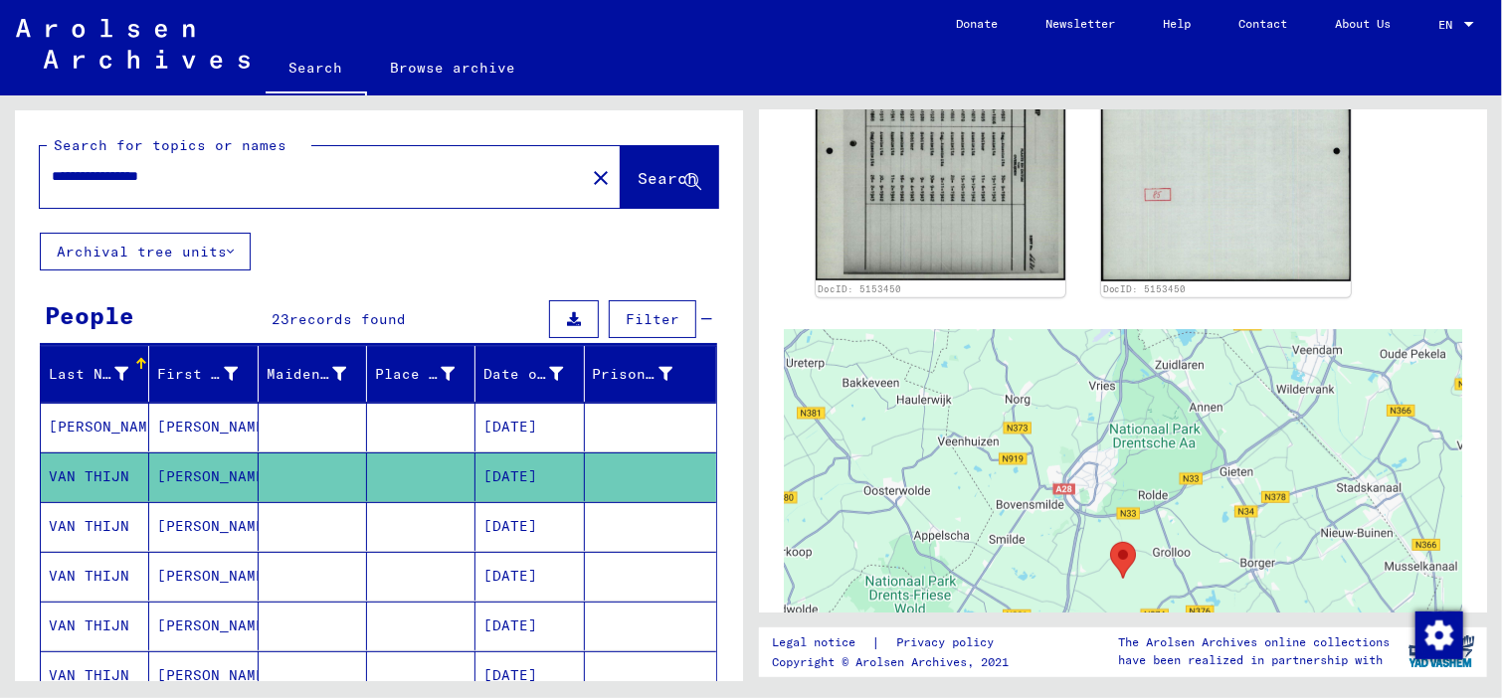
scroll to position [477, 0]
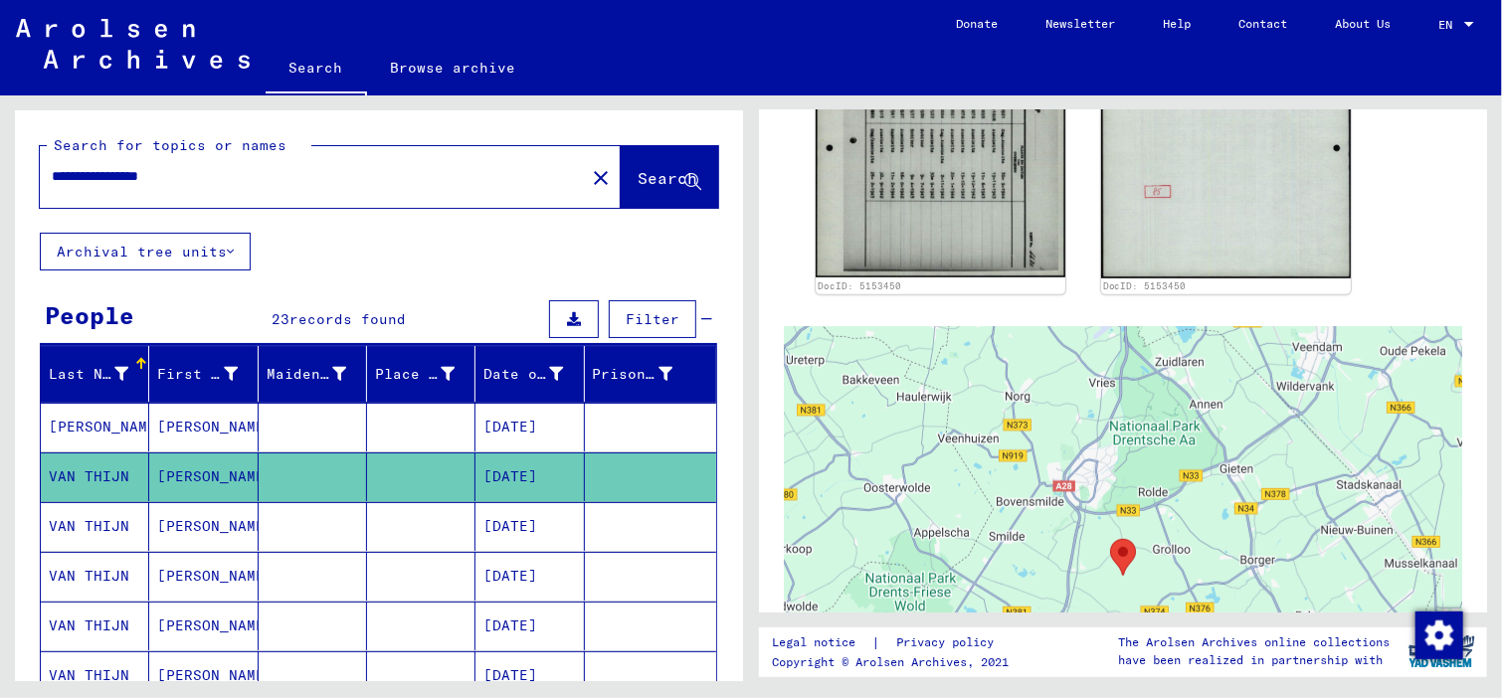
click at [99, 518] on mat-cell "VAN THIJN" at bounding box center [95, 526] width 108 height 49
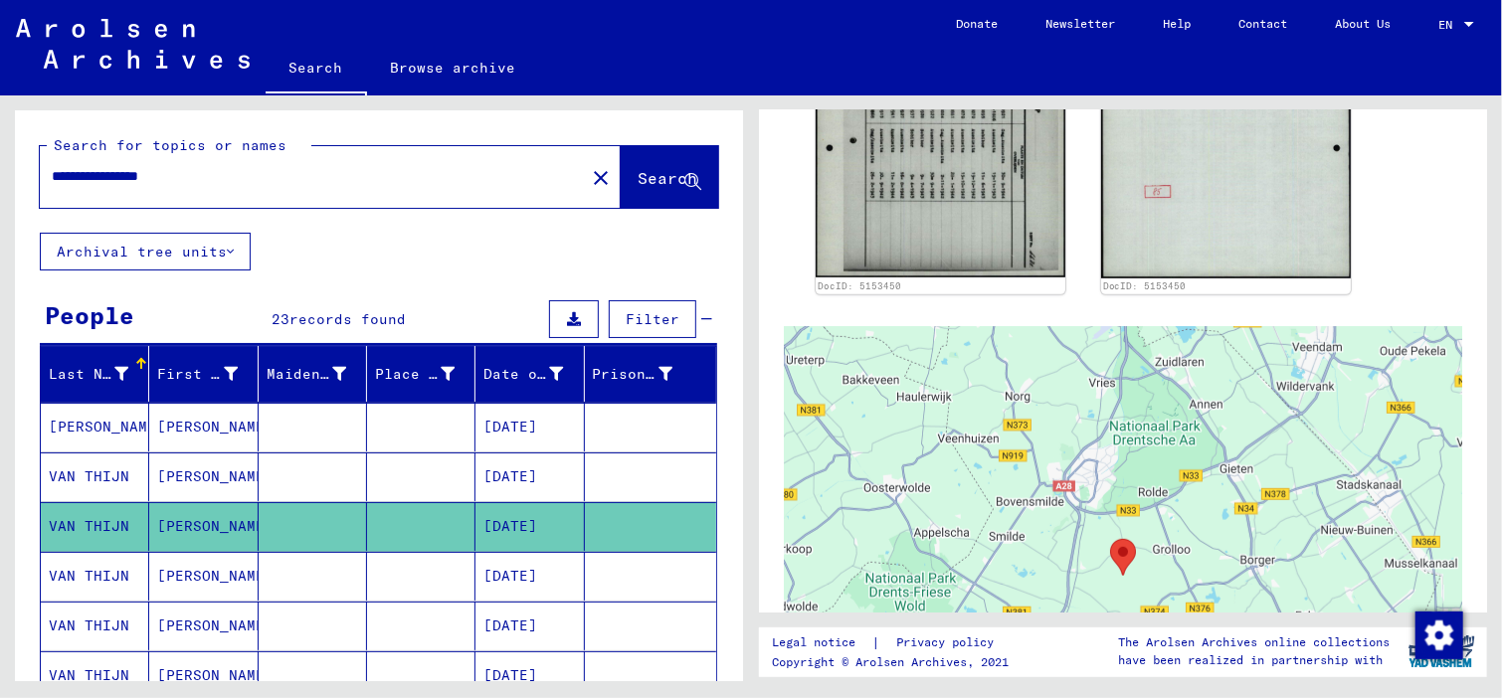
click at [99, 518] on mat-cell "VAN THIJN" at bounding box center [95, 526] width 108 height 49
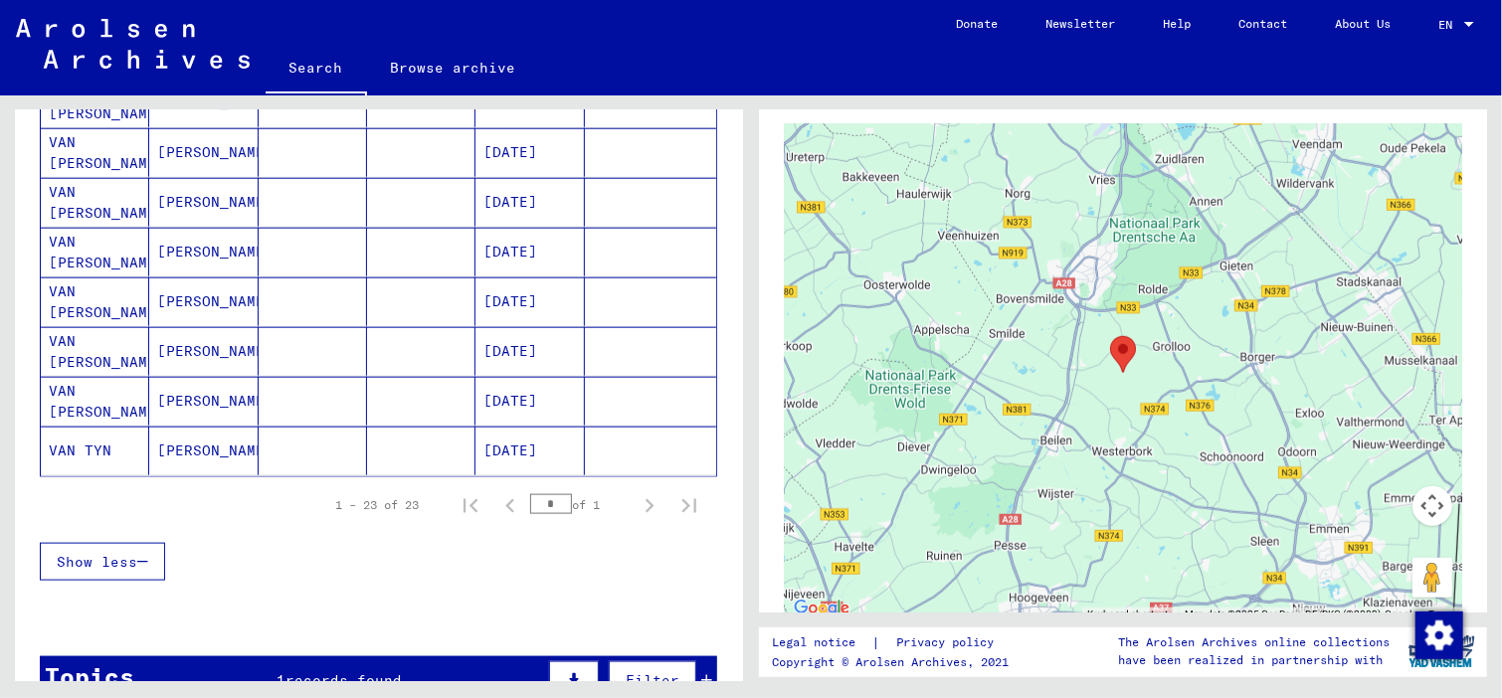
scroll to position [0, 0]
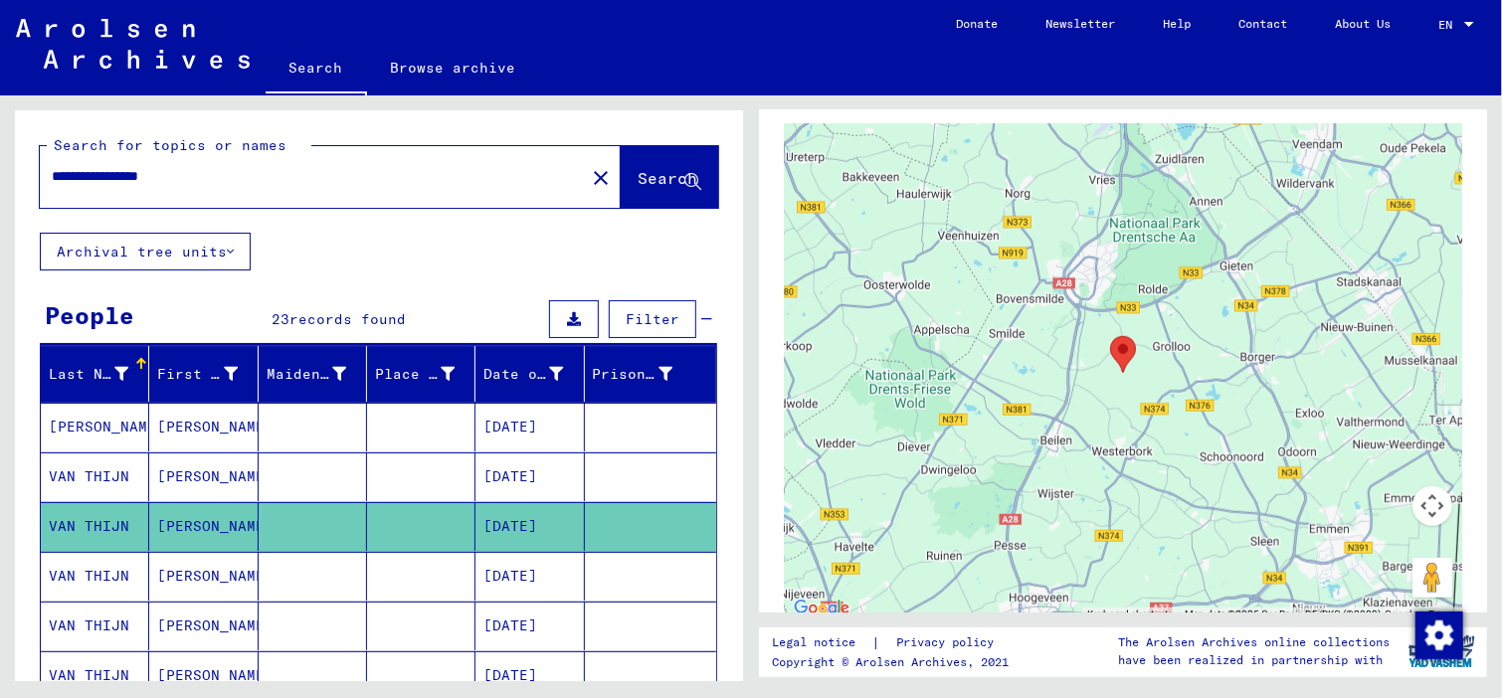
drag, startPoint x: 227, startPoint y: 177, endPoint x: 64, endPoint y: 175, distance: 163.1
click at [64, 175] on input "**********" at bounding box center [312, 176] width 521 height 21
type input "*"
click at [638, 169] on span "Search" at bounding box center [668, 178] width 60 height 20
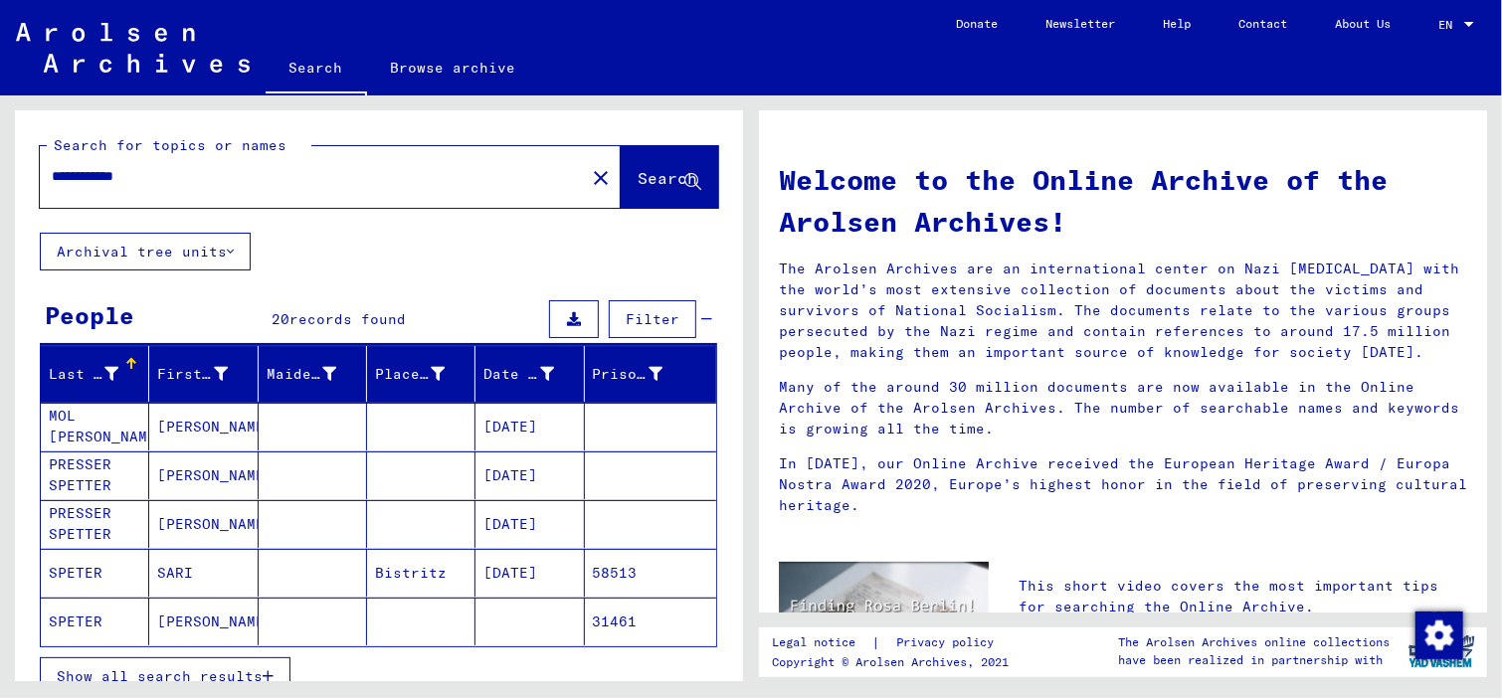
drag, startPoint x: 98, startPoint y: 178, endPoint x: -4, endPoint y: 188, distance: 102.9
click at [0, 188] on html "**********" at bounding box center [751, 349] width 1502 height 698
type input "*******"
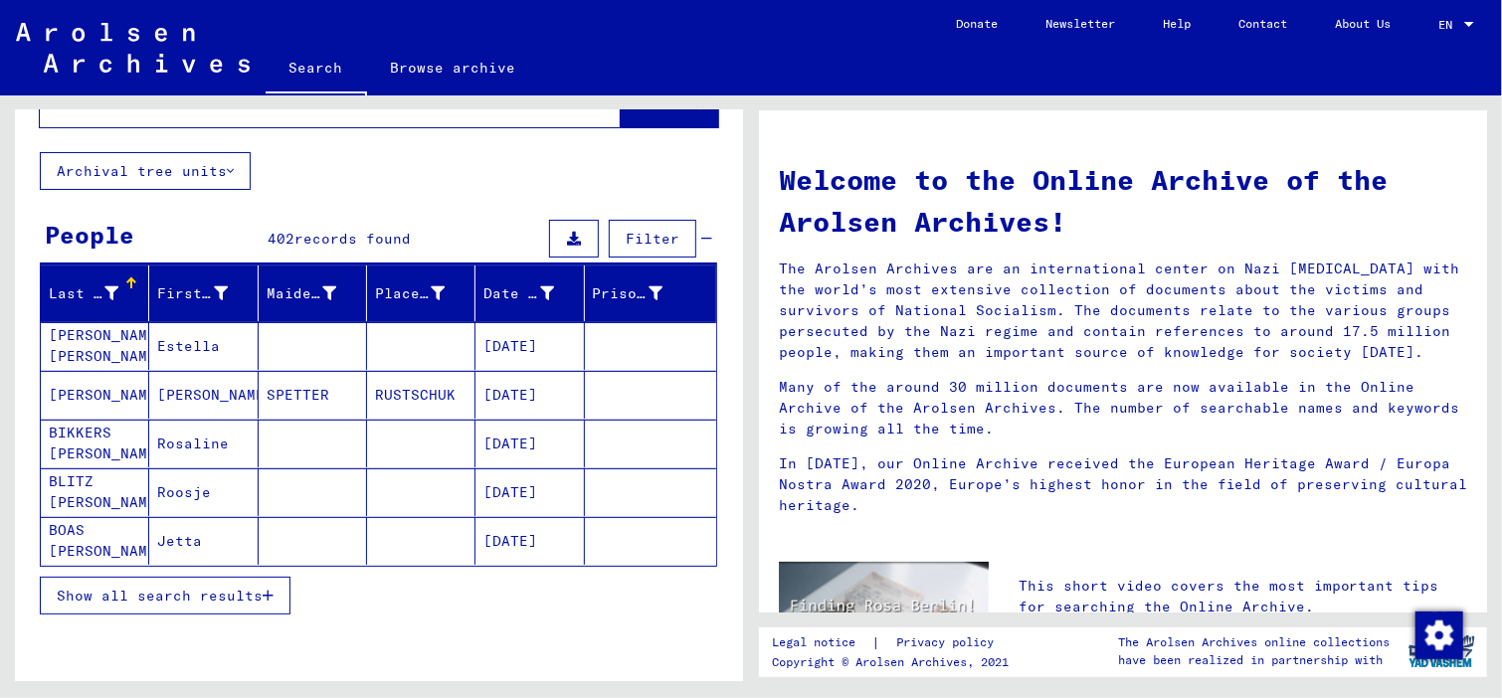
scroll to position [151, 0]
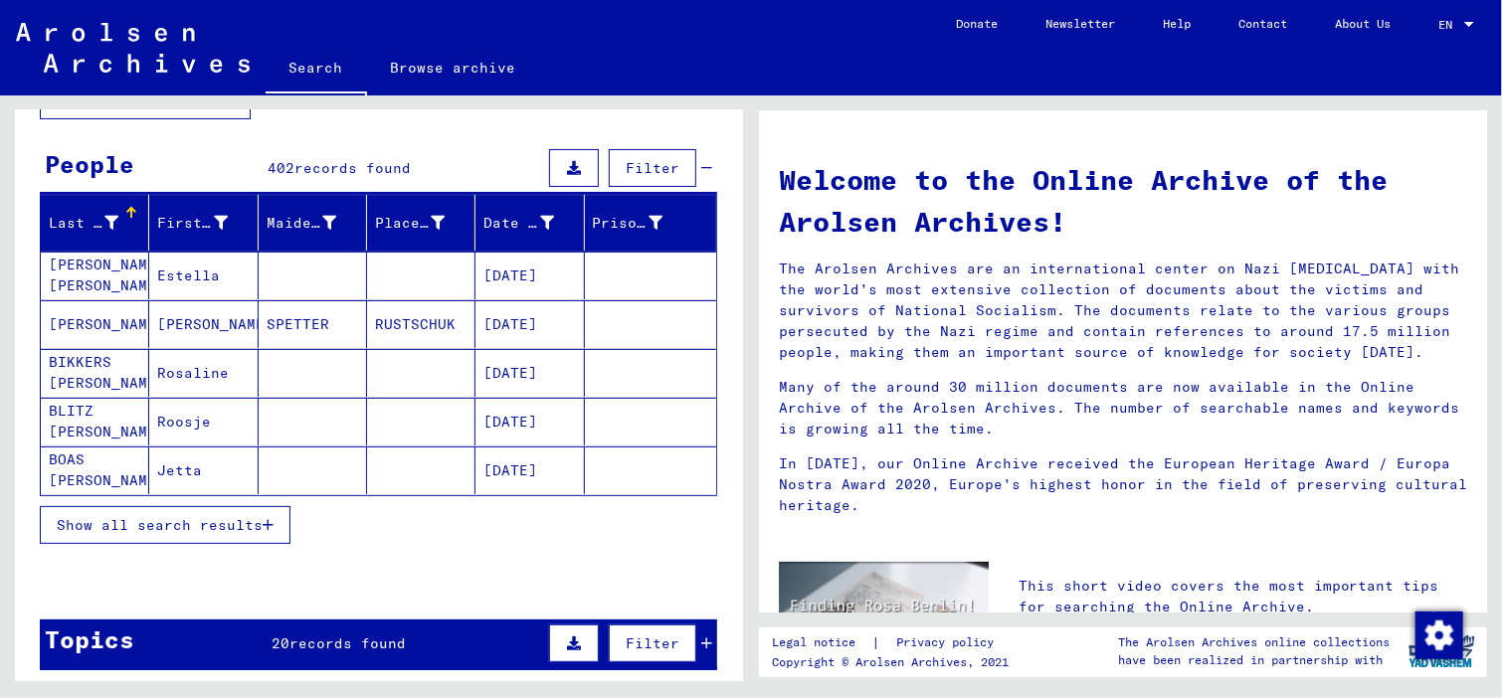
click at [117, 518] on span "Show all search results" at bounding box center [160, 525] width 206 height 18
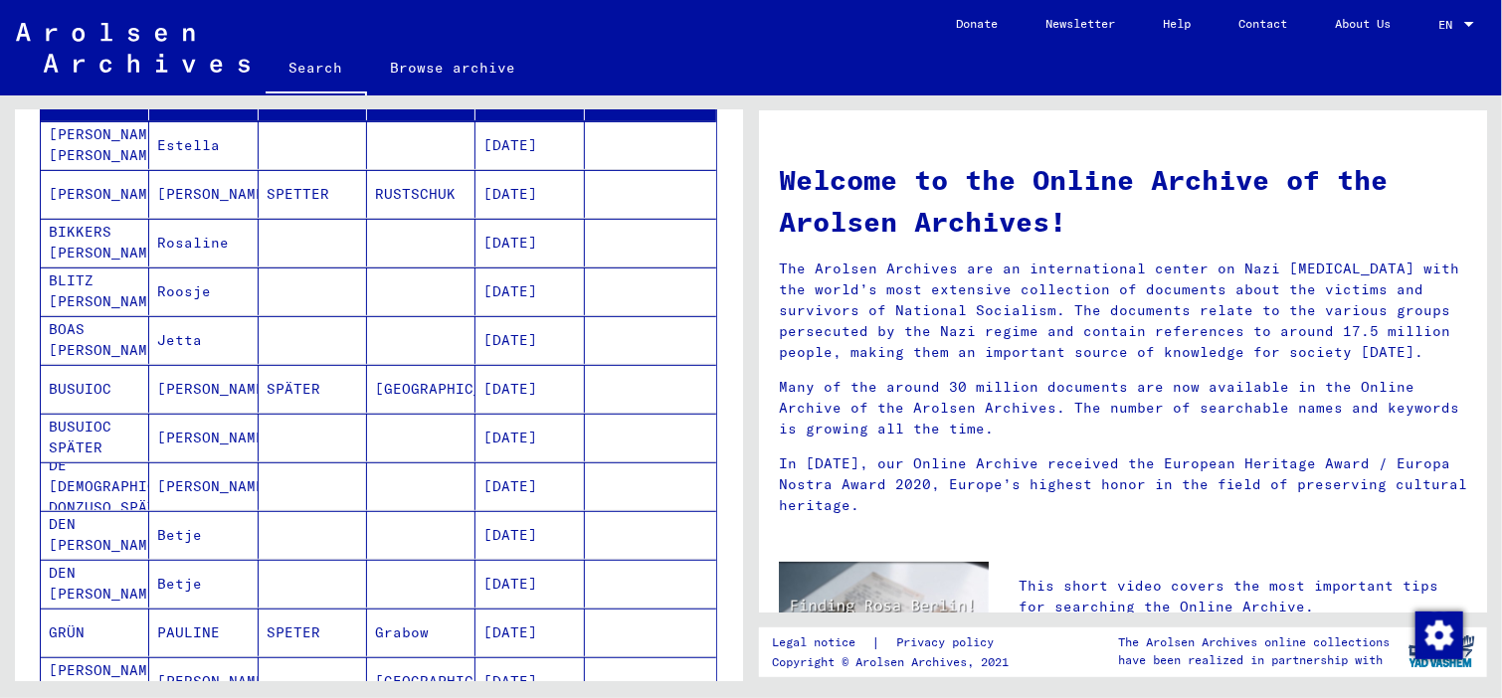
scroll to position [0, 0]
